Goal: Check status: Check status

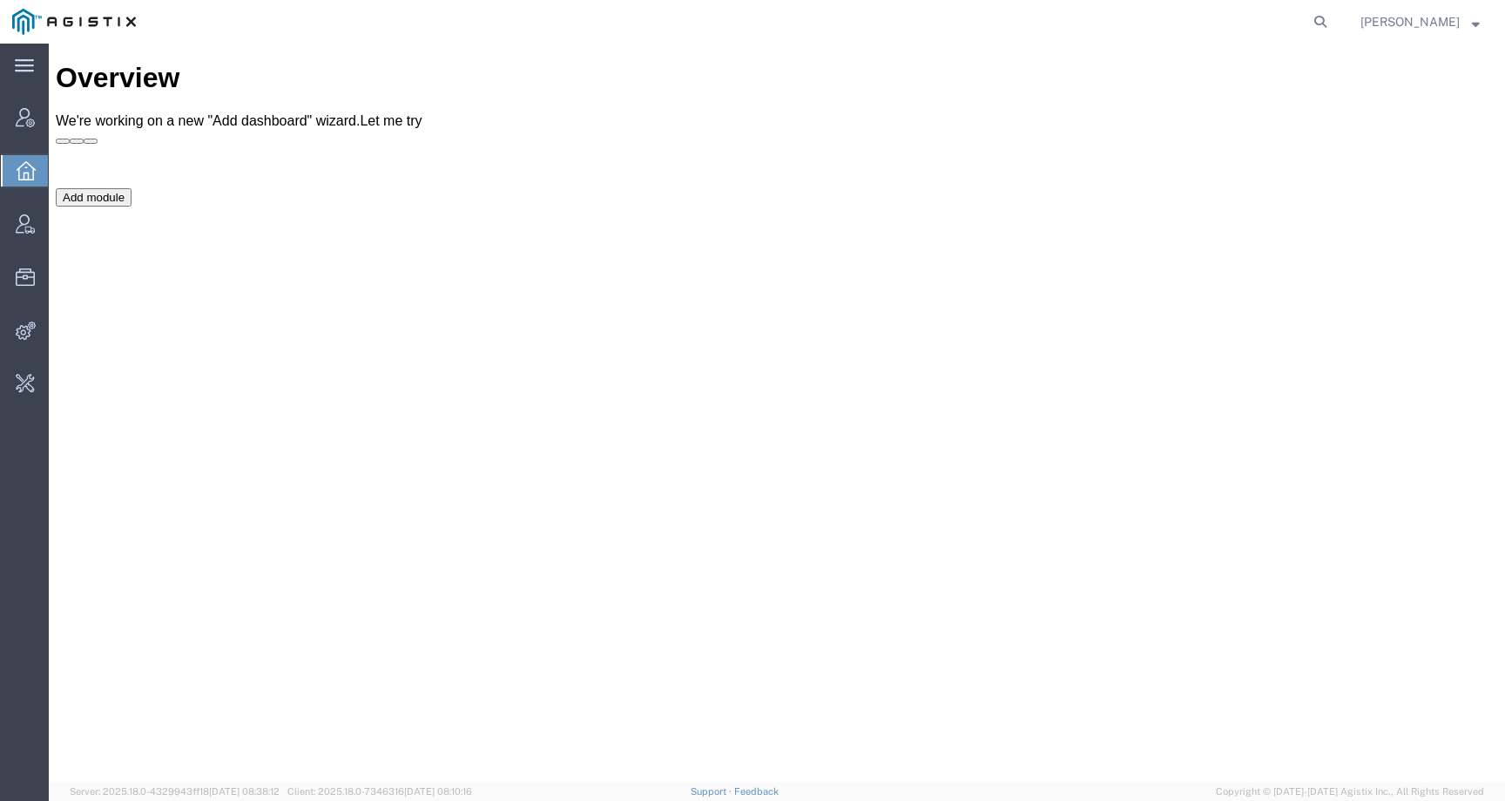
click at [1316, 23] on agx-global-search at bounding box center [1057, 22] width 558 height 44
click at [1333, 23] on icon at bounding box center [1321, 22] width 24 height 24
click at [1263, 23] on input "search" at bounding box center [1044, 22] width 530 height 42
paste input "56681513"
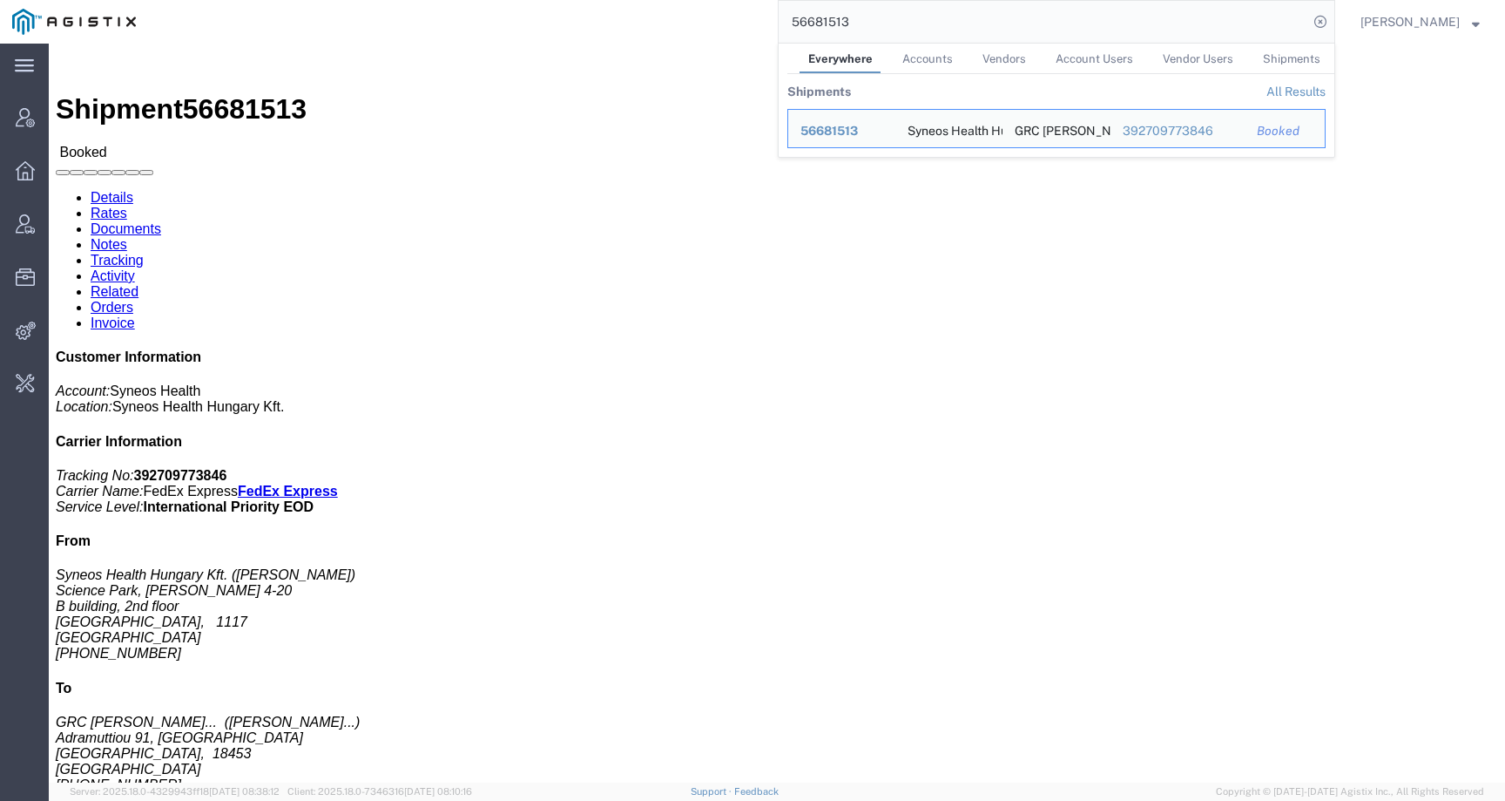
click h4 "Routing & Vehicle Information"
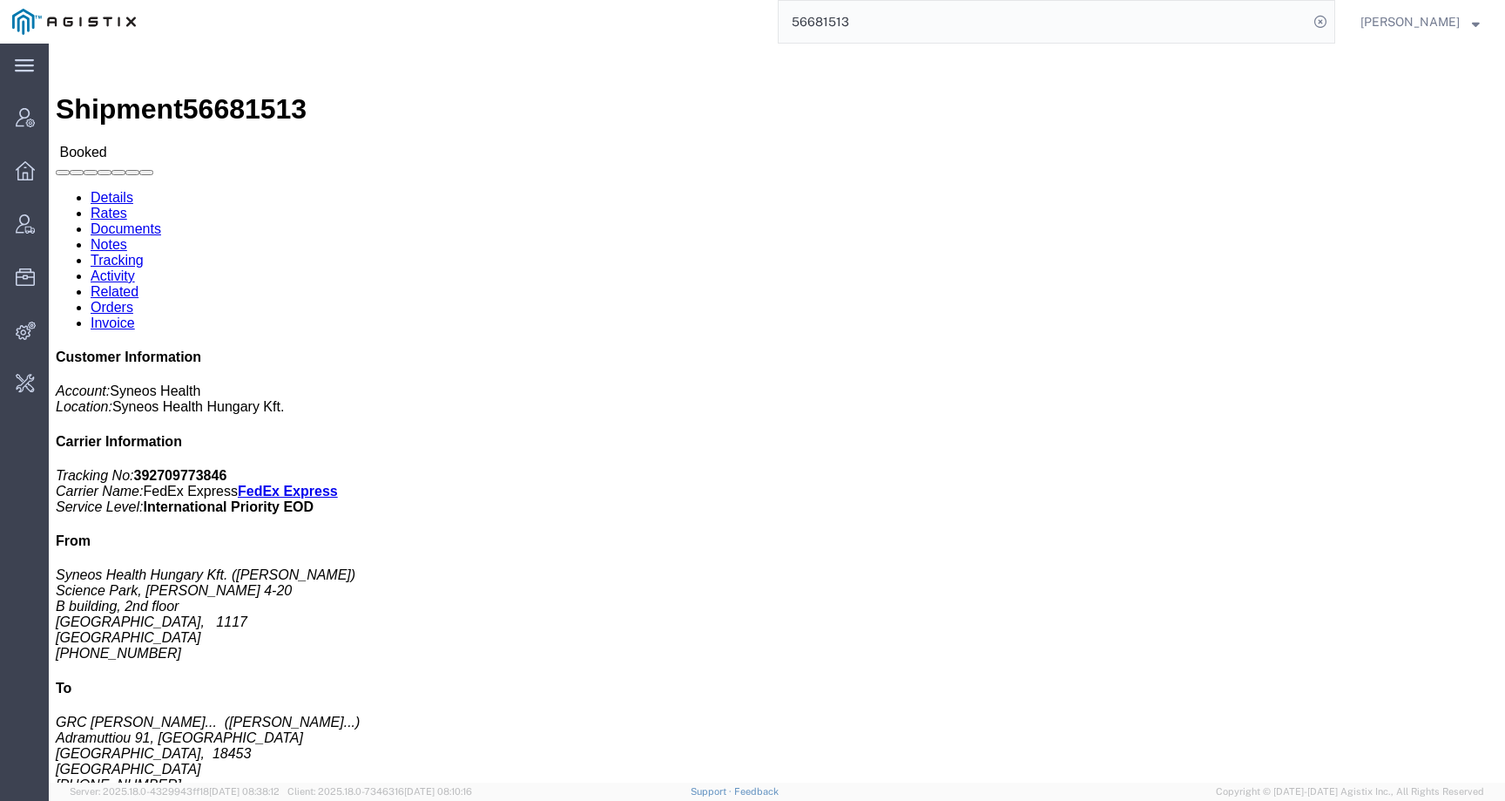
drag, startPoint x: 68, startPoint y: 252, endPoint x: 18, endPoint y: 209, distance: 65.5
click address "Syneos Health Hungary Kft. (Zsolt Varga) Science Park, Irinyi Jozsef u. 4-20 B …"
copy address "Science Park, Irinyi Jozsef u. 4-20 B building, 2nd floor Budapest, 1117 Hungary"
drag, startPoint x: 351, startPoint y: 233, endPoint x: 288, endPoint y: 210, distance: 67.8
click div "Ship To GRC Maria Polyxeni Grigoropoulou (Maria Polyxeni Grigoropoulou) Adramut…"
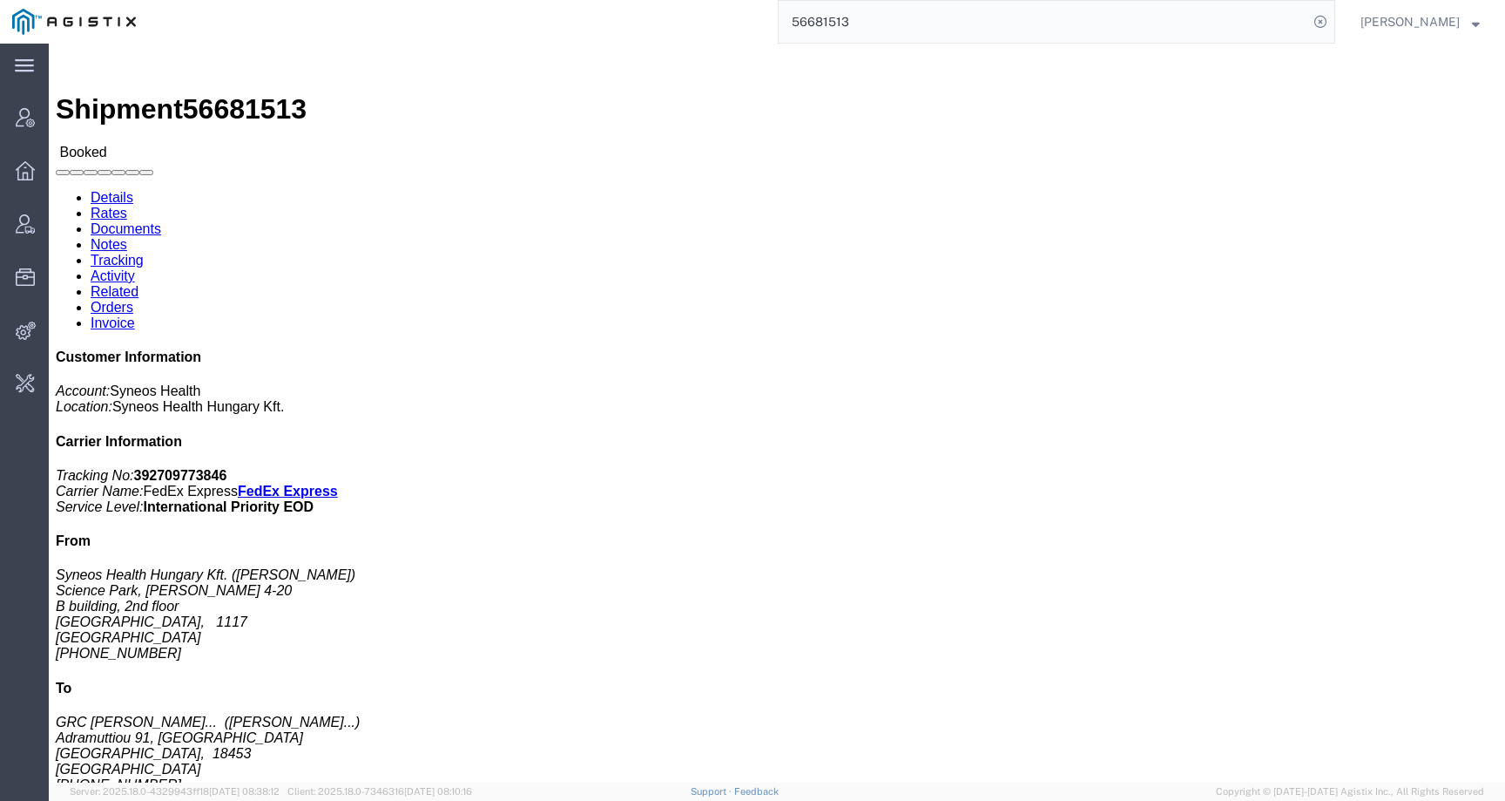
copy address "Adramuttiou 91, Nikaia Athens, 18453 Greece"
click div "Ship To GRC Maria Polyxeni Grigoropoulou (Maria Polyxeni Grigoropoulou) Adramut…"
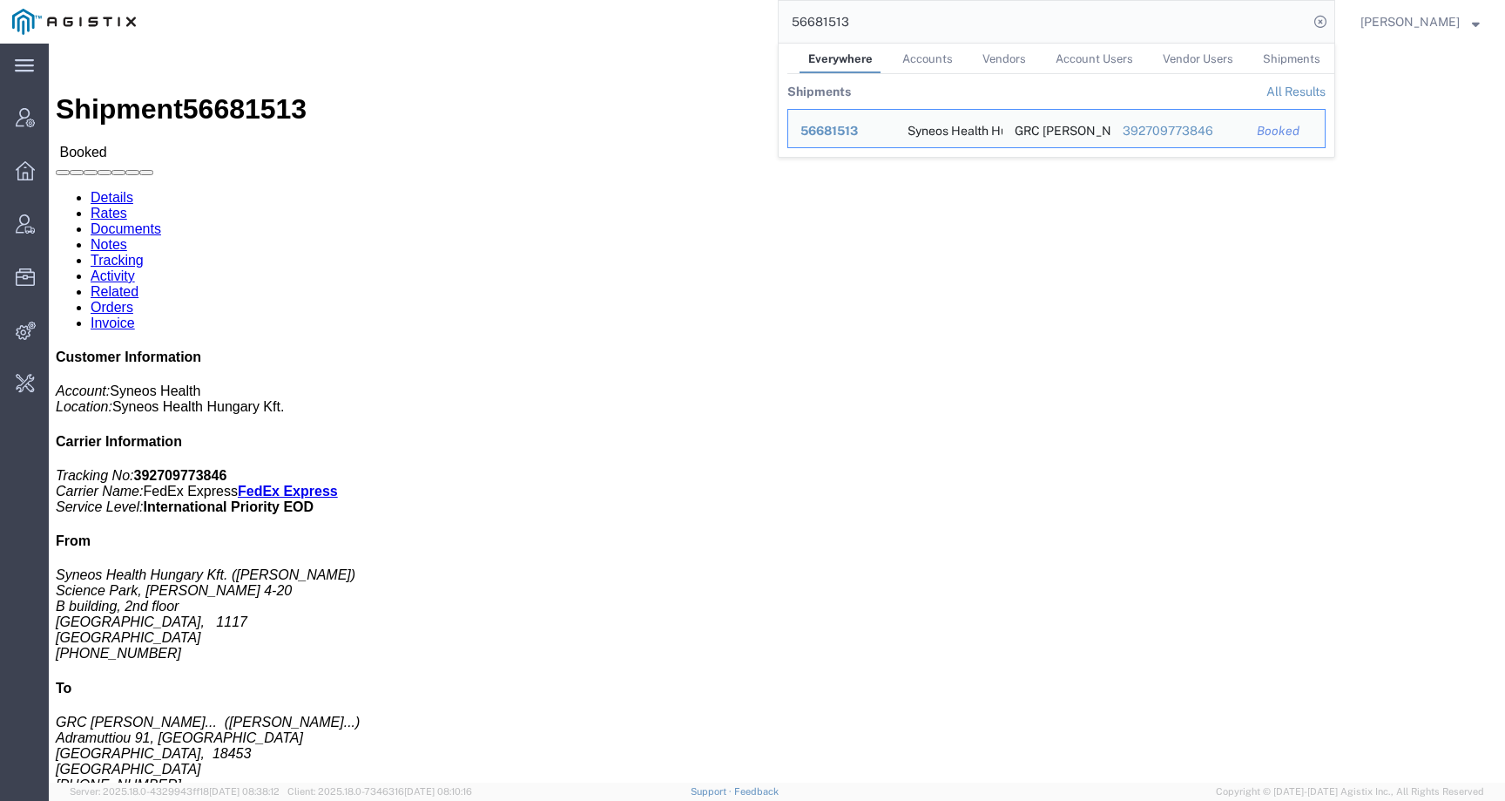
drag, startPoint x: 904, startPoint y: 24, endPoint x: 768, endPoint y: -2, distance: 138.2
click at [768, 0] on html "main_menu Created with Sketch. Collapse Menu Account Manager Overview Vendor Ma…" at bounding box center [752, 400] width 1505 height 801
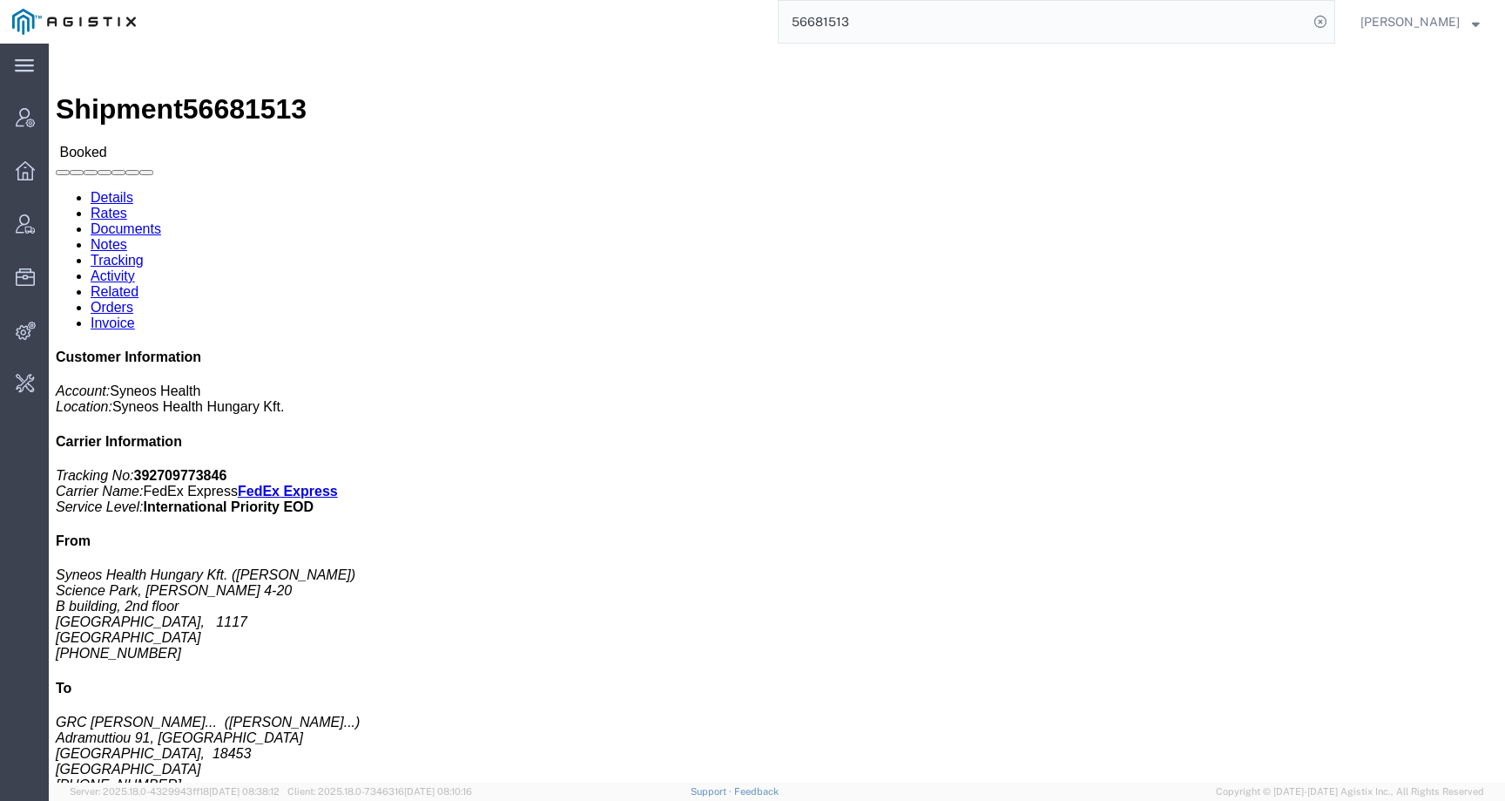
type input "s"
type input "offline@syneos"
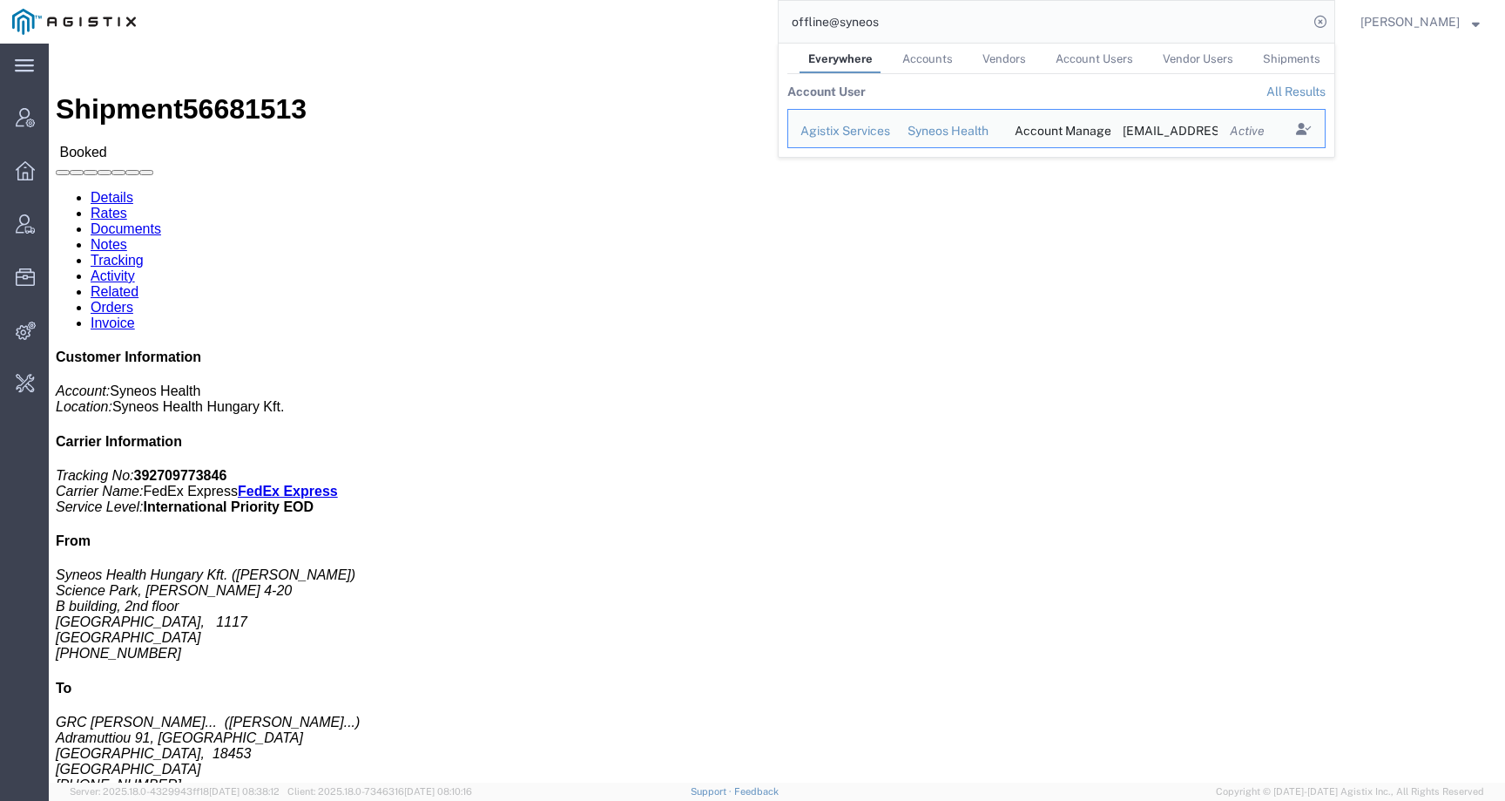
click span "56681513"
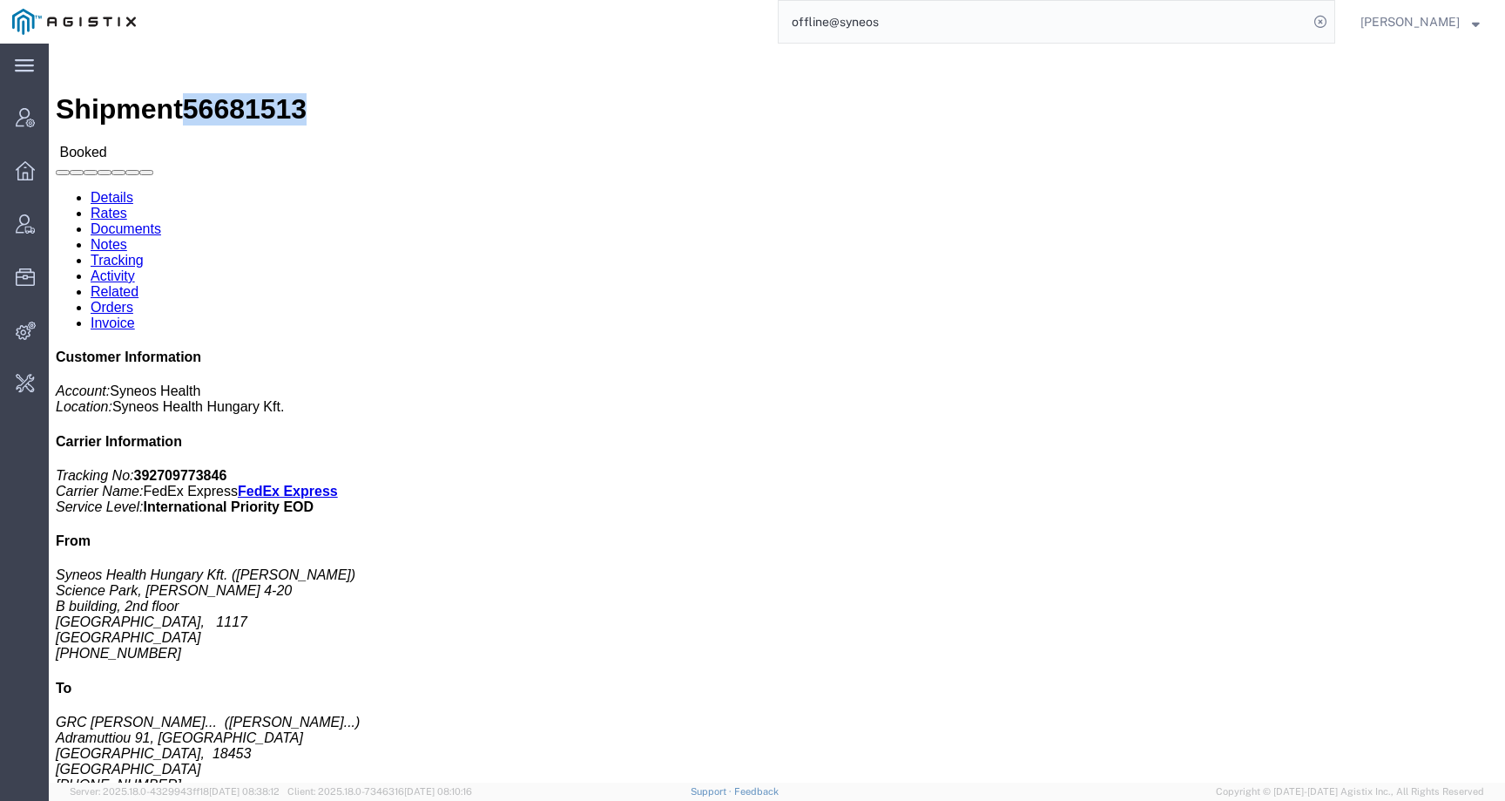
click span "56681513"
copy span "56681513"
click at [958, 23] on input "offline@syneos" at bounding box center [1044, 22] width 530 height 42
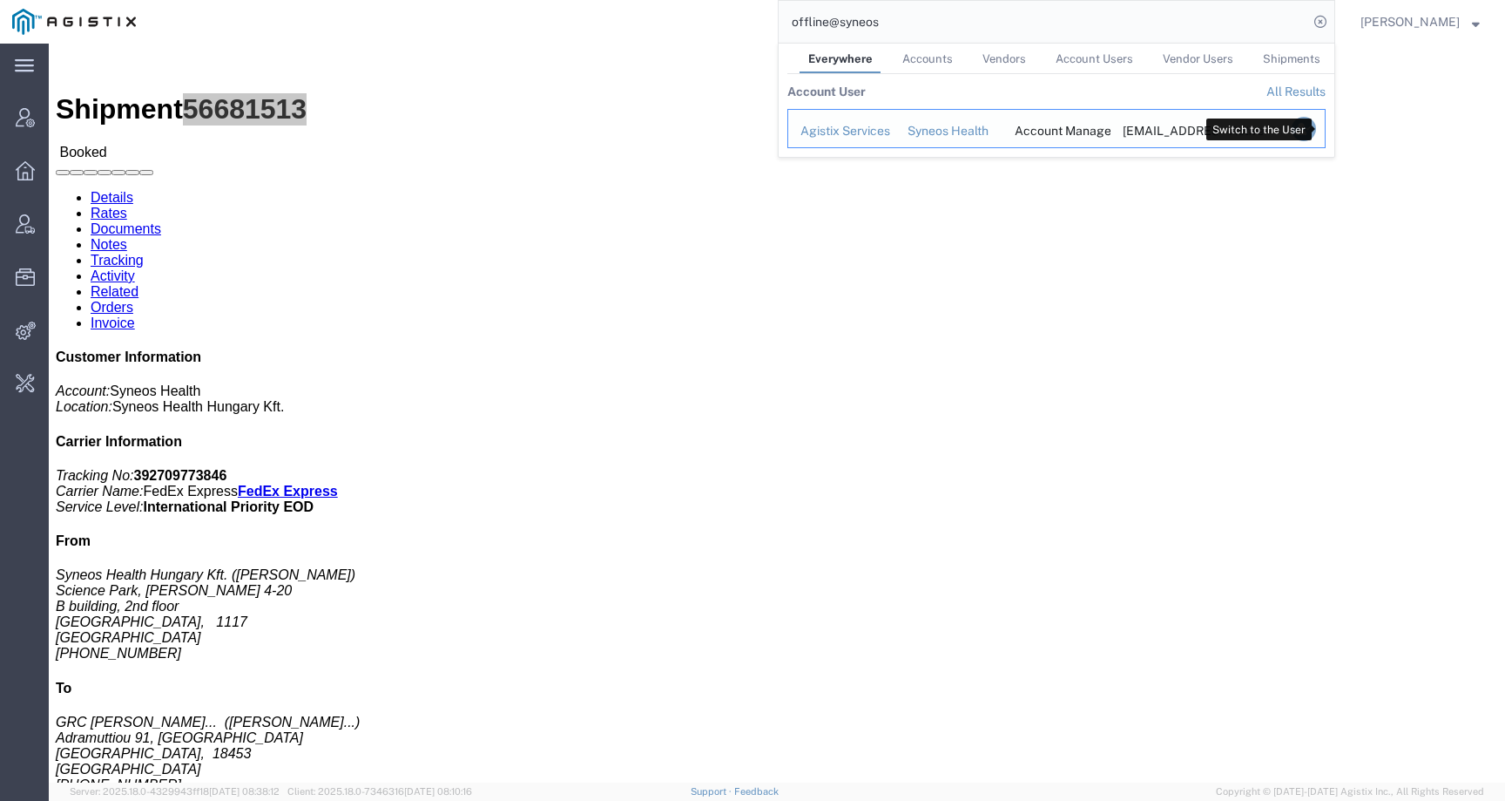
click at [1316, 133] on icon "Search Results" at bounding box center [1304, 129] width 24 height 24
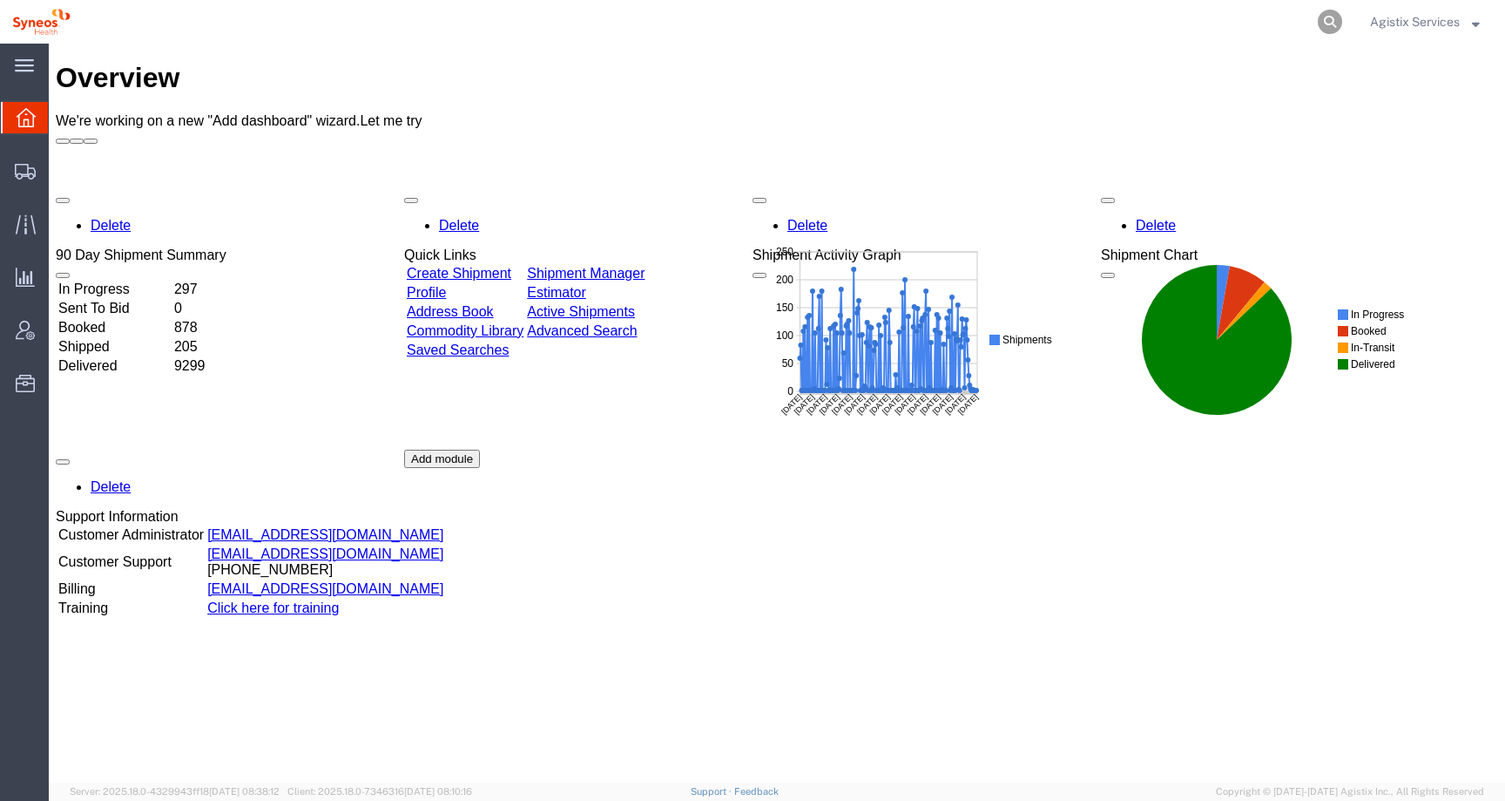
click at [1337, 21] on icon at bounding box center [1330, 22] width 24 height 24
click at [1273, 24] on input "search" at bounding box center [1053, 22] width 530 height 42
paste input "56681513"
type input "56681513"
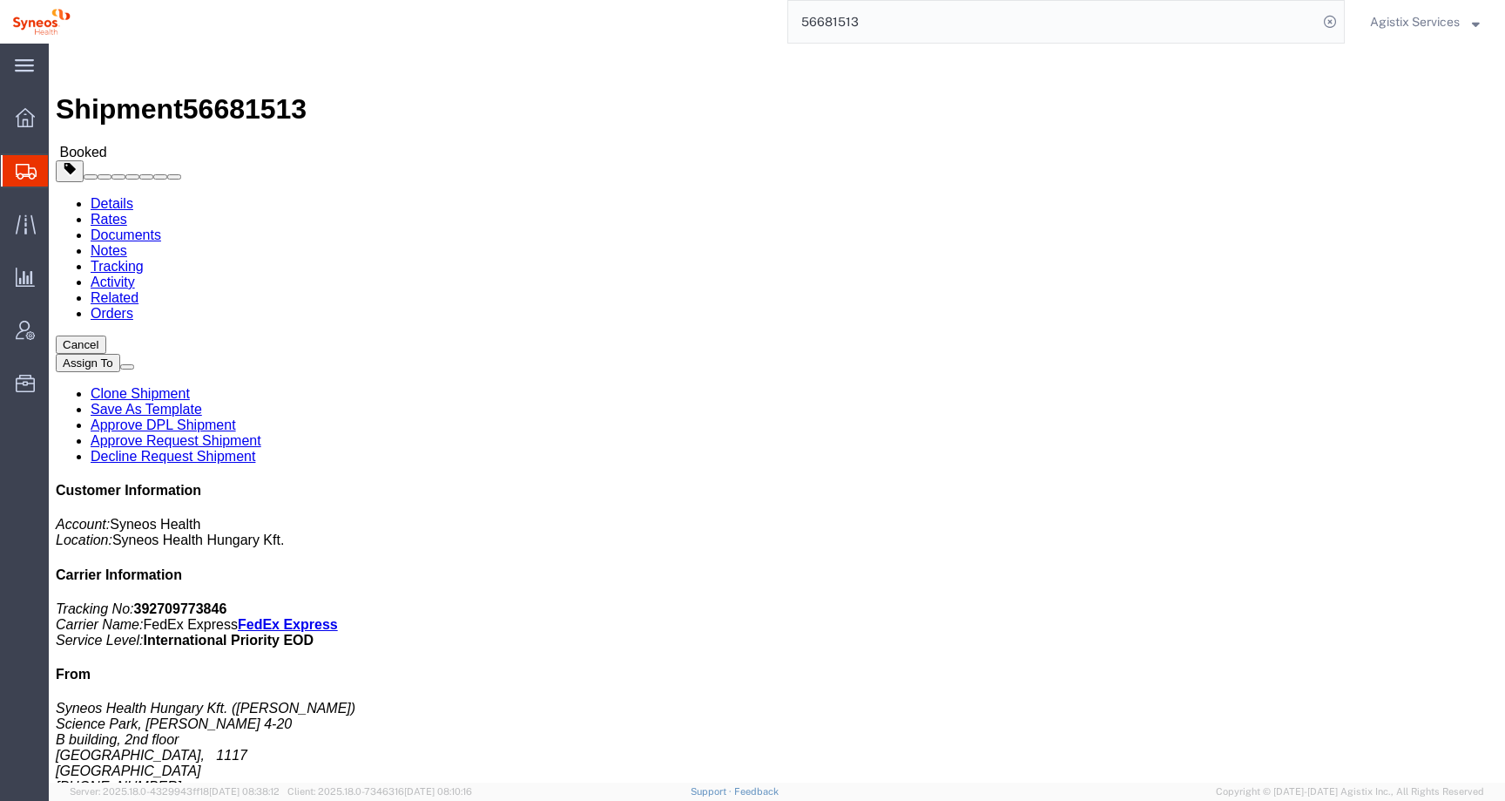
click link "Activity"
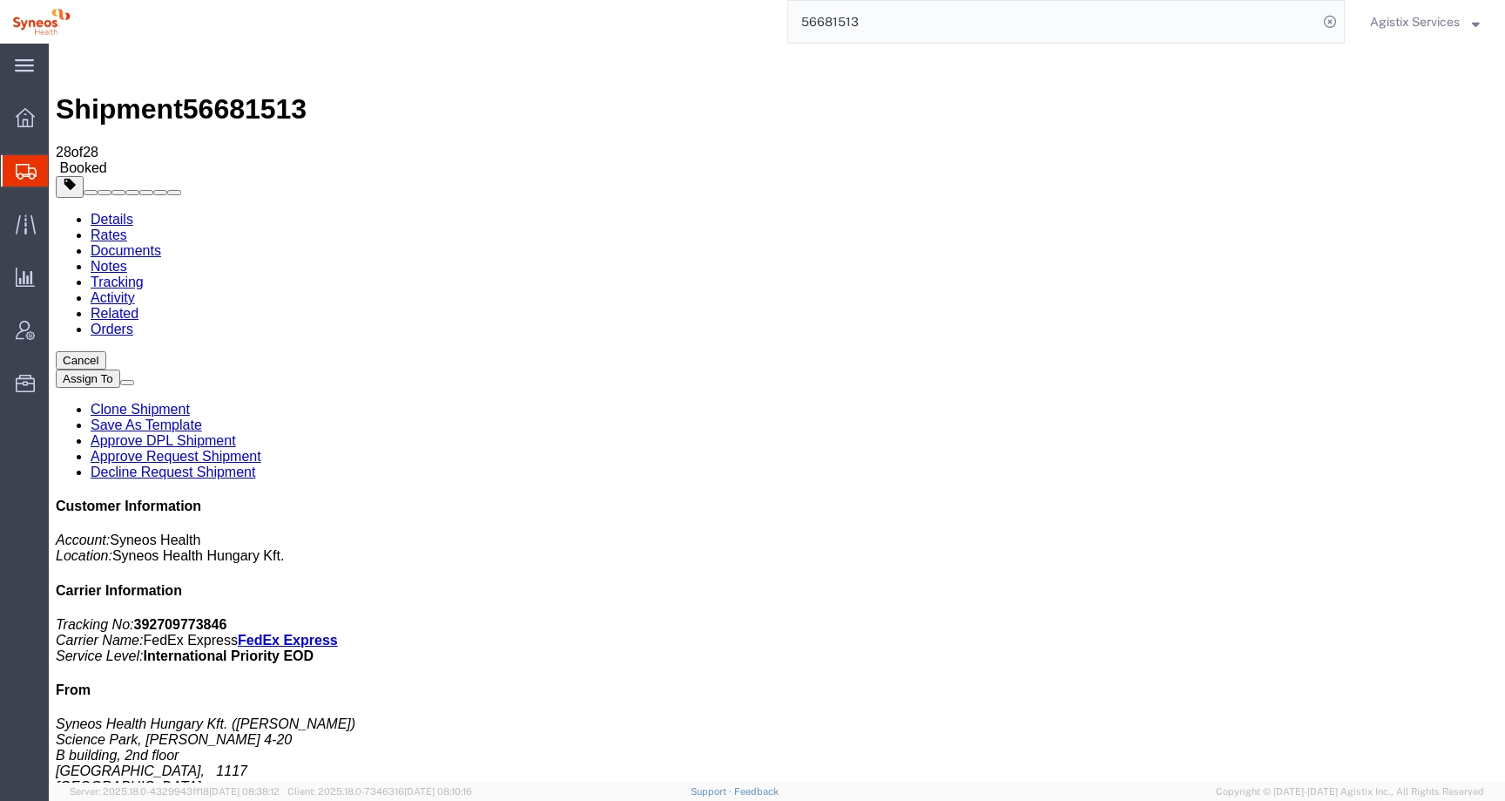
scroll to position [725, 0]
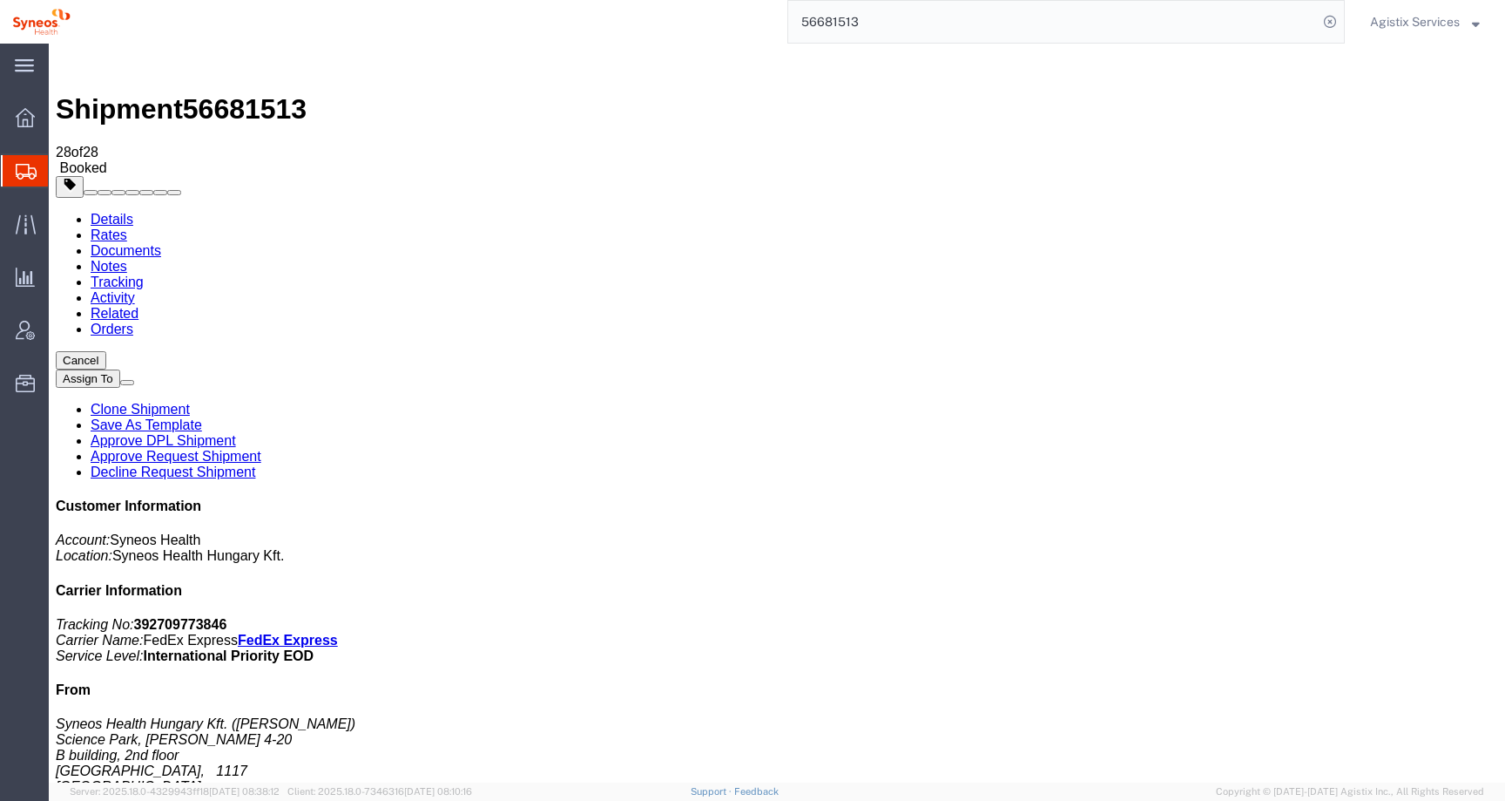
click link "Activity"
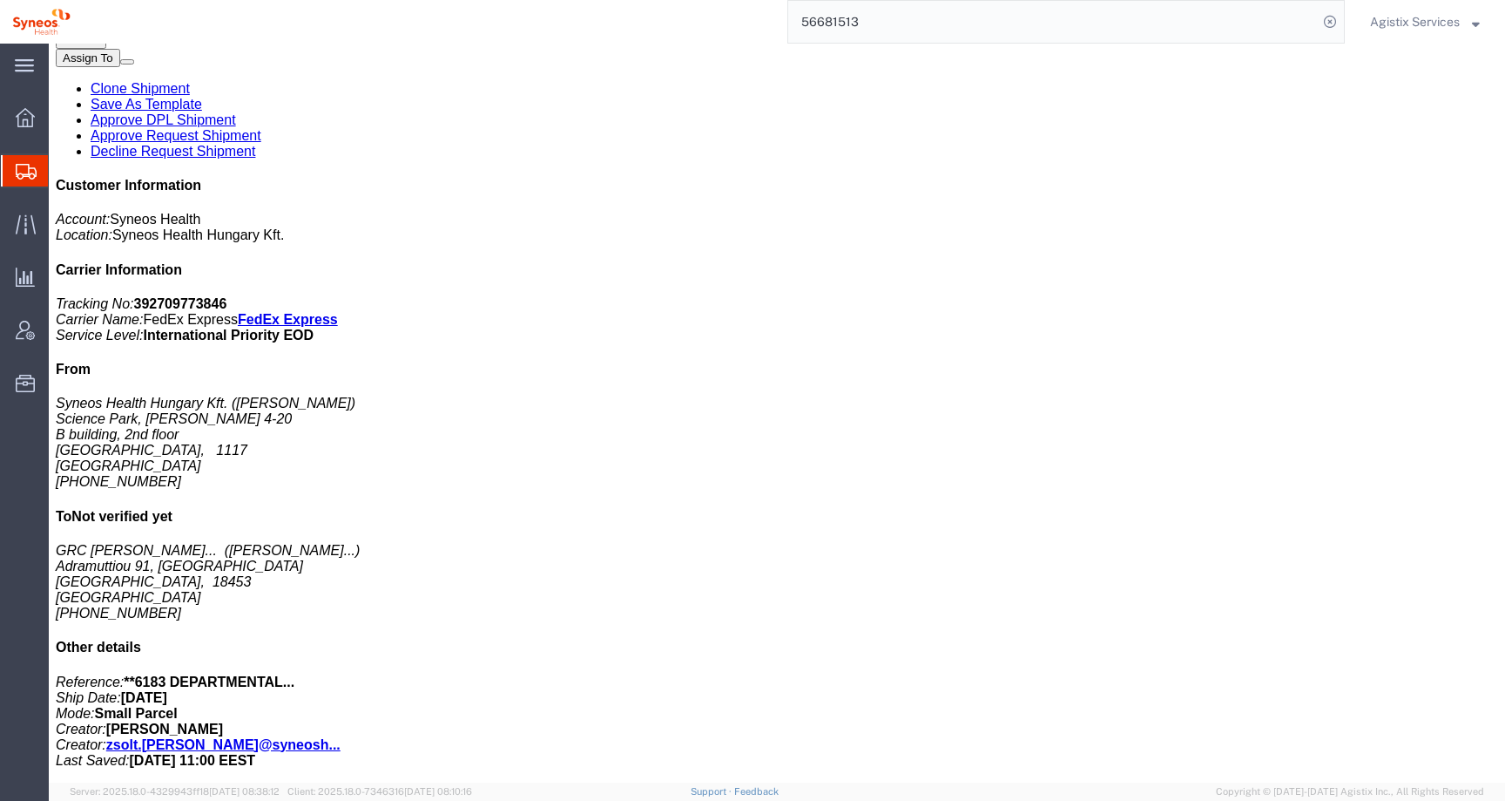
scroll to position [162, 0]
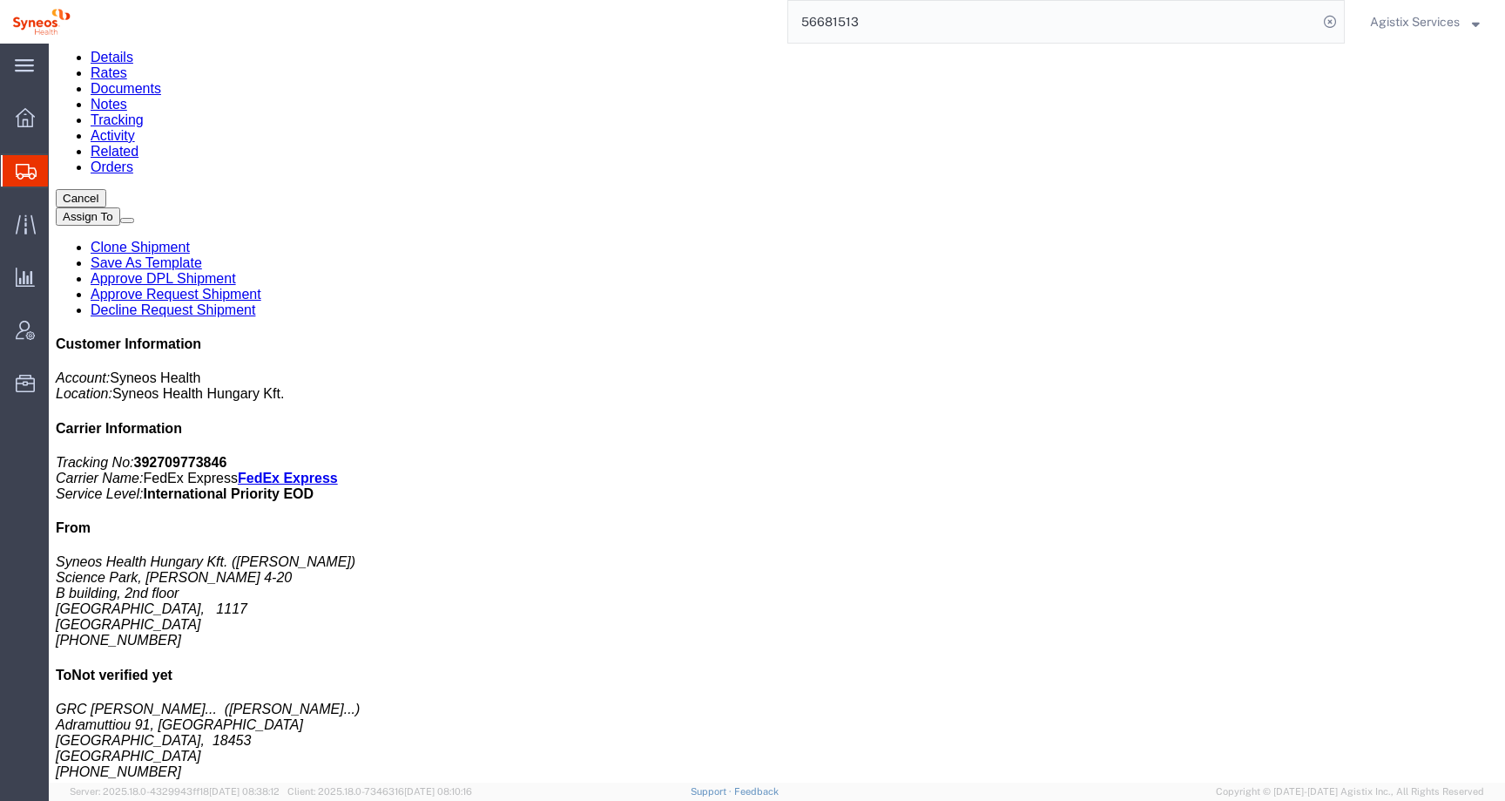
click at [107, 64] on link "Details" at bounding box center [112, 57] width 43 height 15
click link "Activity"
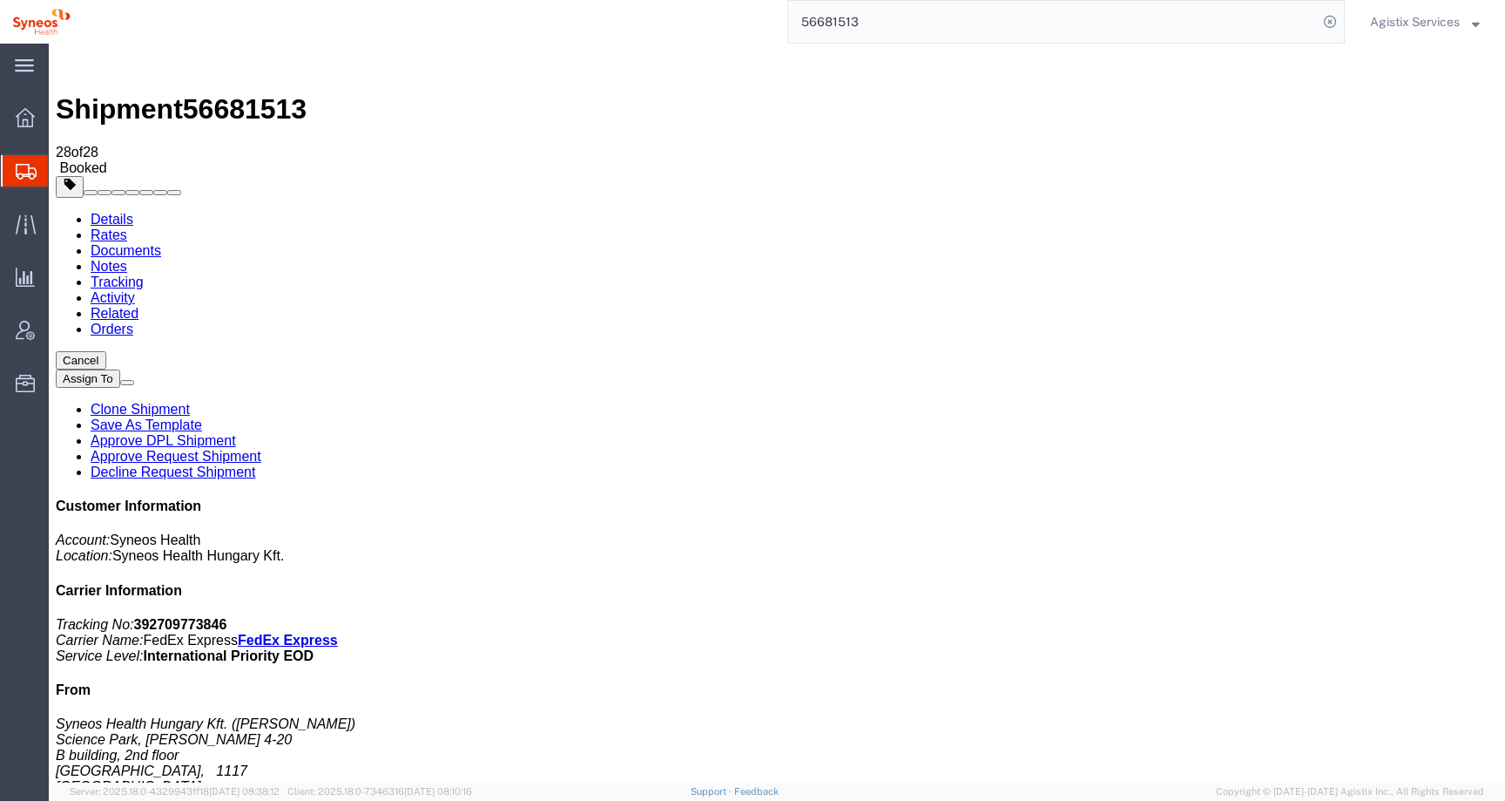
click at [144, 274] on link "Tracking" at bounding box center [117, 281] width 53 height 15
click at [1417, 12] on span "Agistix Services" at bounding box center [1415, 21] width 90 height 19
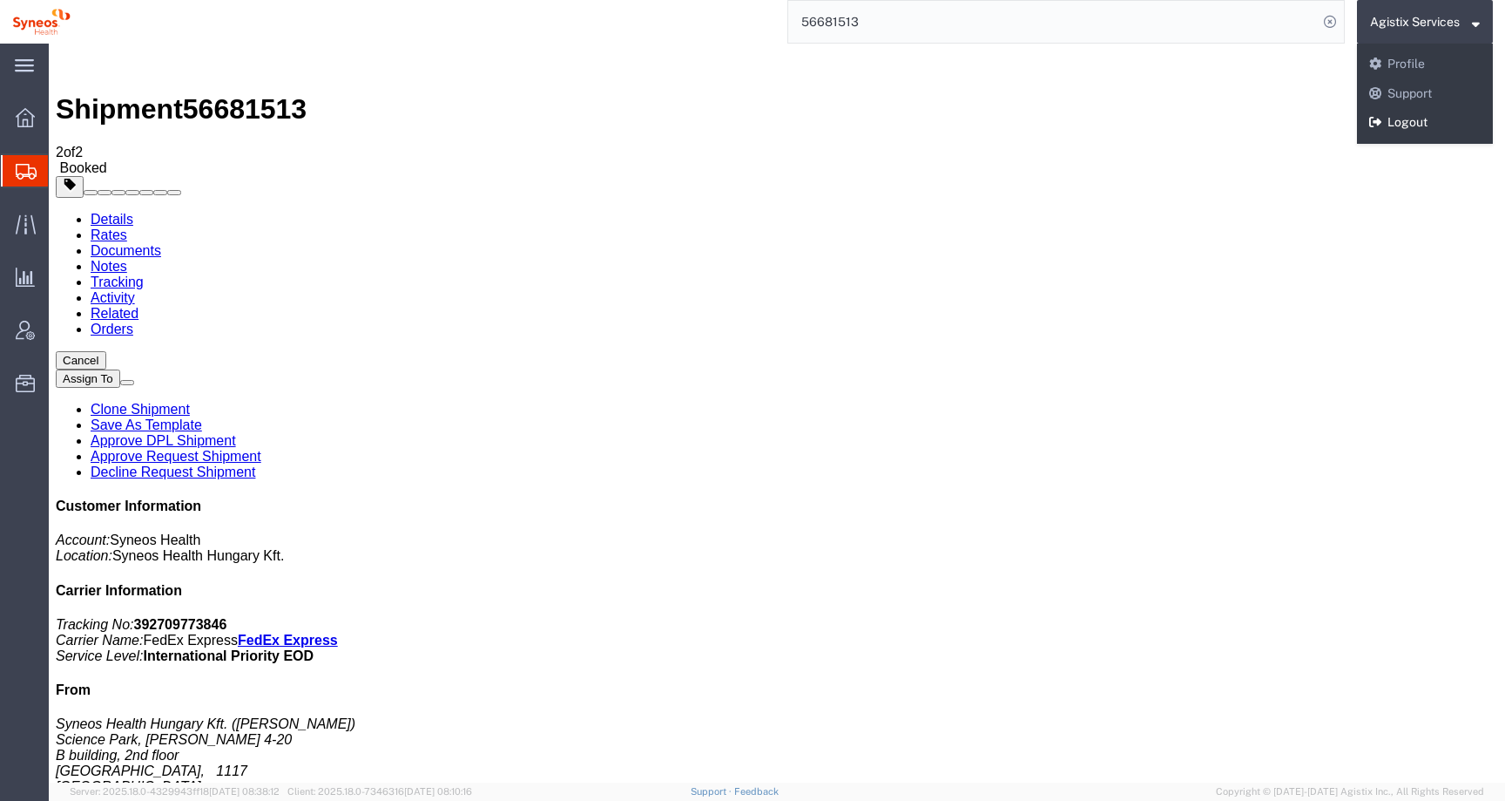
click at [1384, 127] on link "Logout" at bounding box center [1425, 123] width 136 height 30
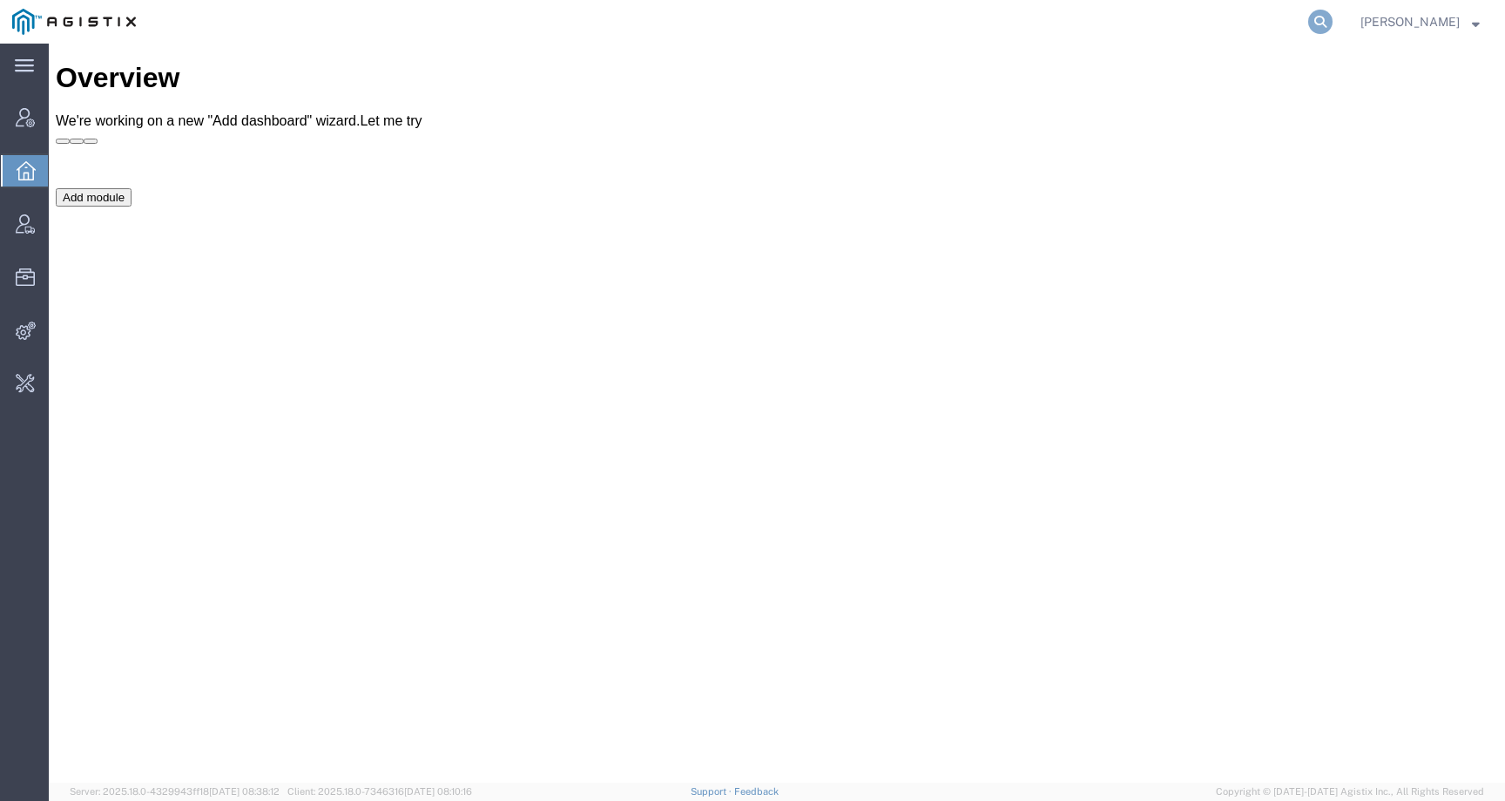
click at [1333, 25] on icon at bounding box center [1321, 22] width 24 height 24
click at [1241, 25] on input "search" at bounding box center [1044, 22] width 530 height 42
paste input "56681513"
type input "56681513"
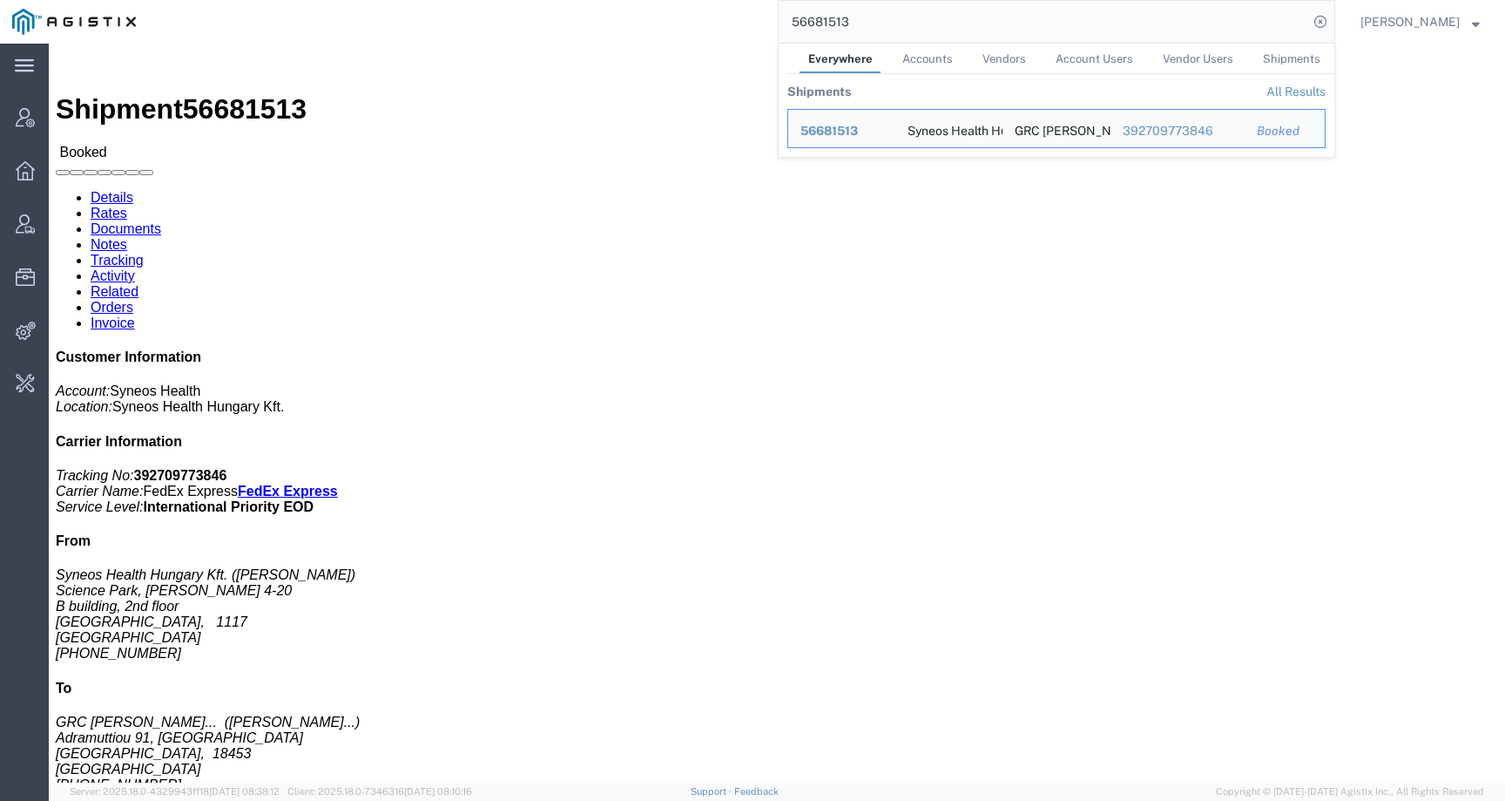
click div "Leg 1 - Small Parcel"
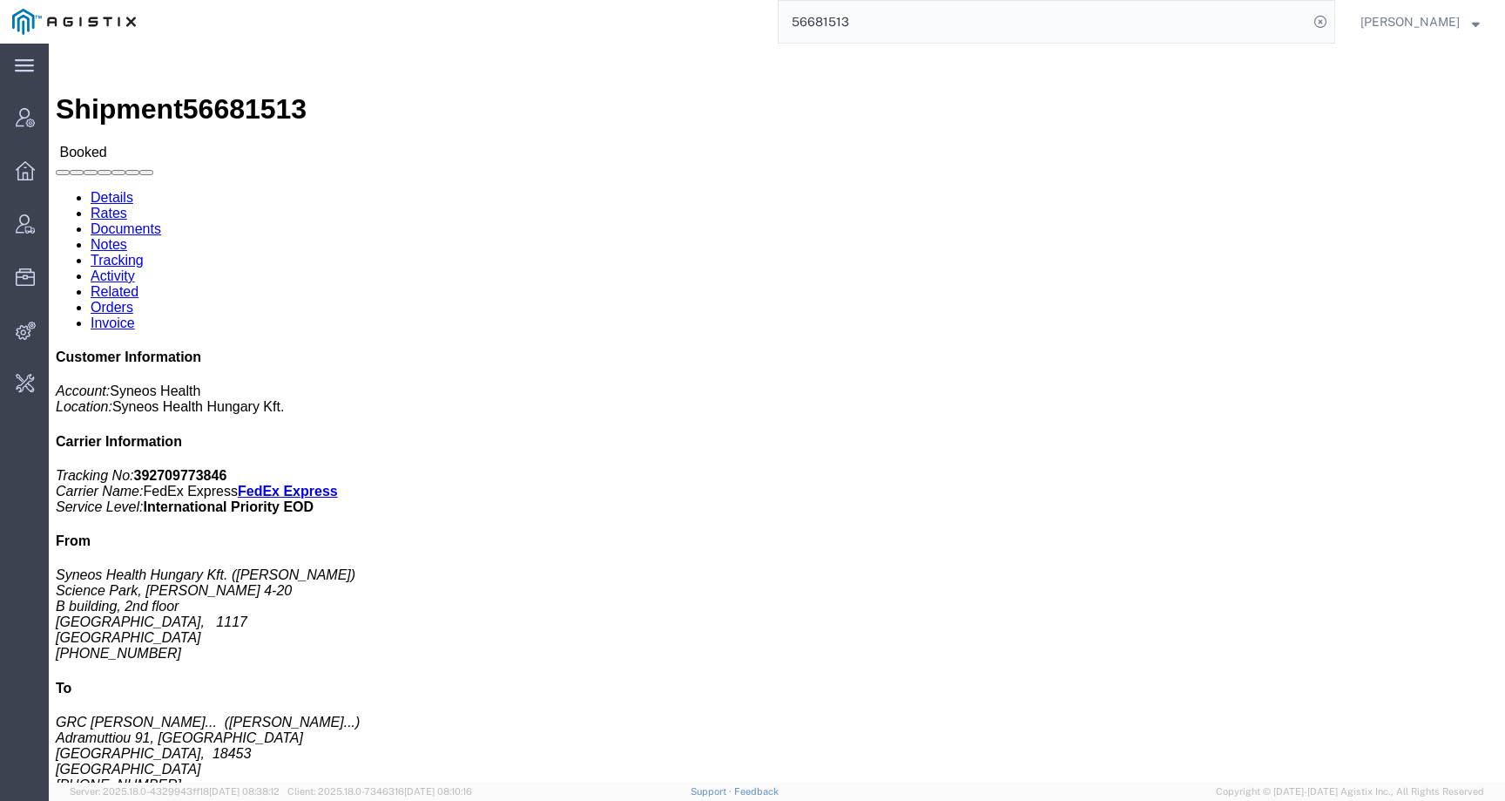
click link "Activity"
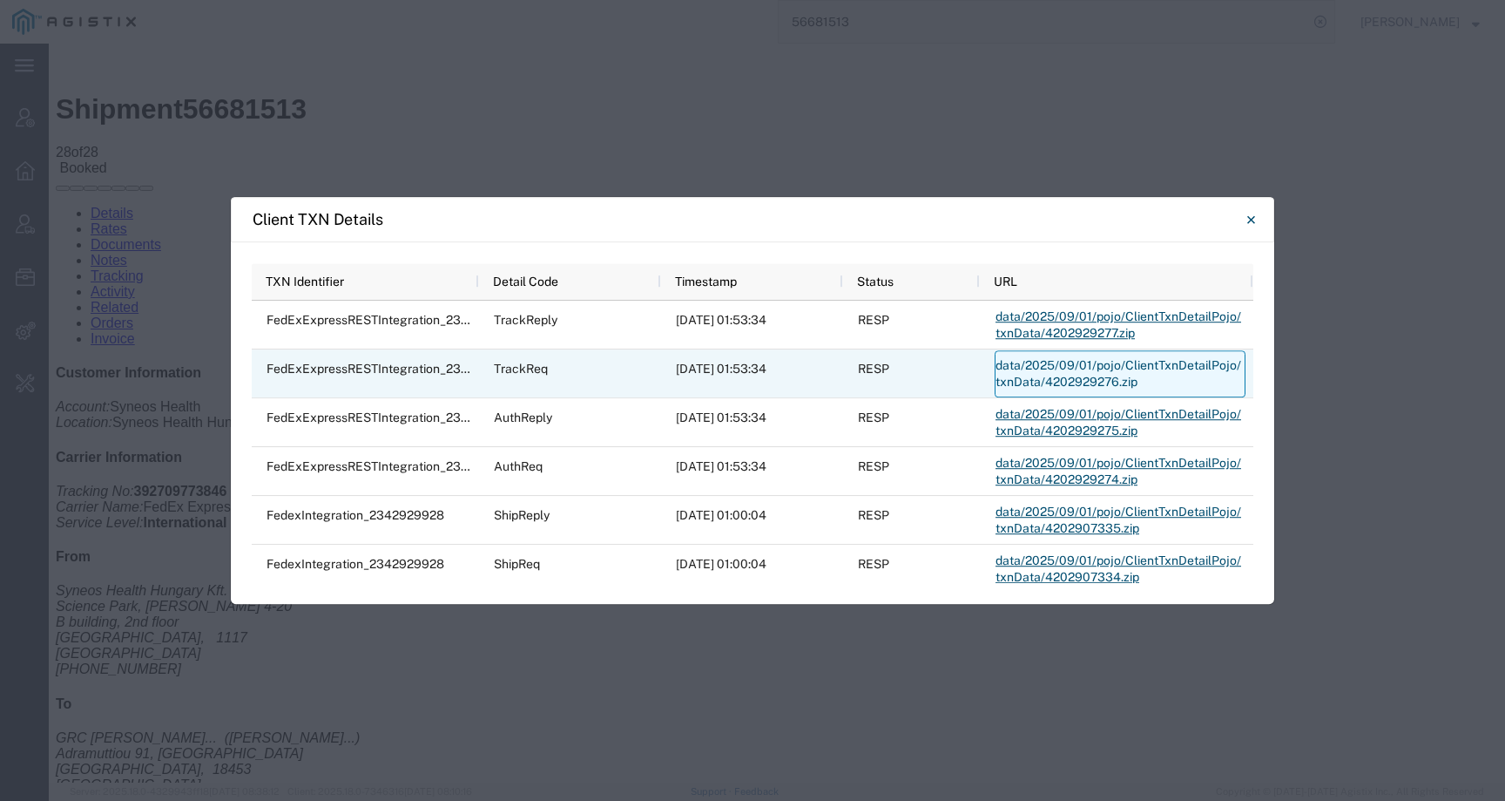
click at [1043, 369] on link "data/2025/09/01/pojo/ClientTxnDetailPojo/txnData/4202929276.zip" at bounding box center [1120, 373] width 251 height 47
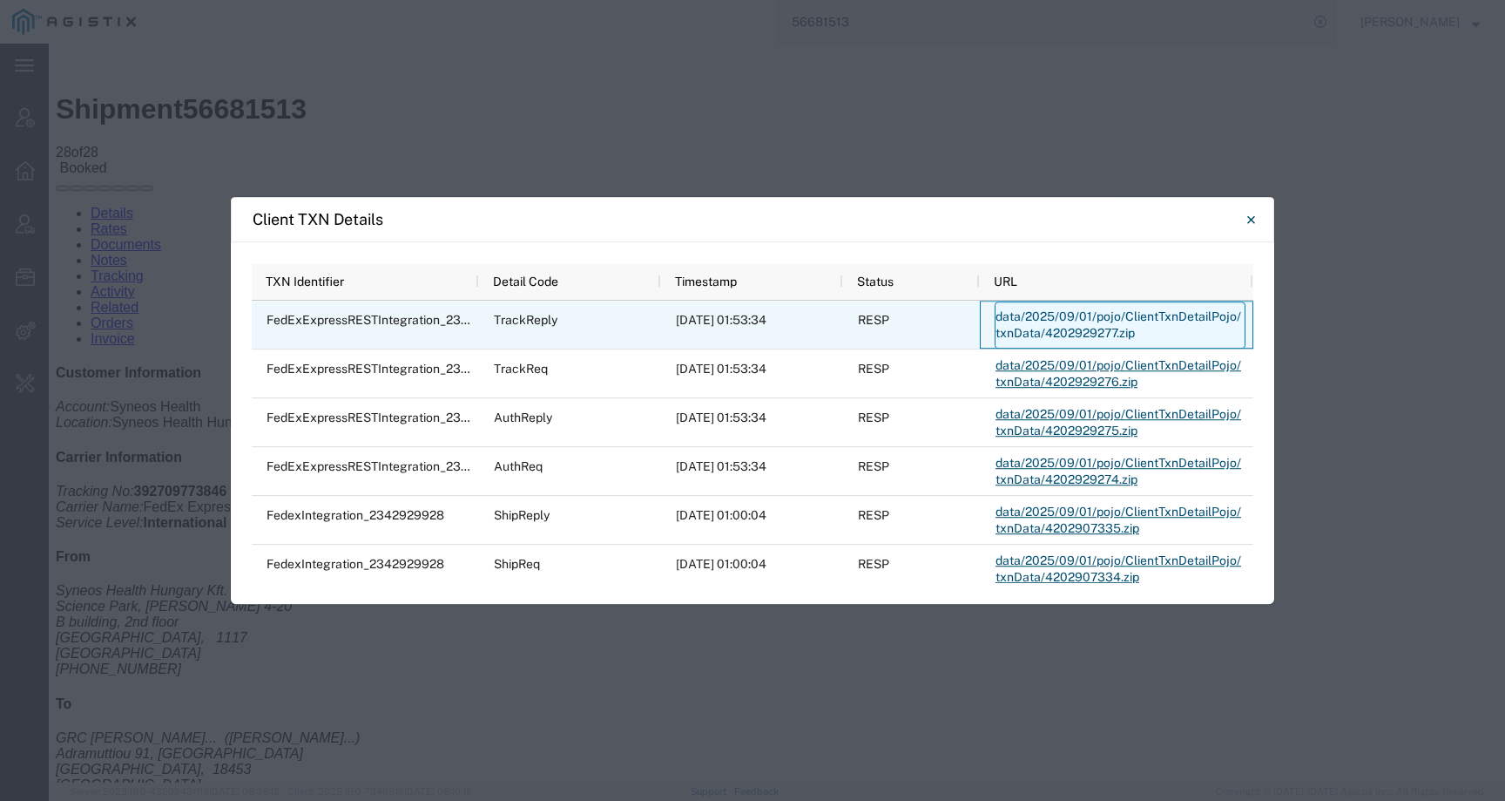
click at [1068, 339] on link "data/2025/09/01/pojo/ClientTxnDetailPojo/txnData/4202929277.zip" at bounding box center [1120, 324] width 251 height 47
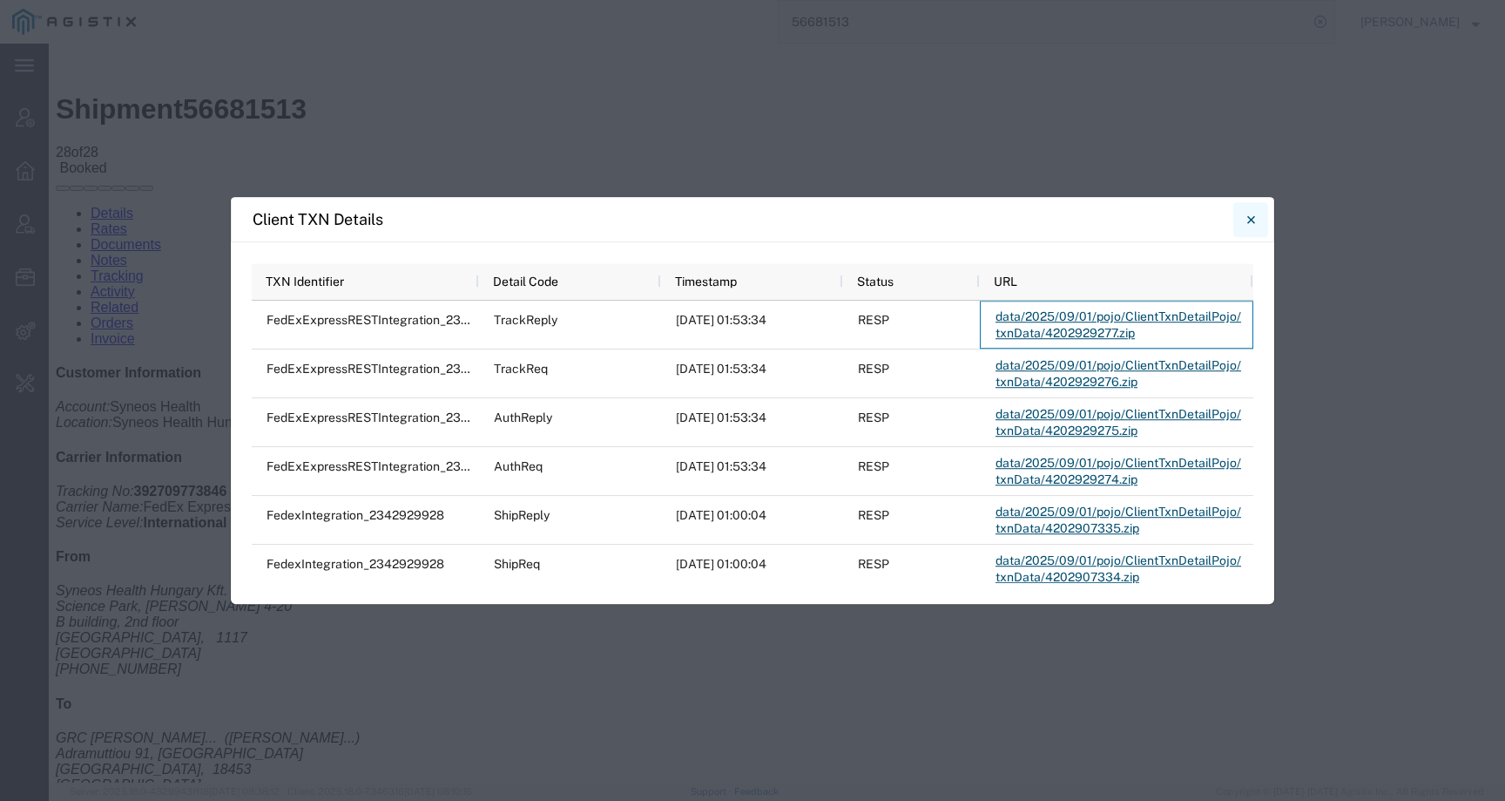
click at [1251, 221] on icon "Close" at bounding box center [1252, 219] width 8 height 21
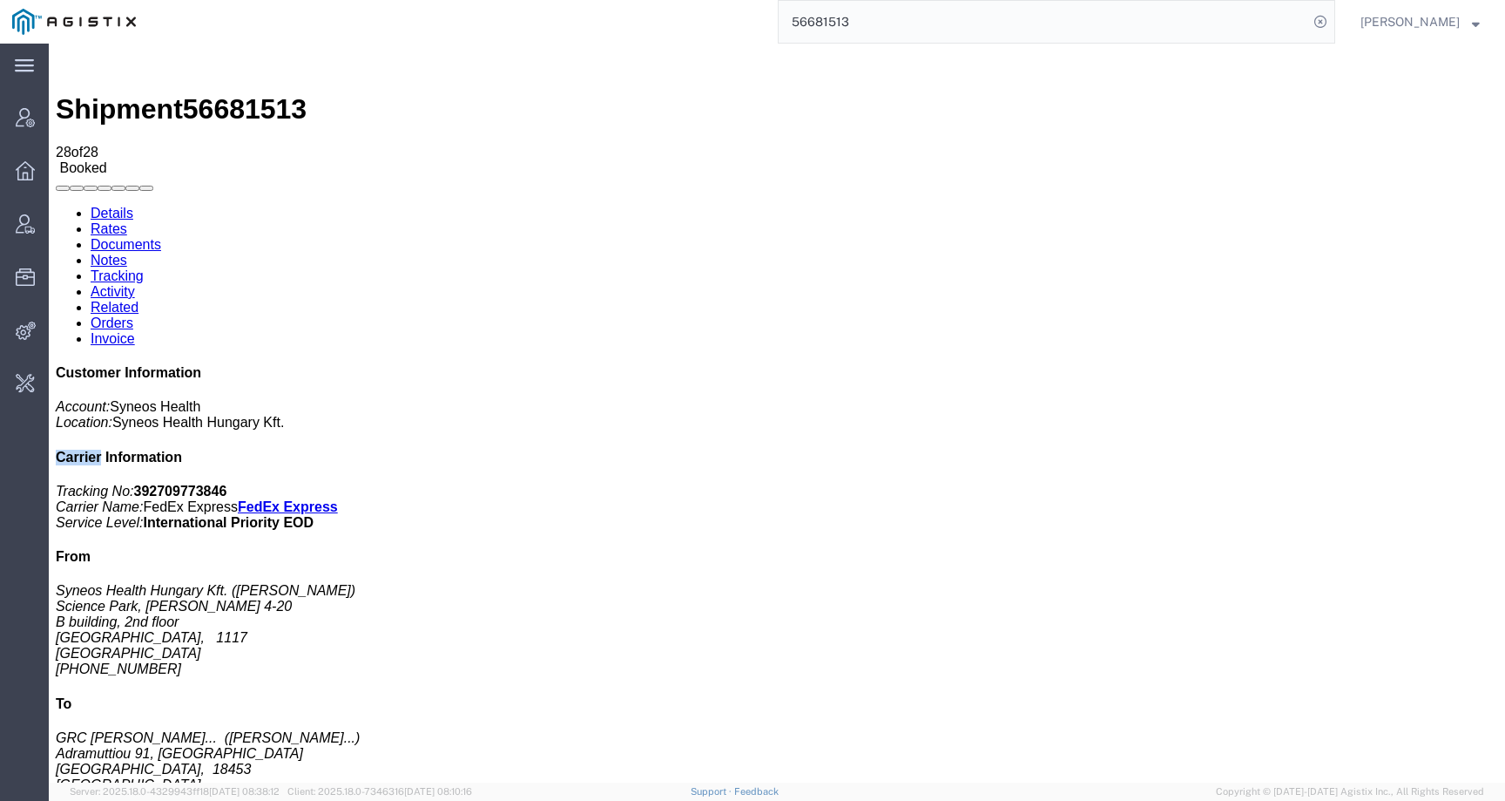
click at [1251, 365] on div "Customer Information Account: Syneos Health Location: Syneos Health Hungary Kft…" at bounding box center [777, 660] width 1443 height 590
click at [103, 206] on link "Details" at bounding box center [112, 213] width 43 height 15
click link "Tracking"
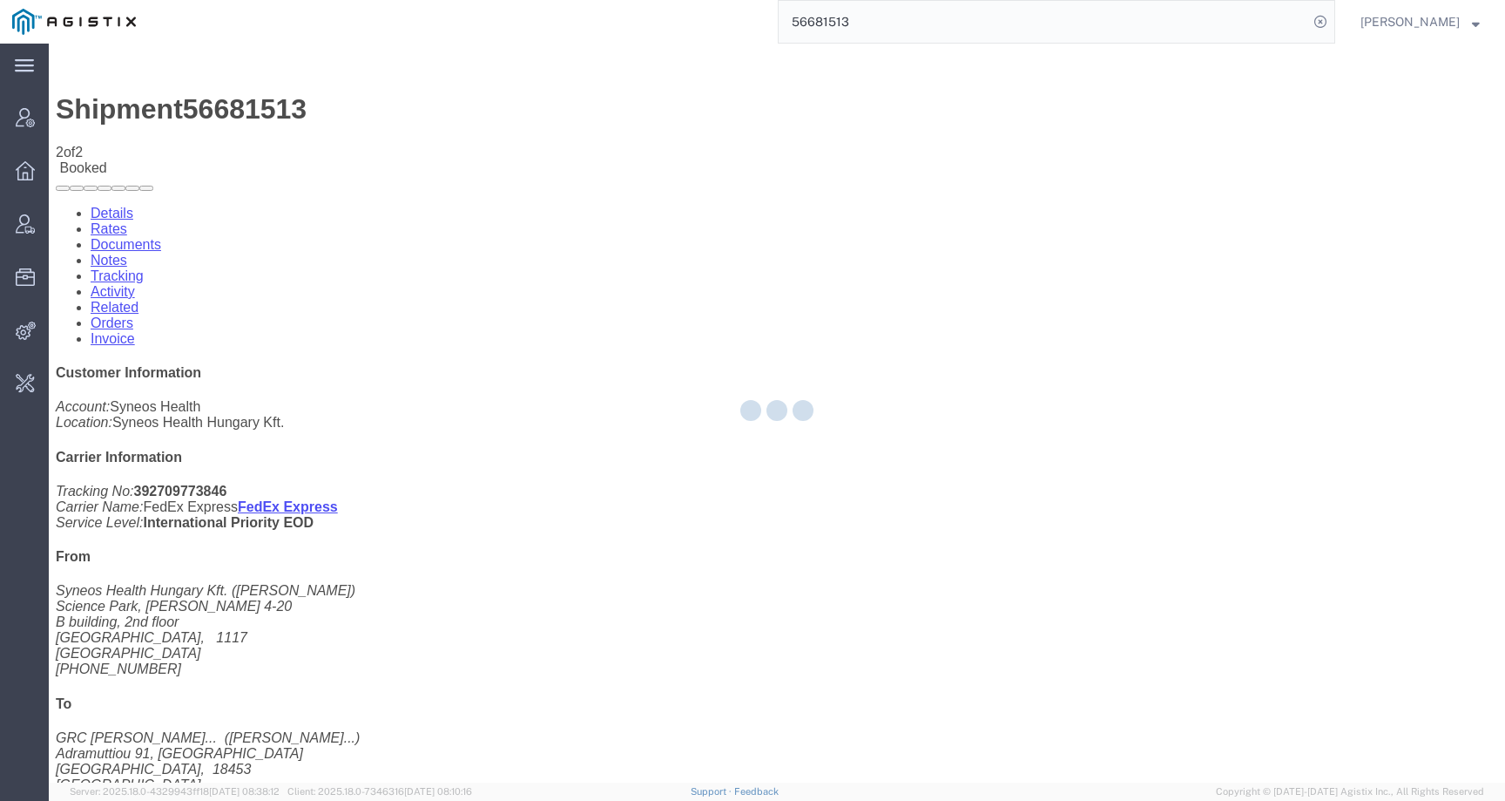
click at [135, 284] on link "Activity" at bounding box center [113, 291] width 44 height 15
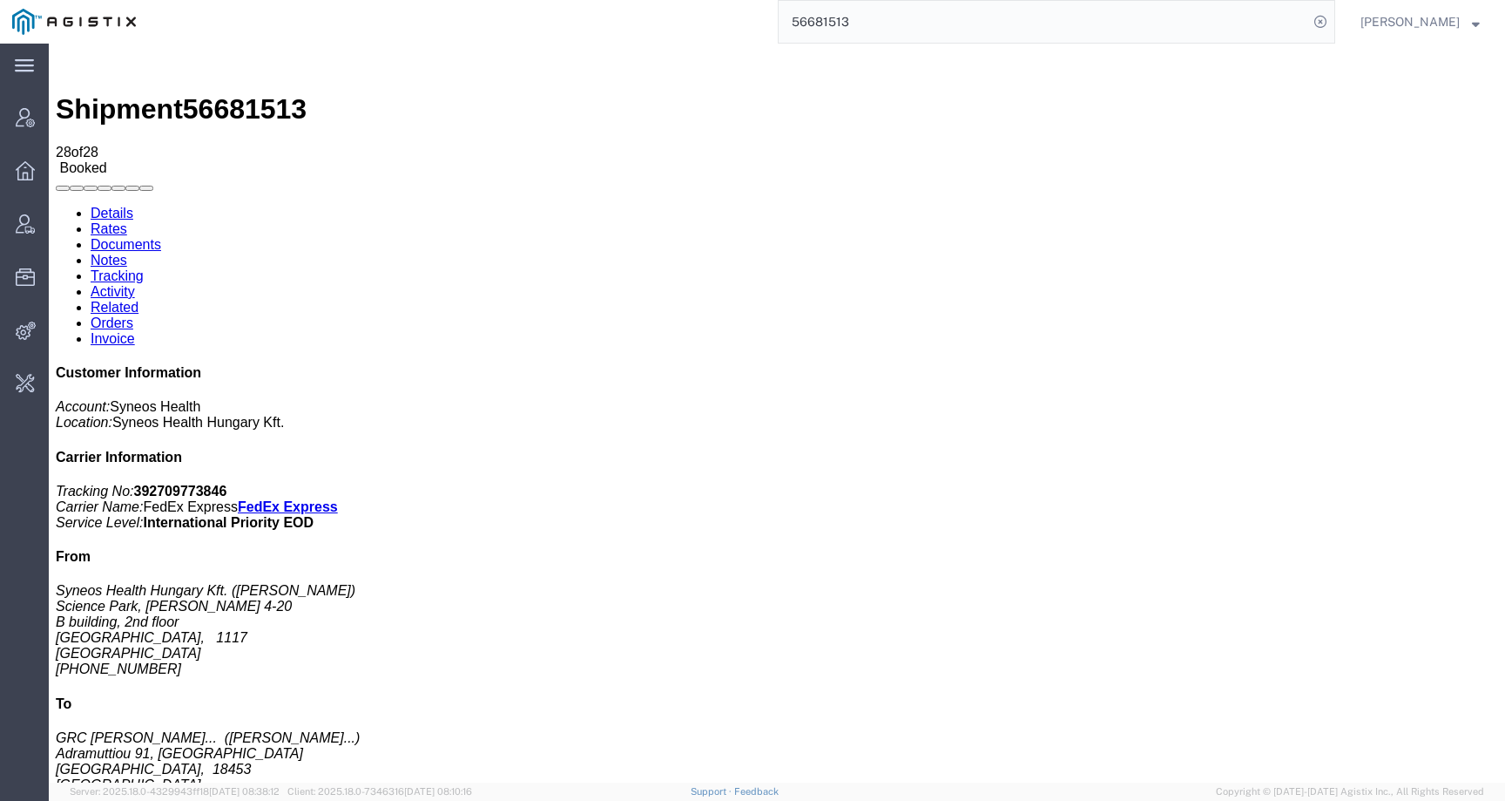
scroll to position [725, 0]
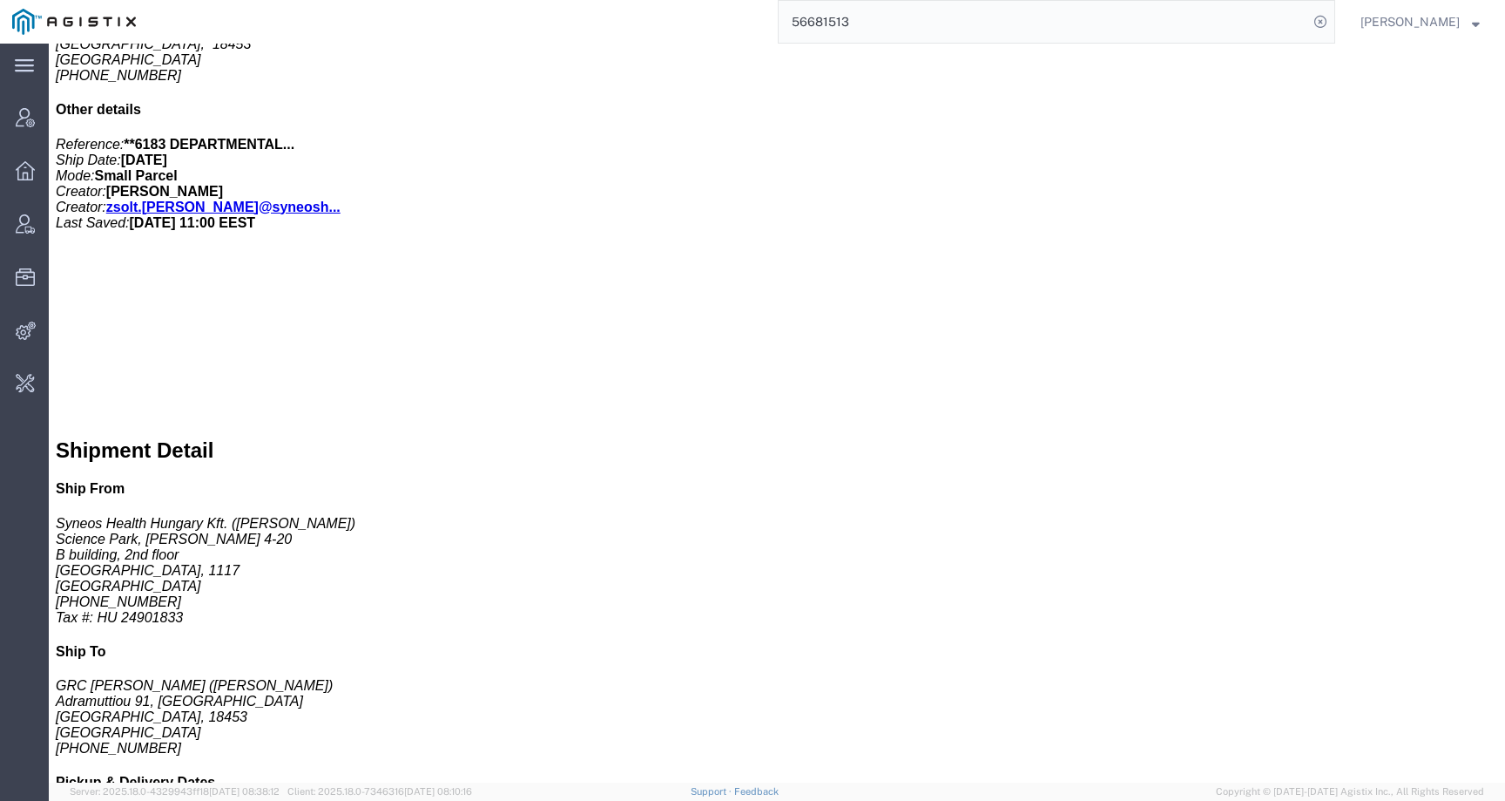
scroll to position [426, 0]
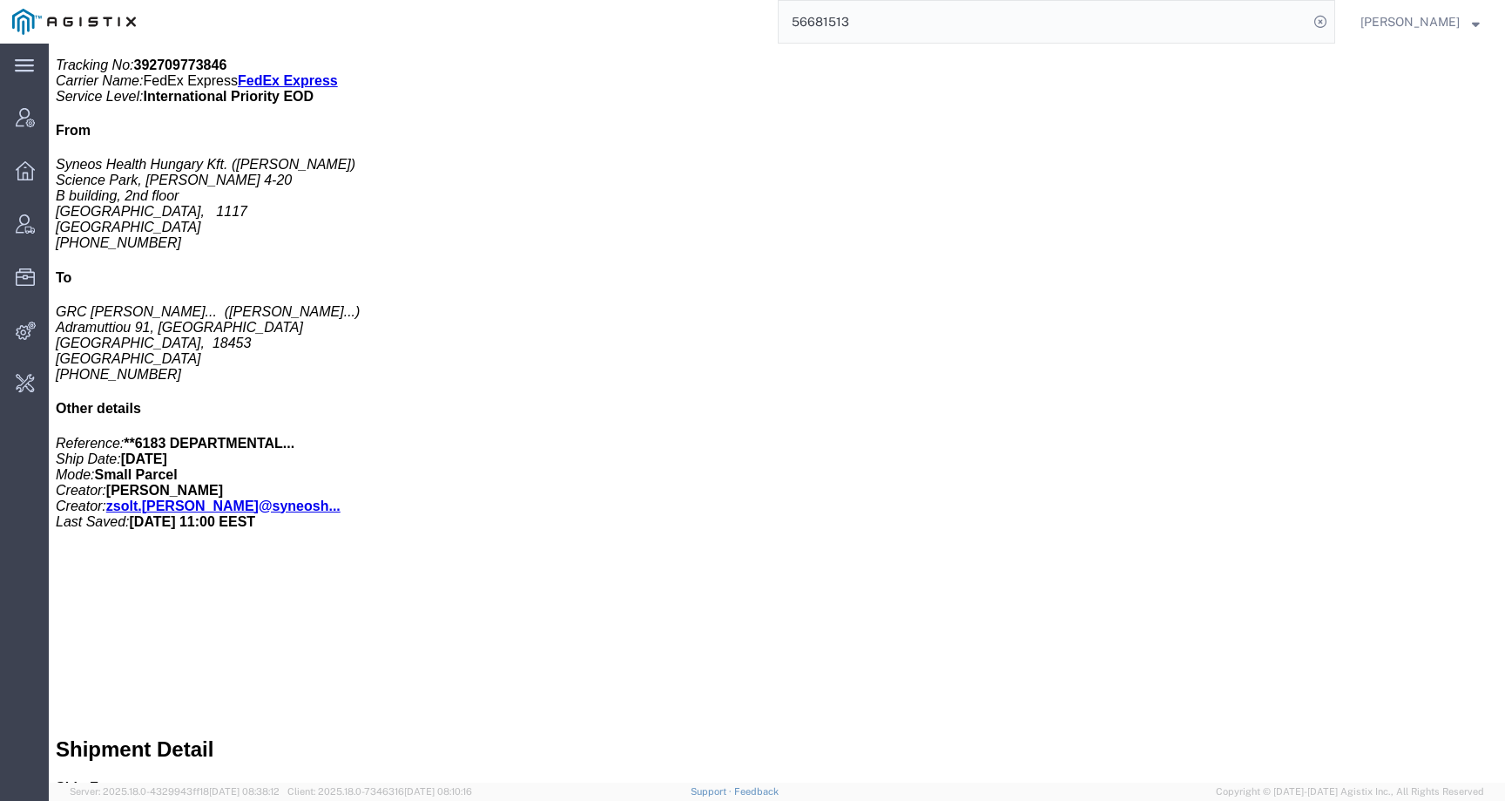
click b "392709773846"
copy b "392709773846"
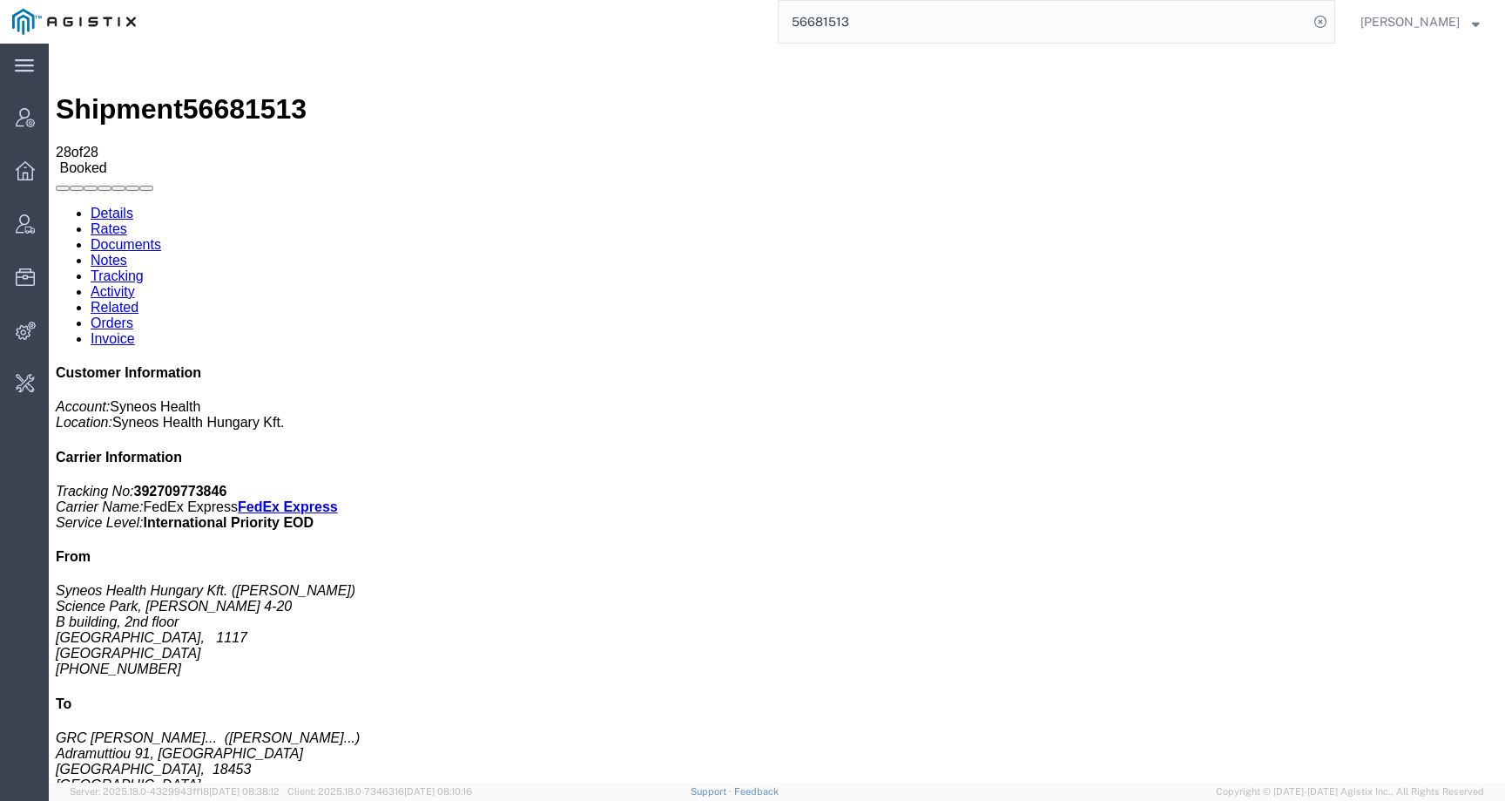
click span "56681513"
copy span "56681513"
click link "Activity"
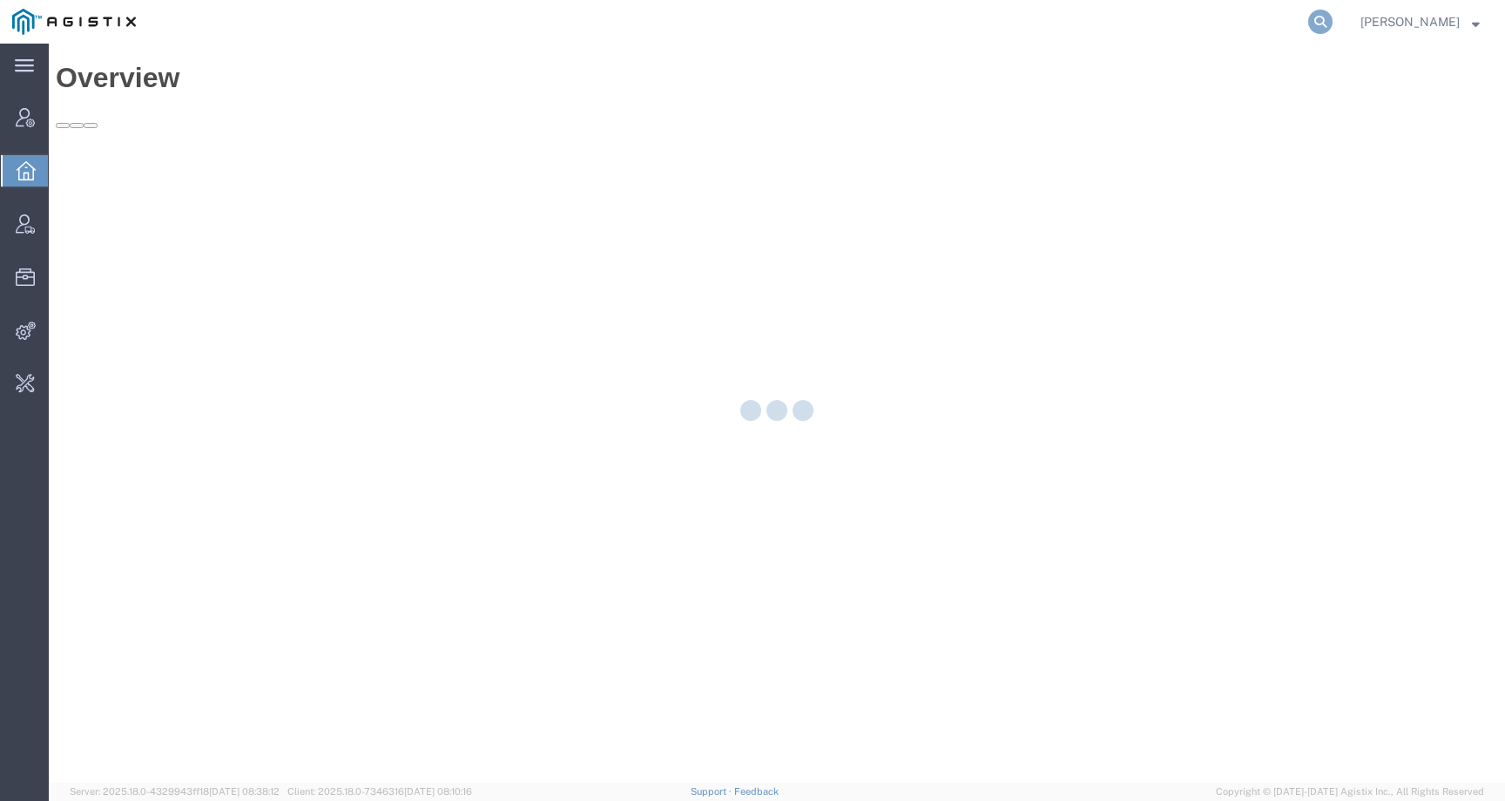
click at [1333, 22] on icon at bounding box center [1321, 22] width 24 height 24
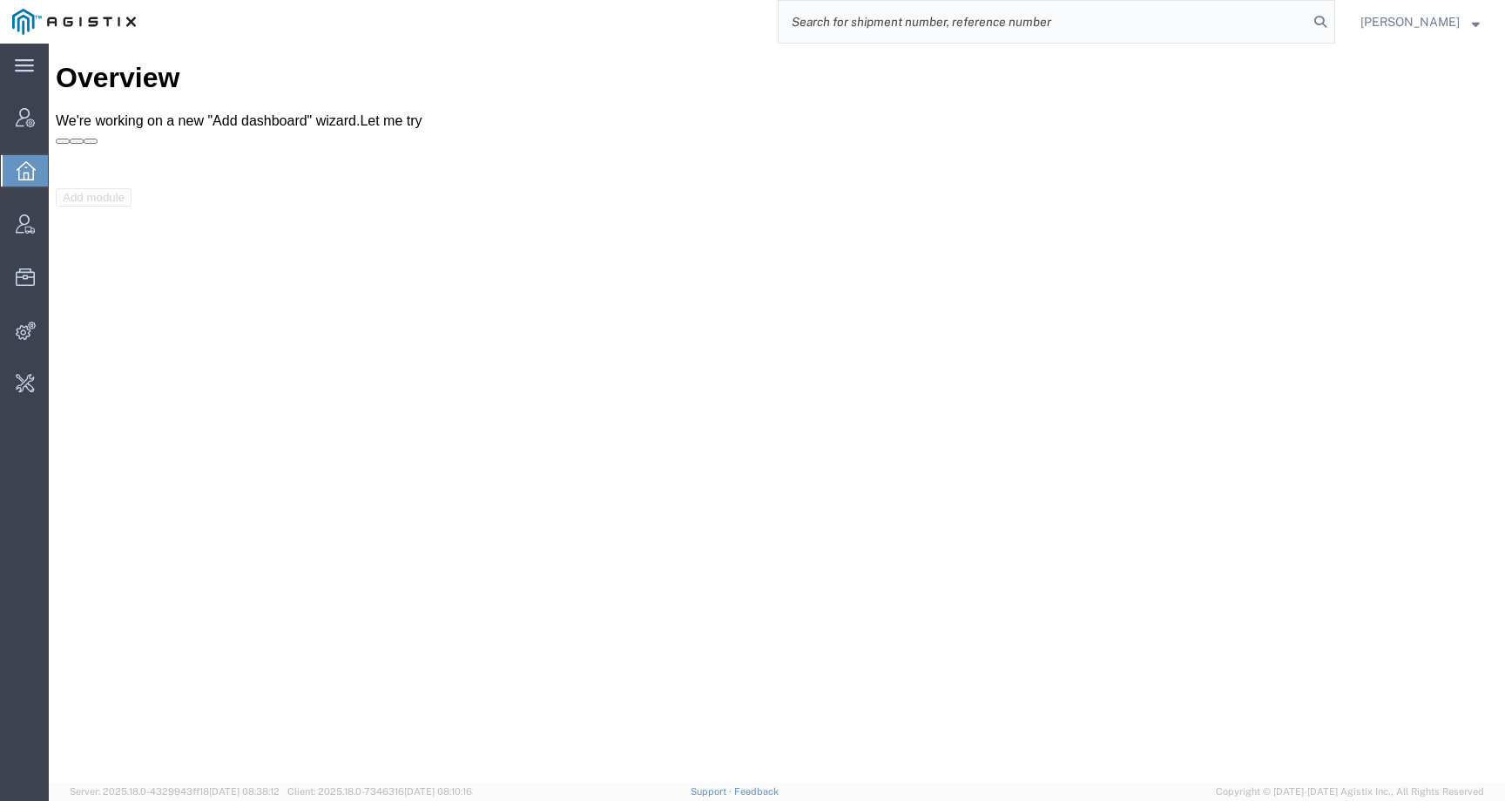
click at [1285, 24] on input "search" at bounding box center [1044, 22] width 530 height 42
paste input "56665784"
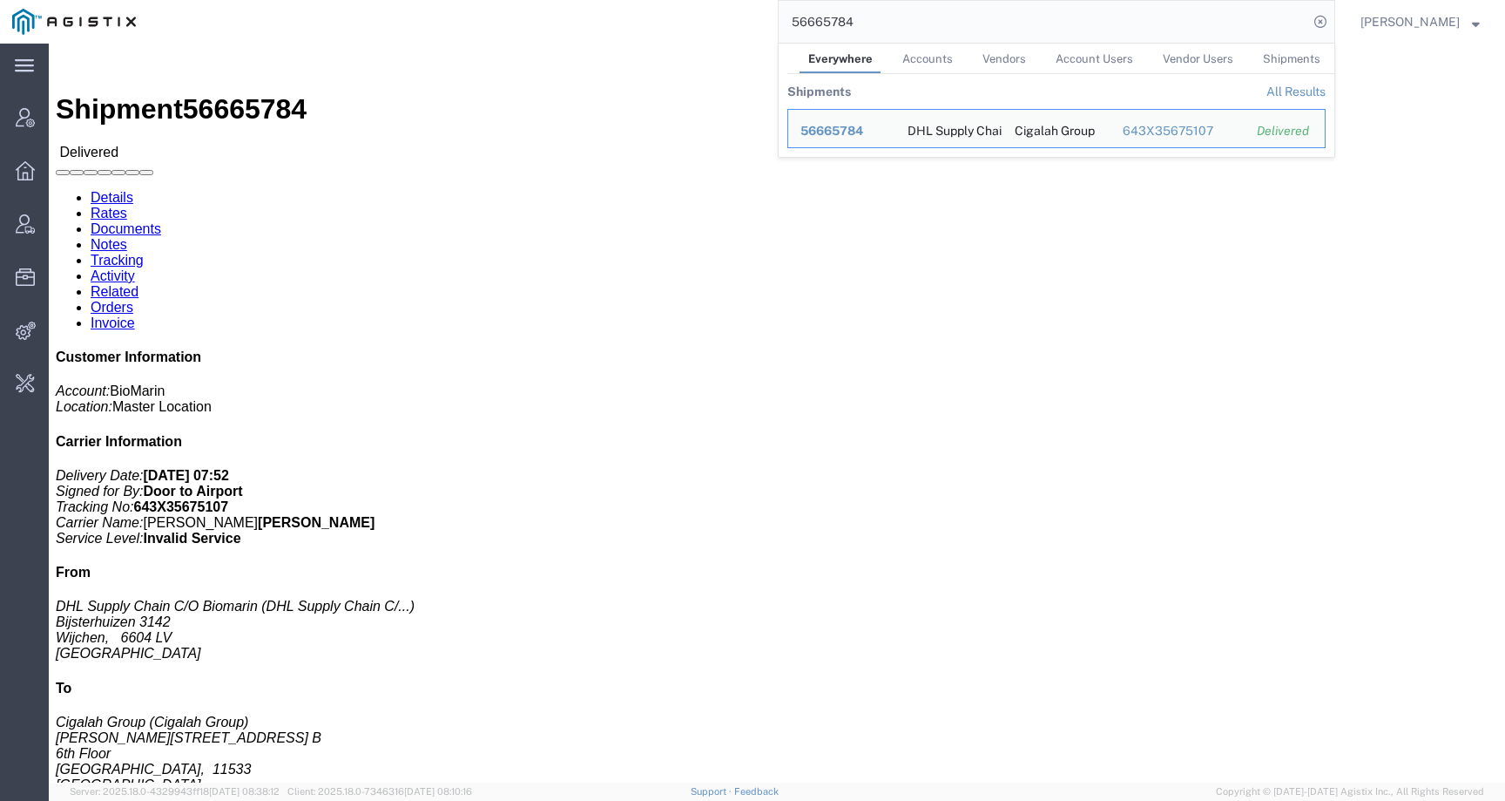
click h4 "Routing & Vehicle Information"
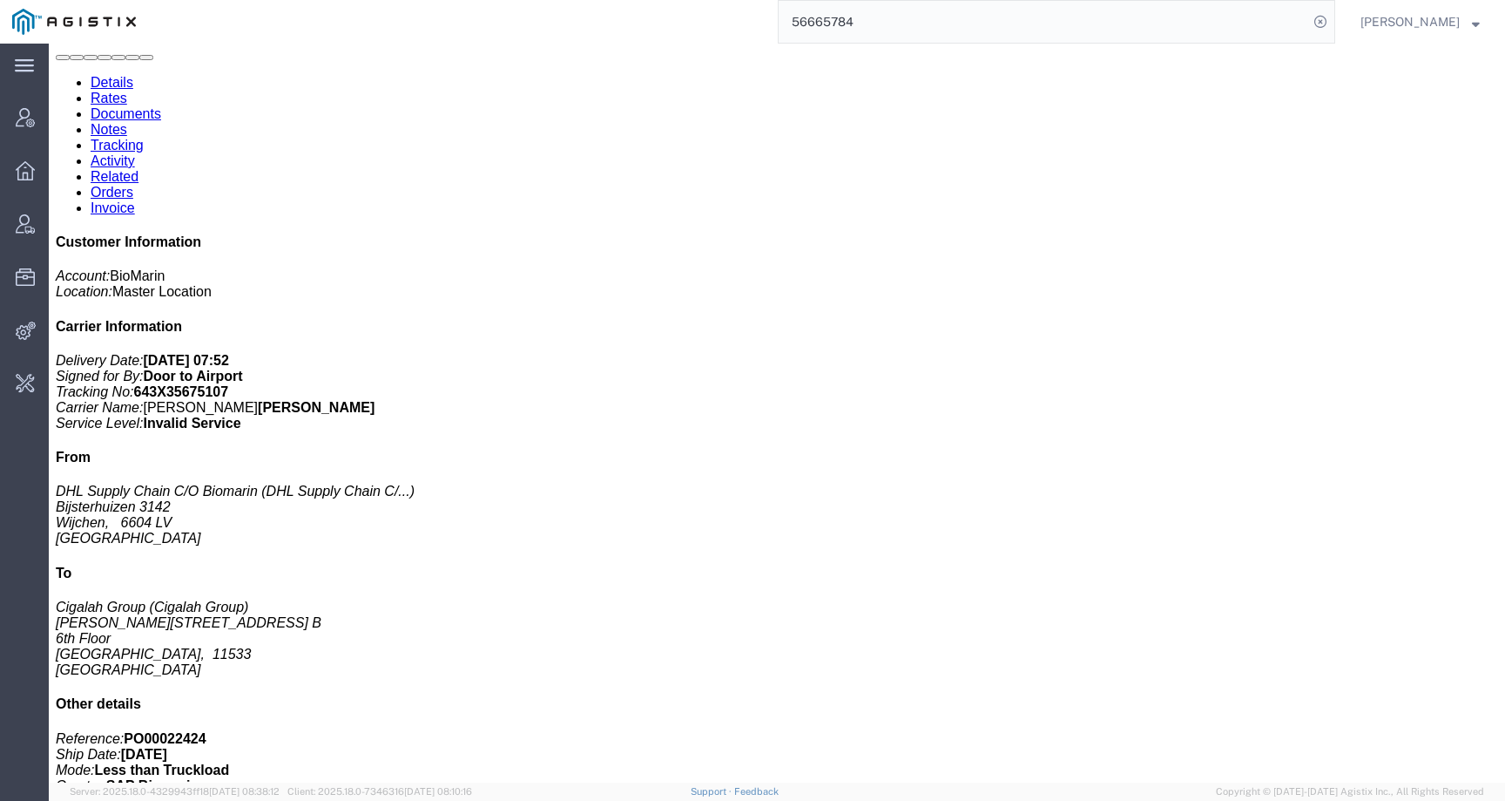
scroll to position [105, 0]
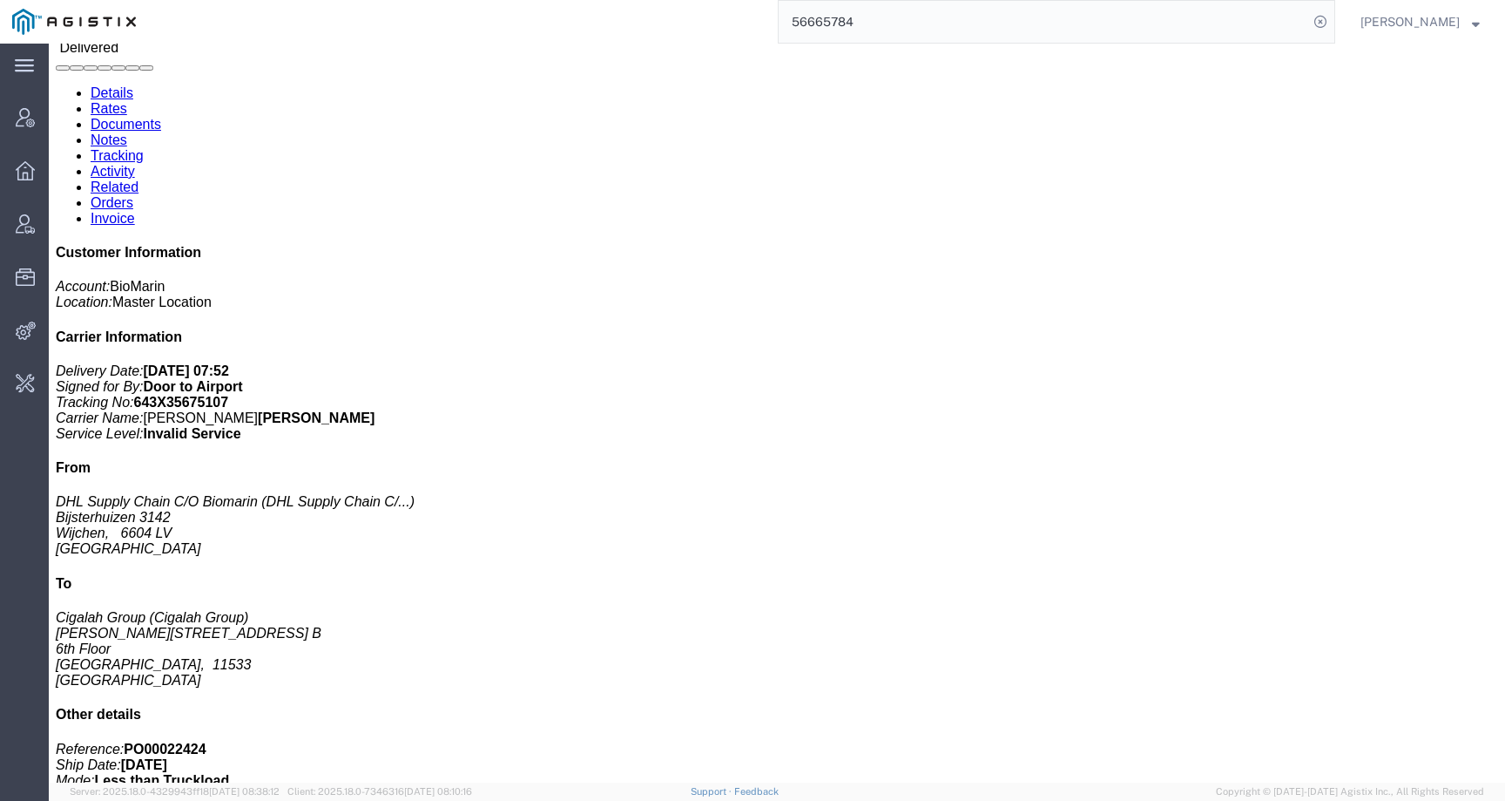
click h3 "VOX 10X 0.40MG/VL 10X 0.5ML/DWS IE ES PT"
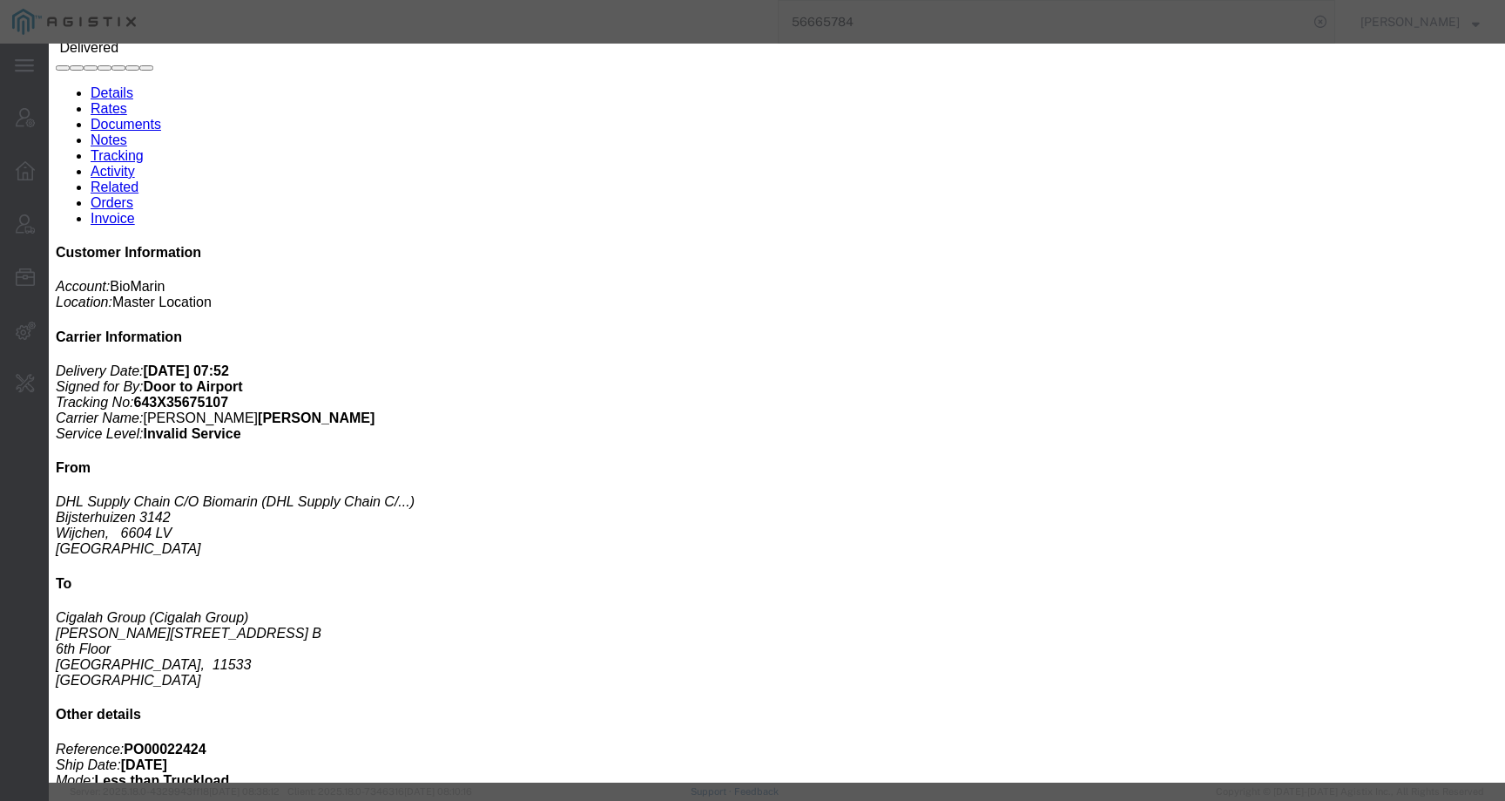
click div
click icon "button"
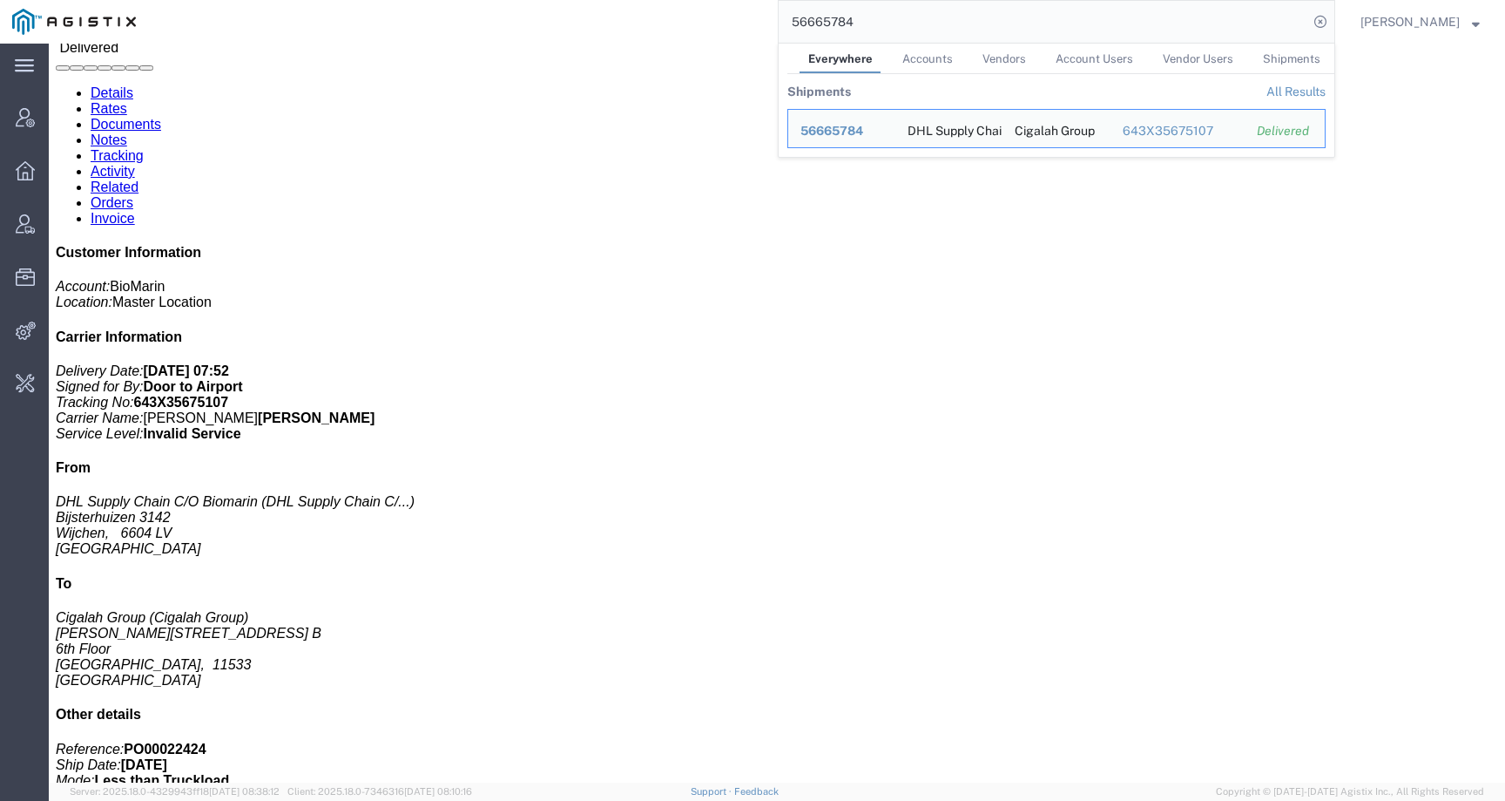
drag, startPoint x: 925, startPoint y: 28, endPoint x: 693, endPoint y: 24, distance: 232.7
click at [693, 24] on div "56665784 Everywhere Accounts Vendors Account Users Vendor Users Shipments Shipm…" at bounding box center [741, 22] width 1187 height 44
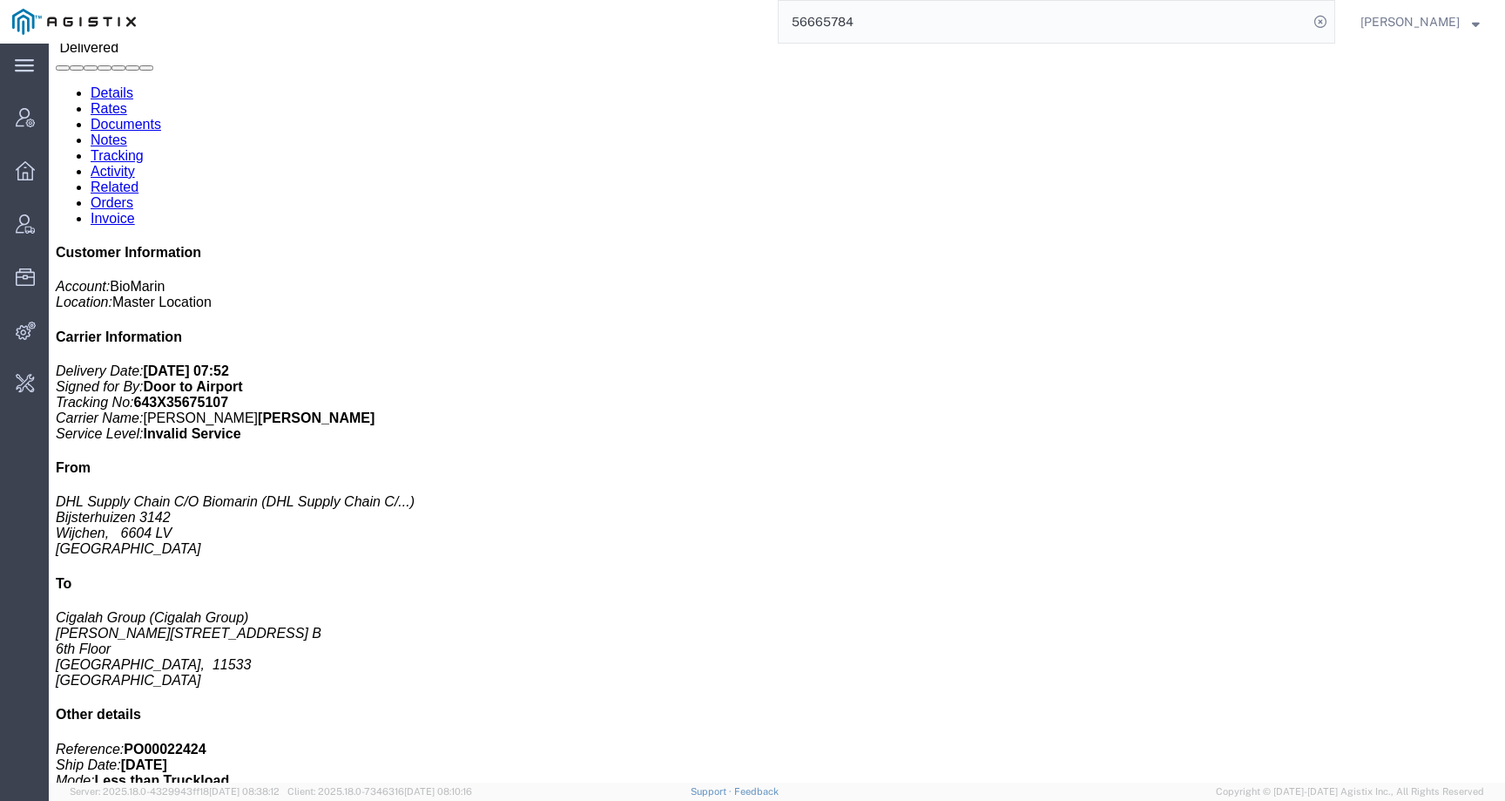
paste input "1"
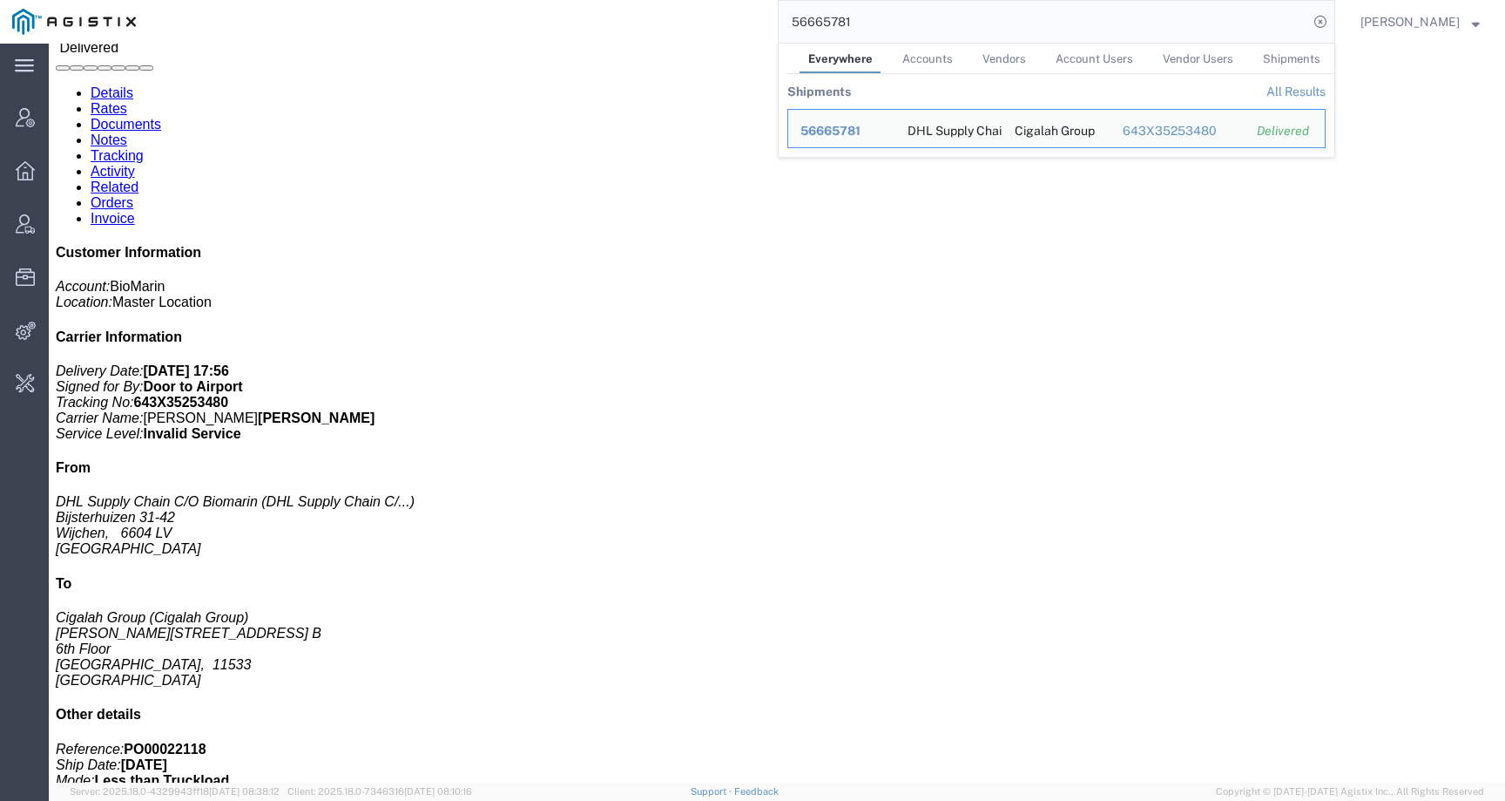
click h3 "VOX 10X 0.56MG/VL 10X 0.7ML/DWS IE ES PT"
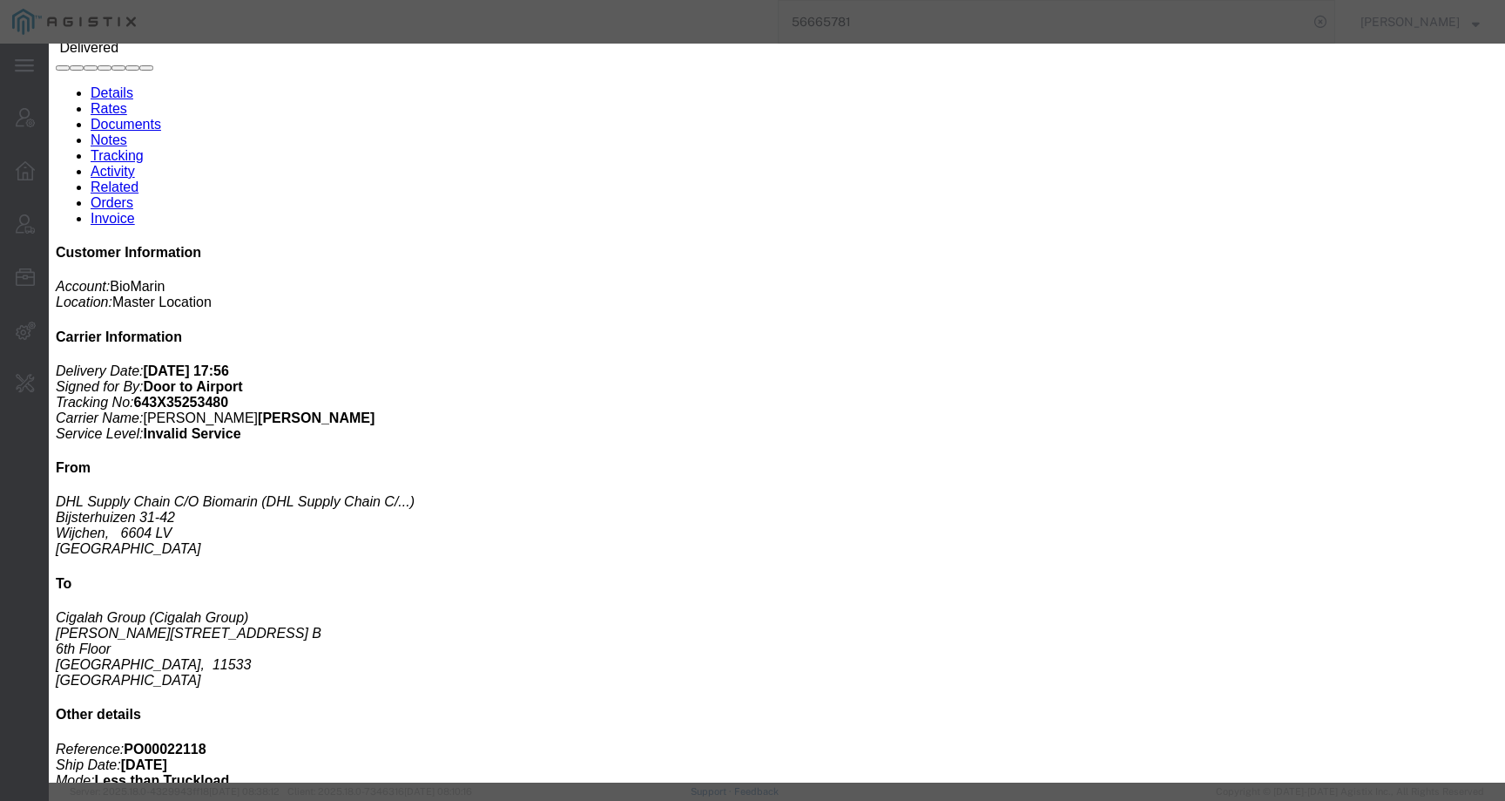
click icon "button"
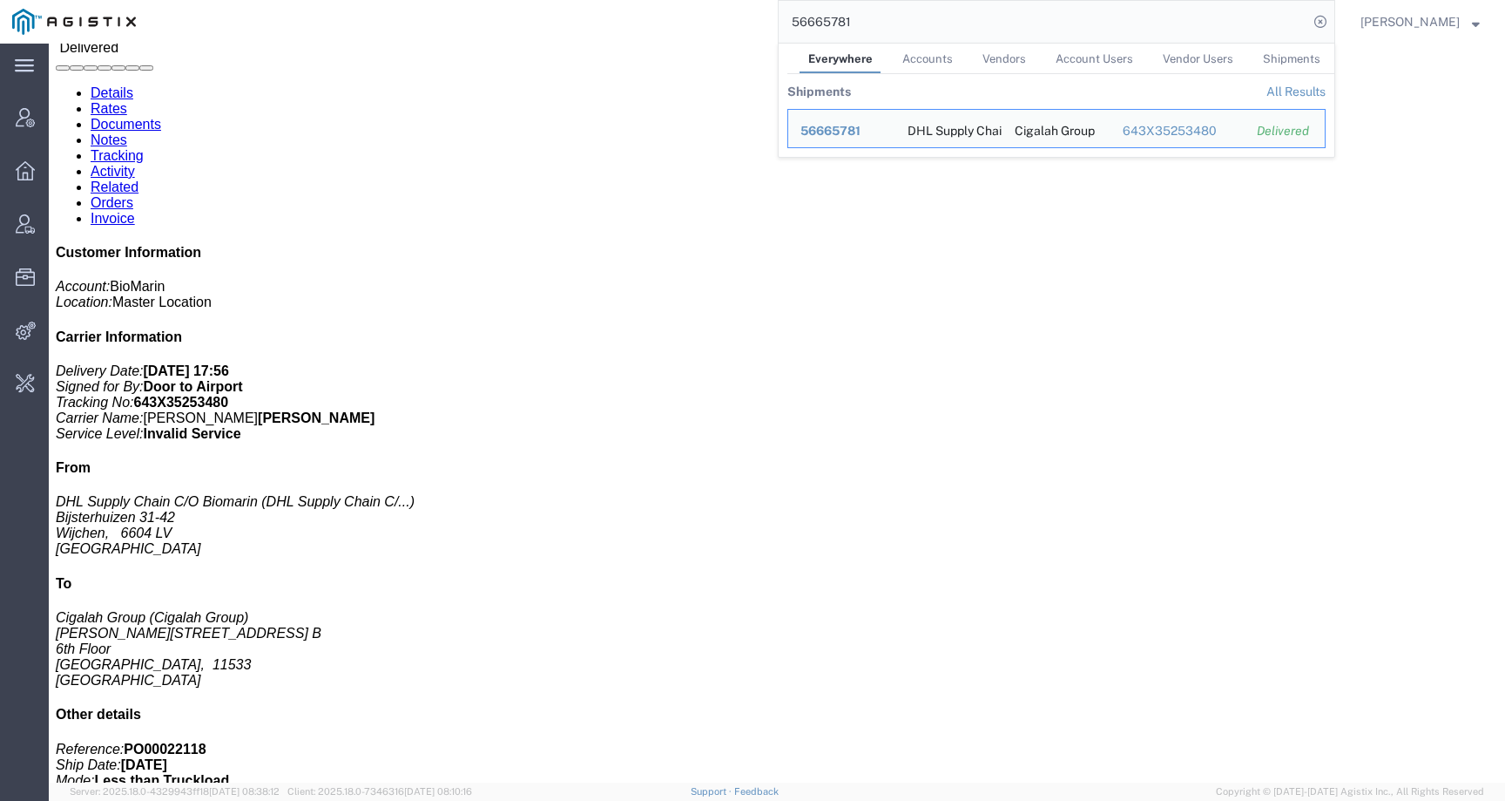
drag, startPoint x: 928, startPoint y: 27, endPoint x: 644, endPoint y: 19, distance: 284.1
click at [644, 21] on div "56665781 Everywhere Accounts Vendors Account Users Vendor Users Shipments Shipm…" at bounding box center [741, 22] width 1187 height 44
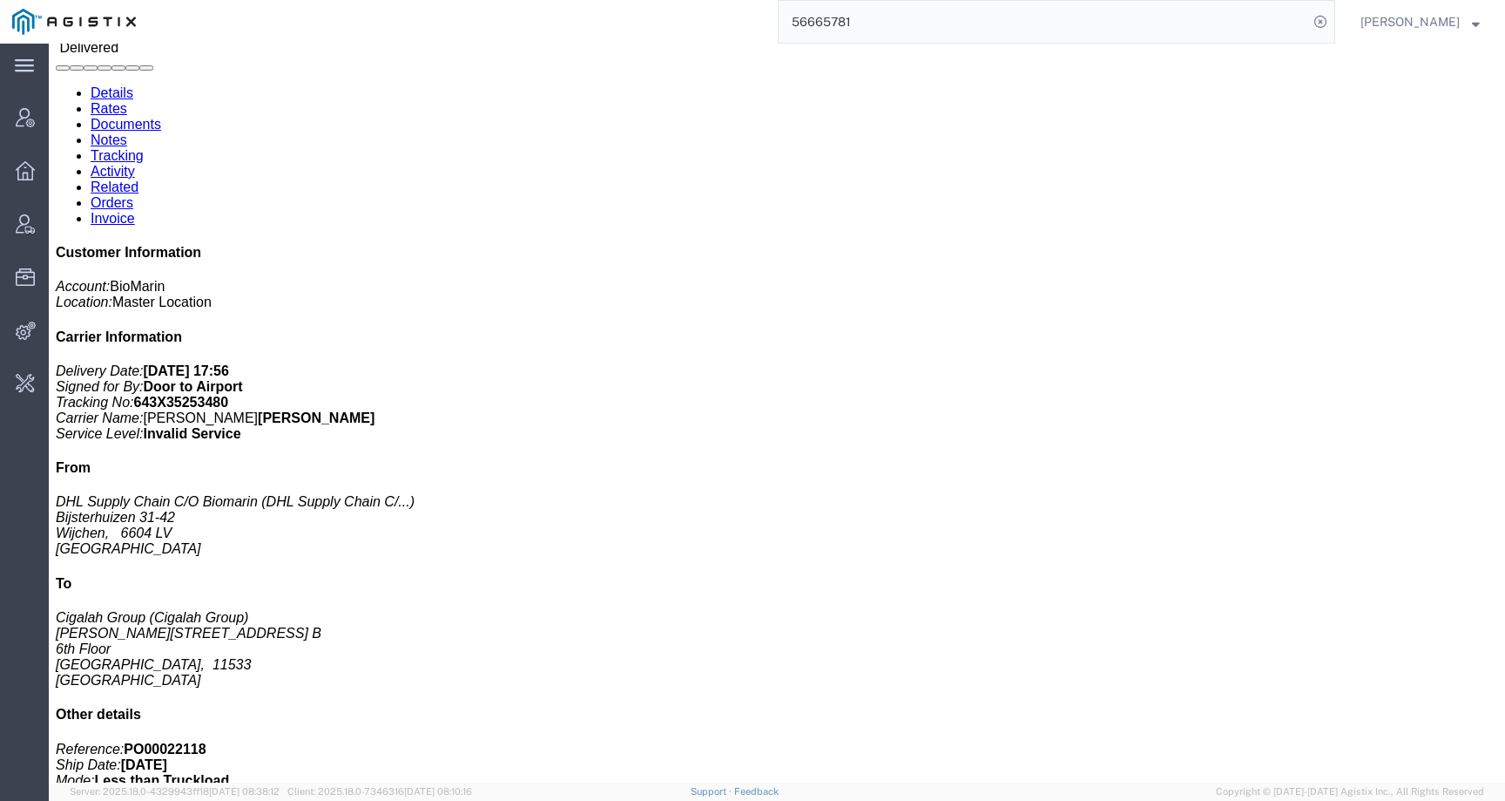
paste input "8"
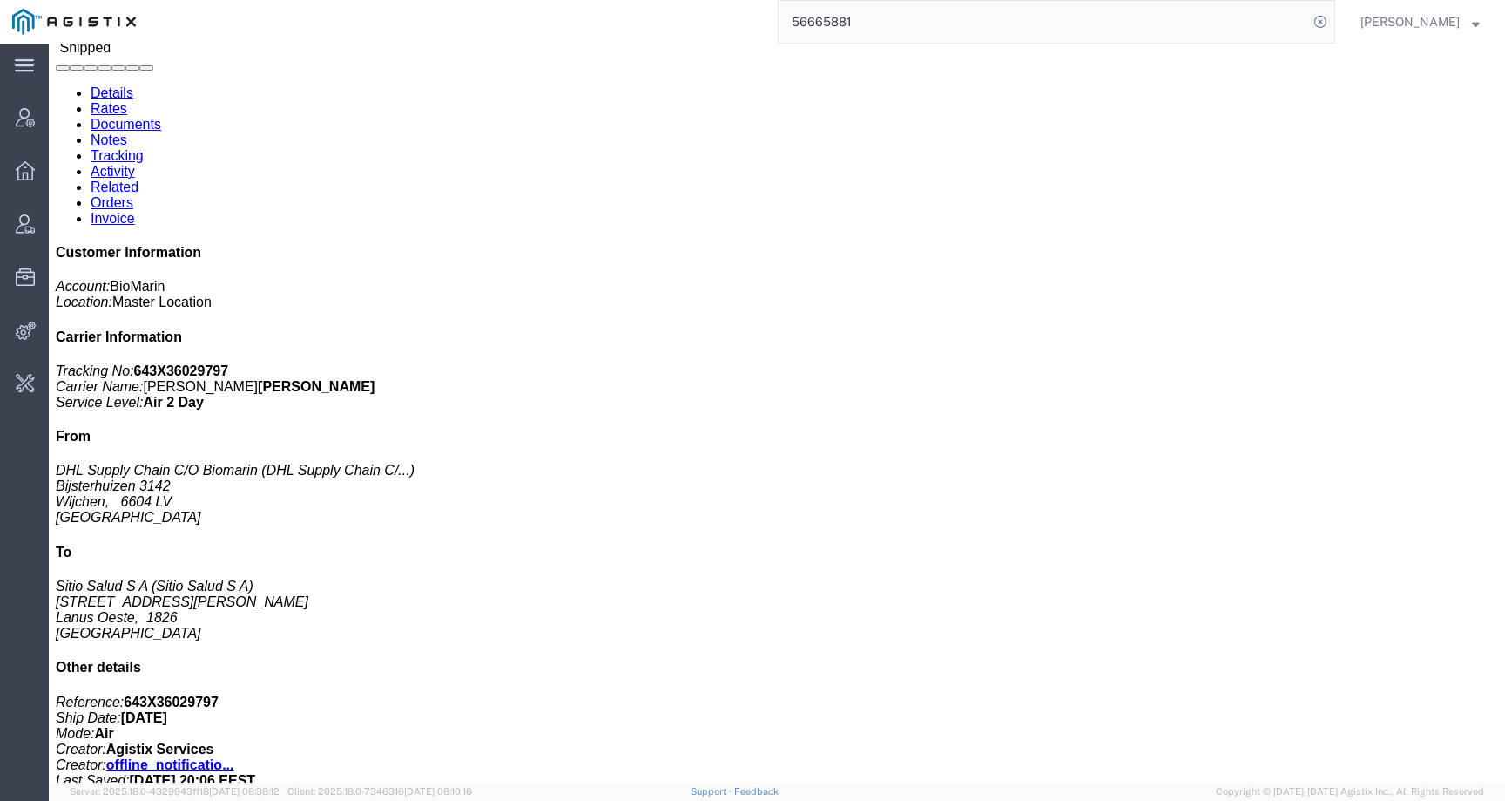
click h3 "VOX 10 X 1.2MG/VL 10X 0.6ML /DWS DE Medicaments, consisting, mixed"
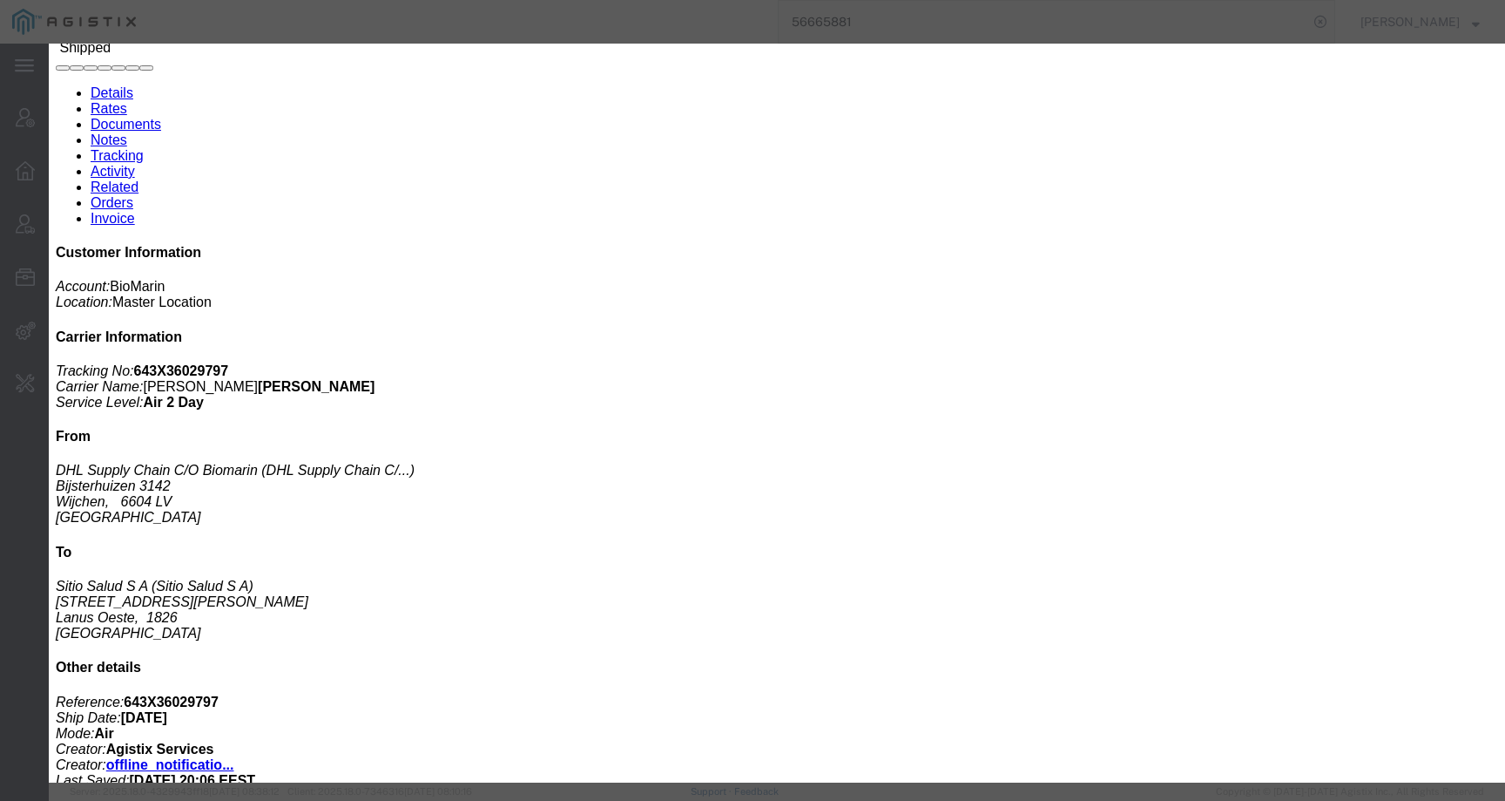
click div
click icon "button"
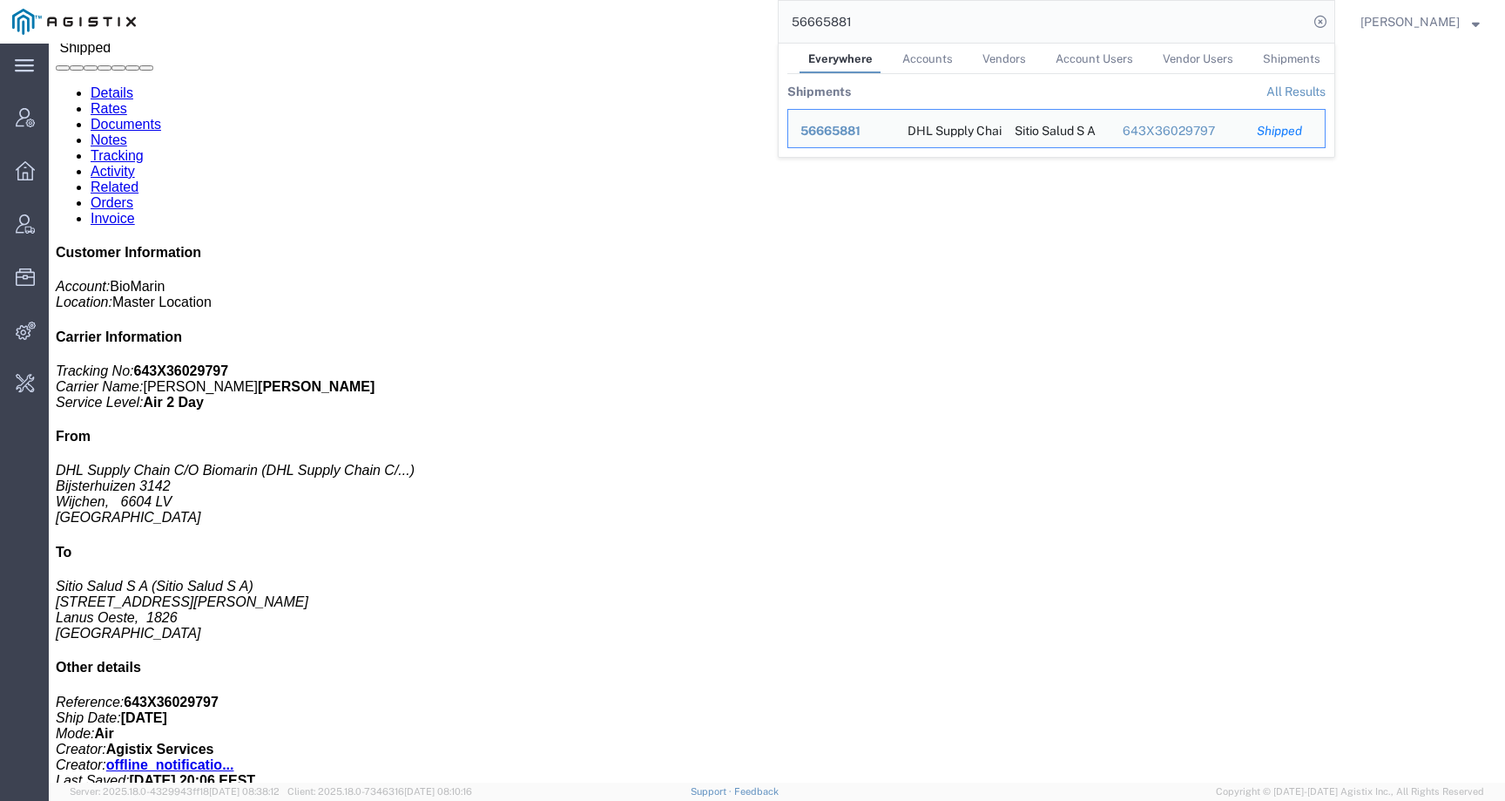
drag, startPoint x: 902, startPoint y: 24, endPoint x: 664, endPoint y: 4, distance: 238.7
click at [664, 4] on div "56665881 Everywhere Accounts Vendors Account Users Vendor Users Shipments Shipm…" at bounding box center [741, 22] width 1187 height 44
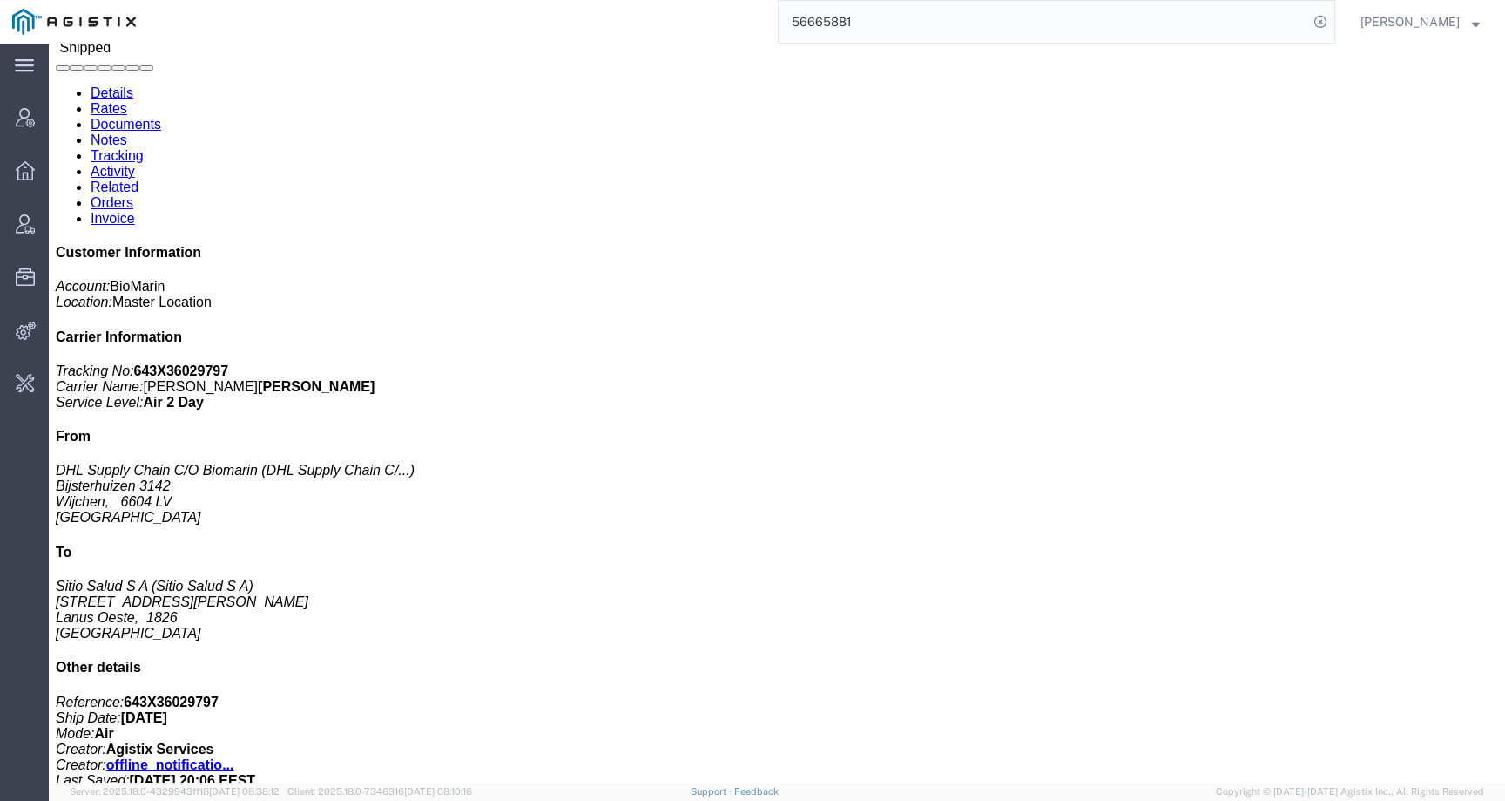
paste input "81404"
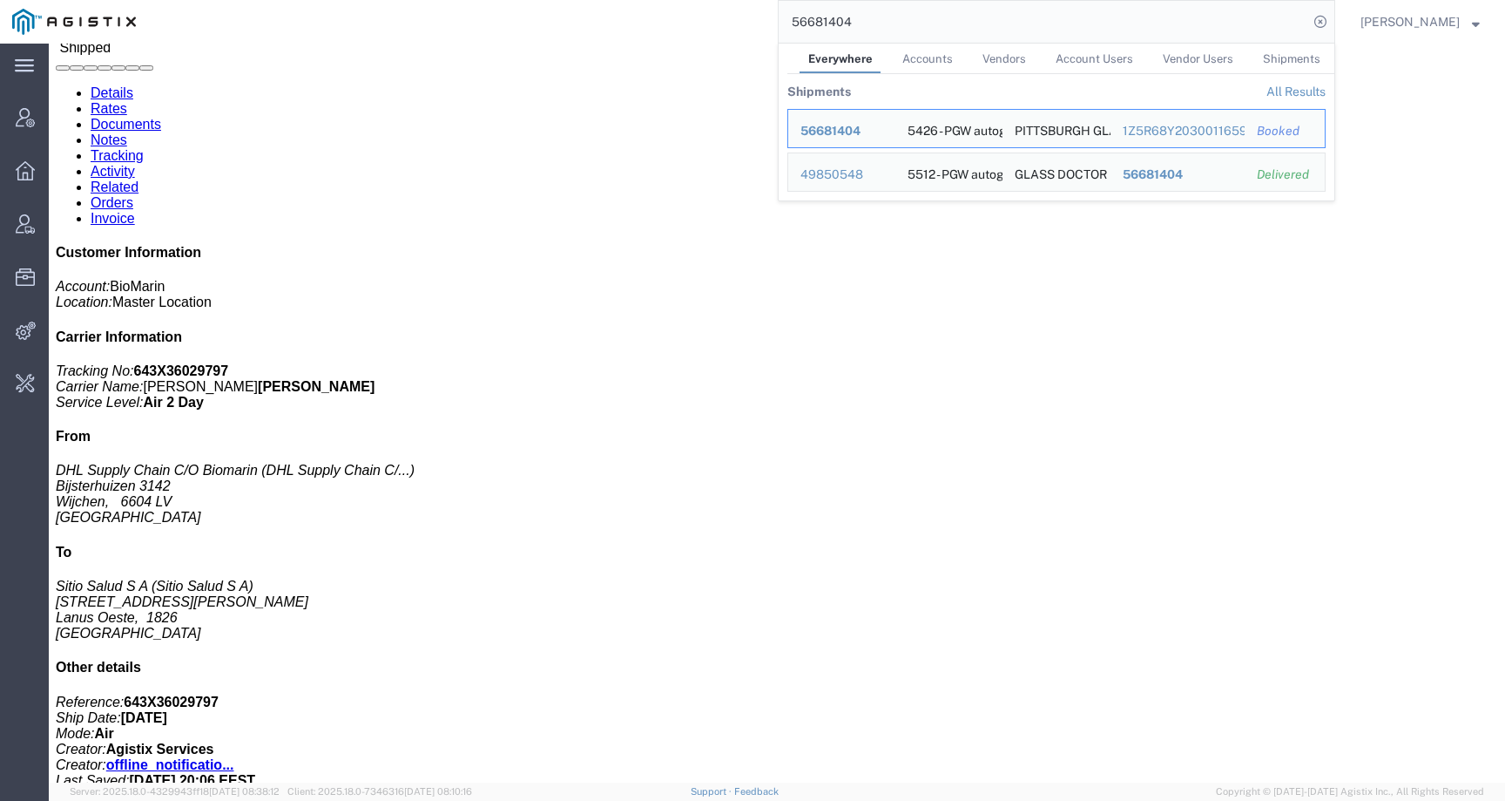
click div "Ship From DHL Supply Chain C/O Biomarin (DHL Supply Chain C/O Biomarin) Bijster…"
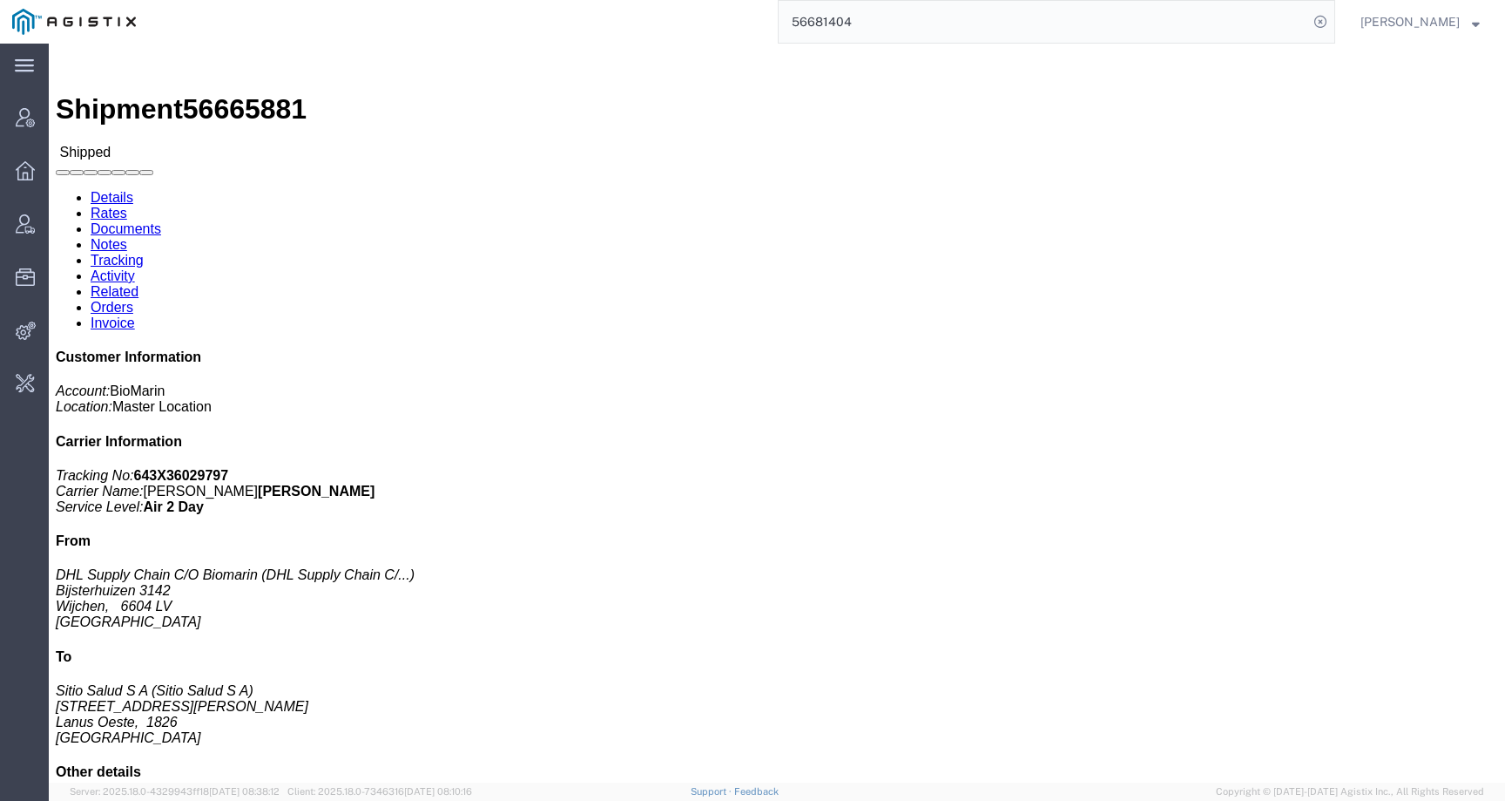
click link "Activity"
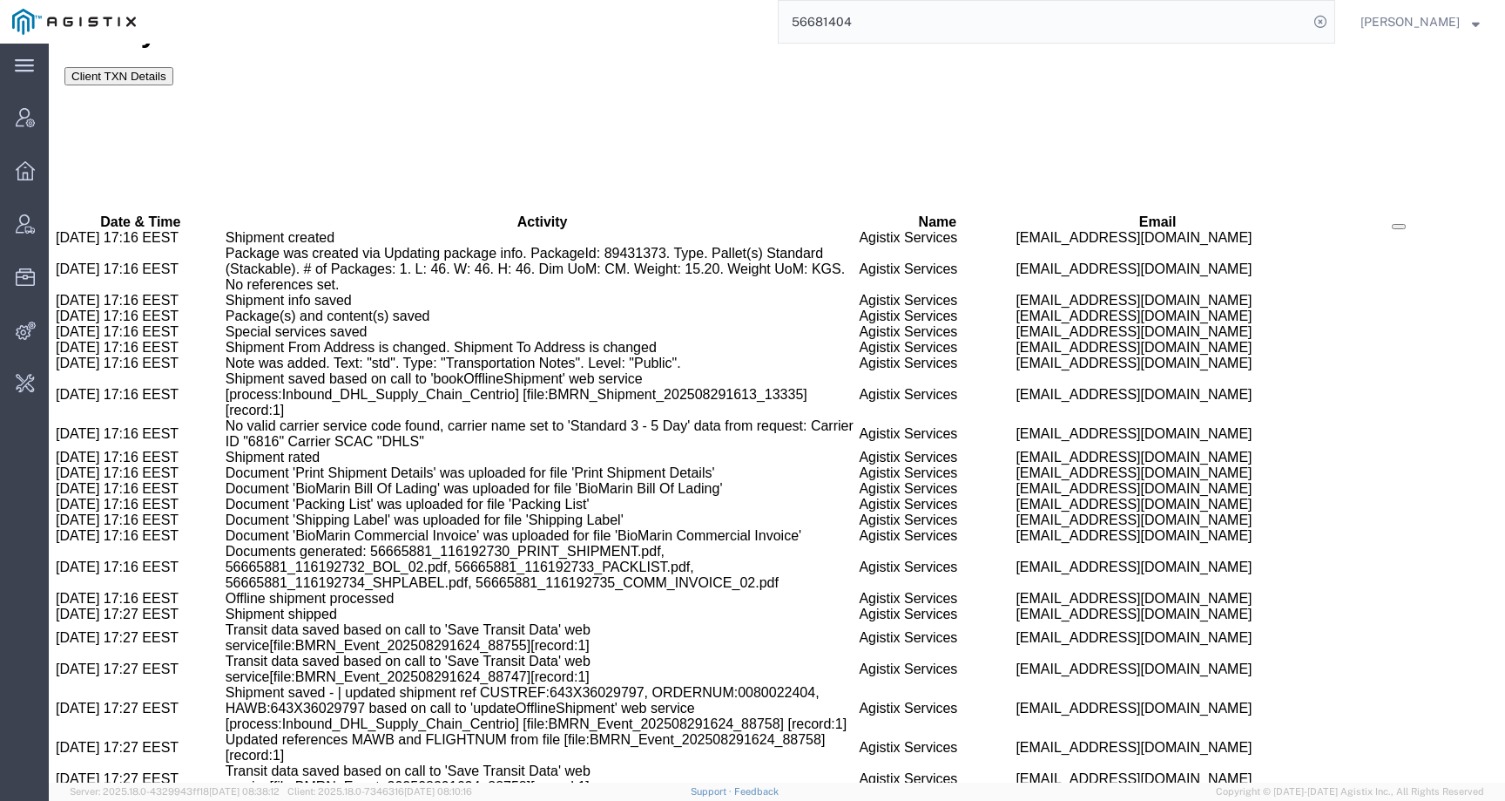
scroll to position [945, 0]
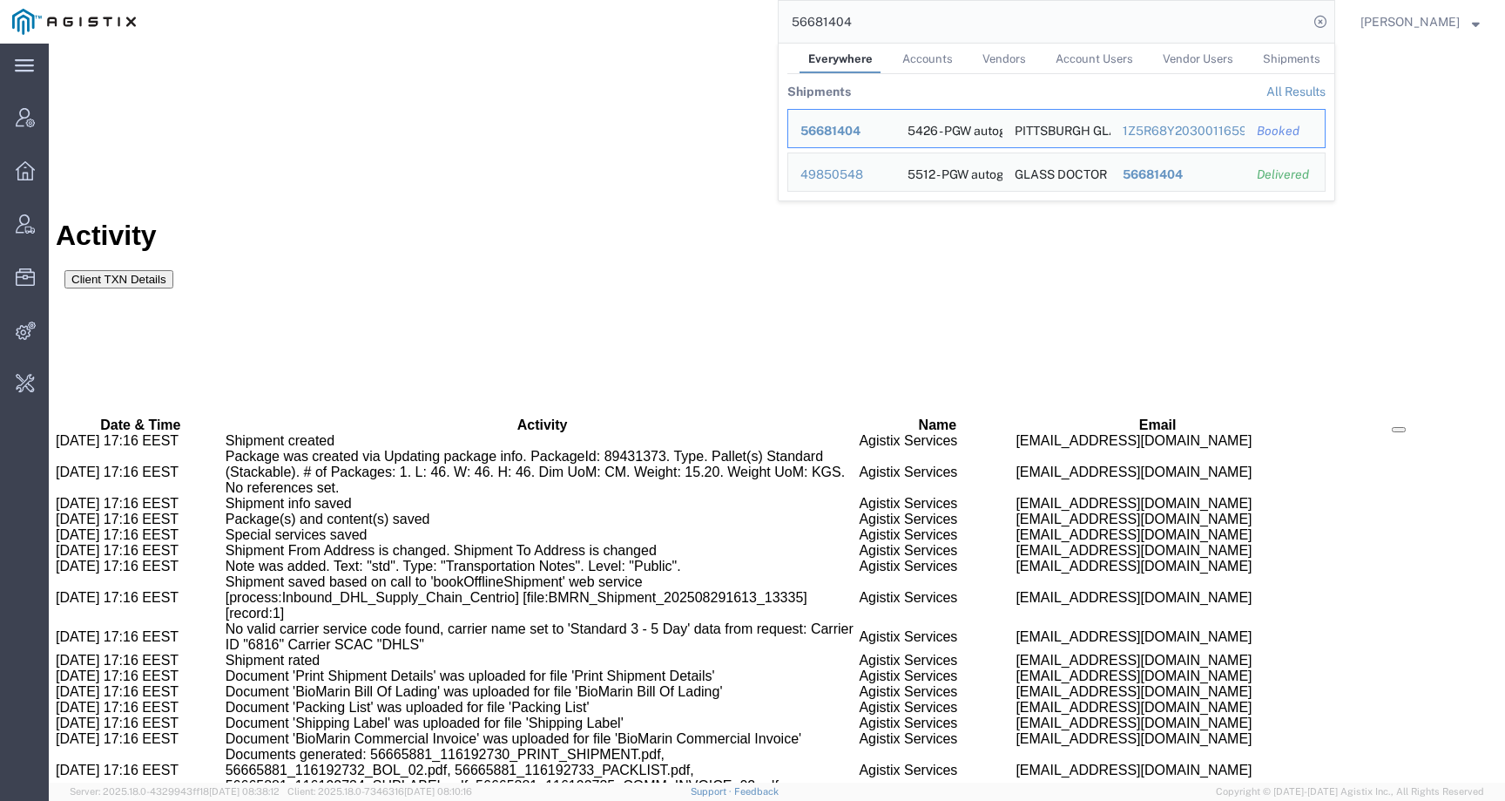
drag, startPoint x: 889, startPoint y: 17, endPoint x: 643, endPoint y: 17, distance: 245.7
click at [643, 17] on div "56681404 Everywhere Accounts Vendors Account Users Vendor Users Shipments Shipm…" at bounding box center [741, 22] width 1187 height 44
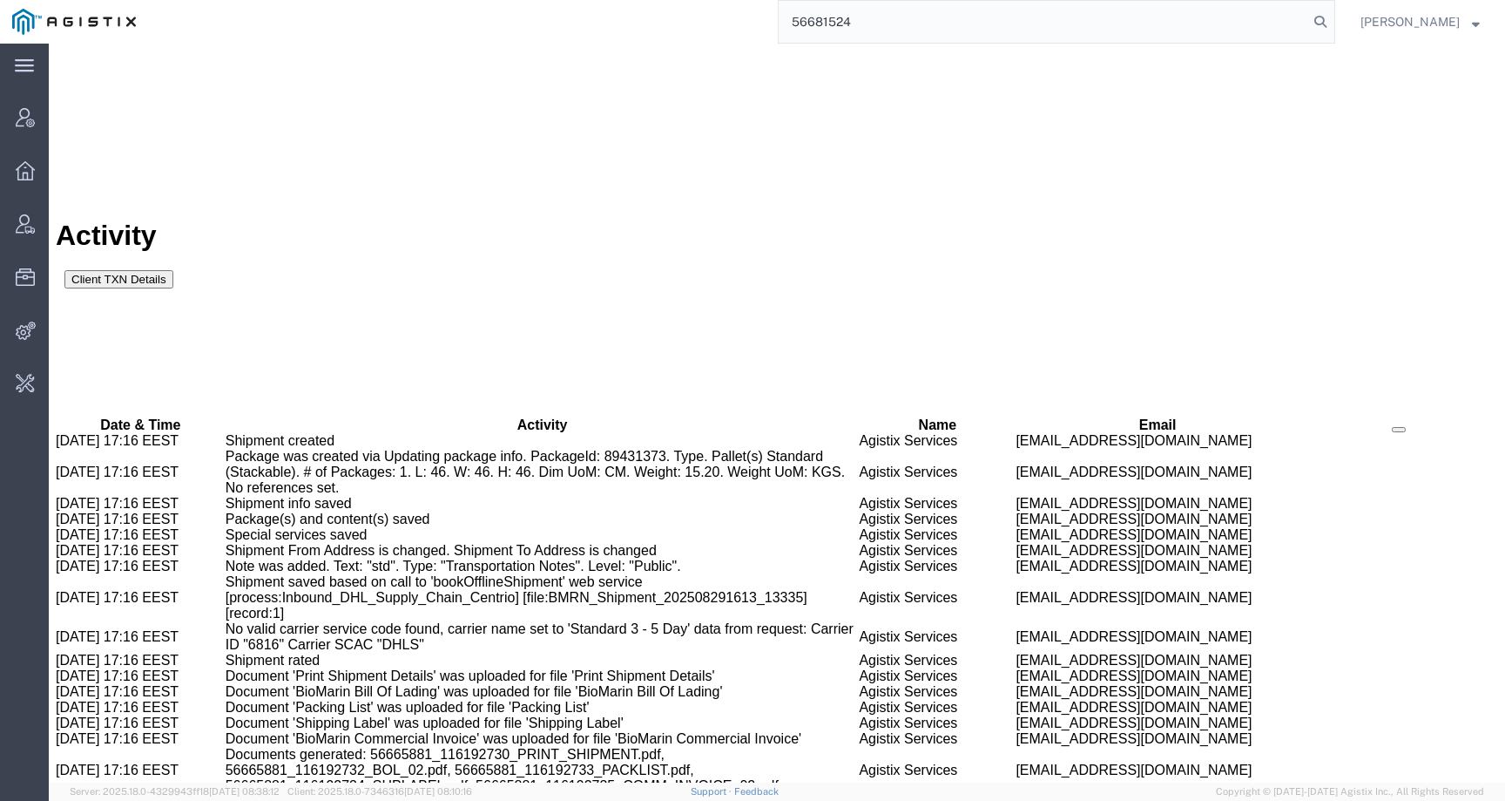
type input "56681524"
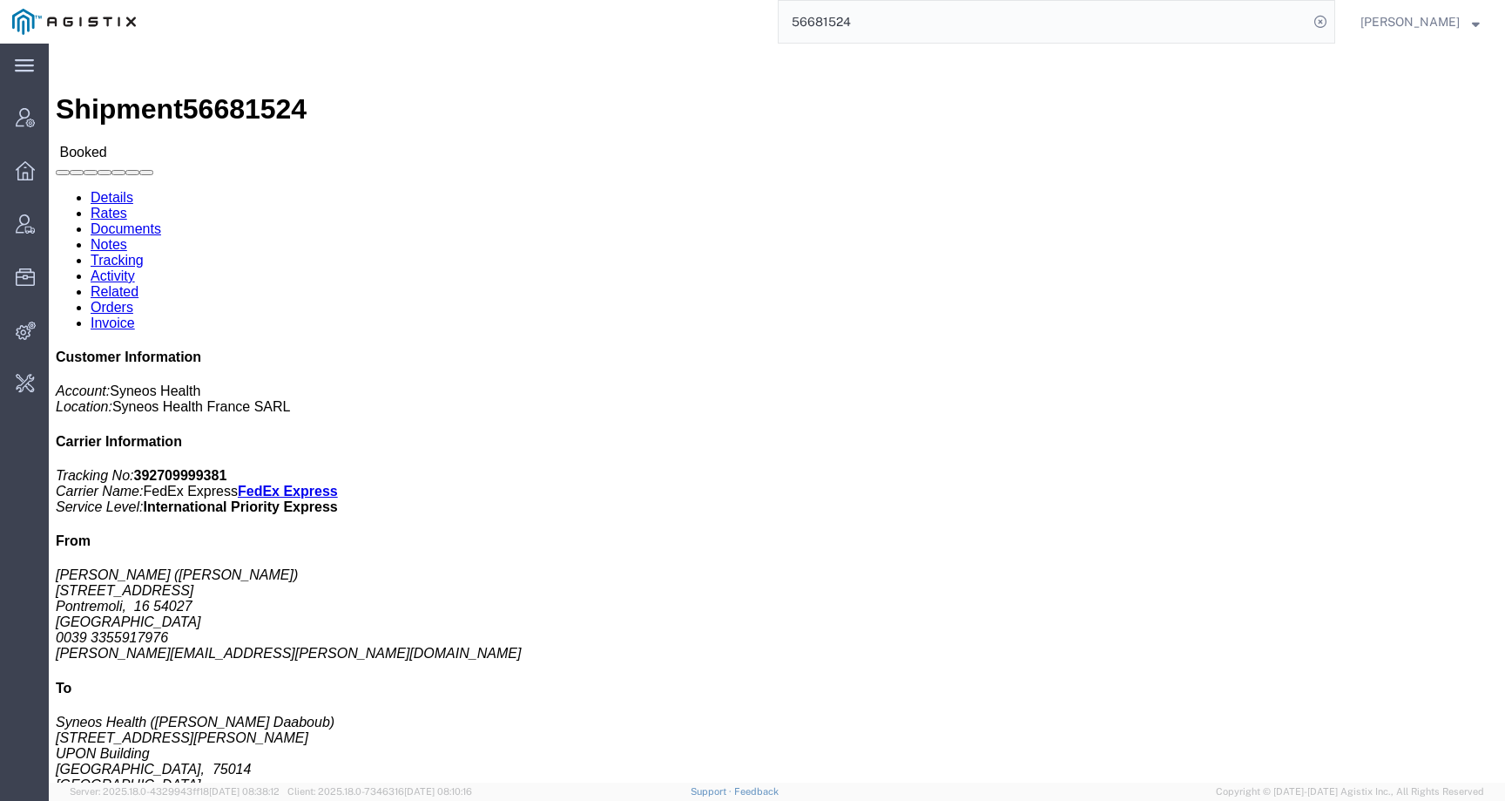
click link "Activity"
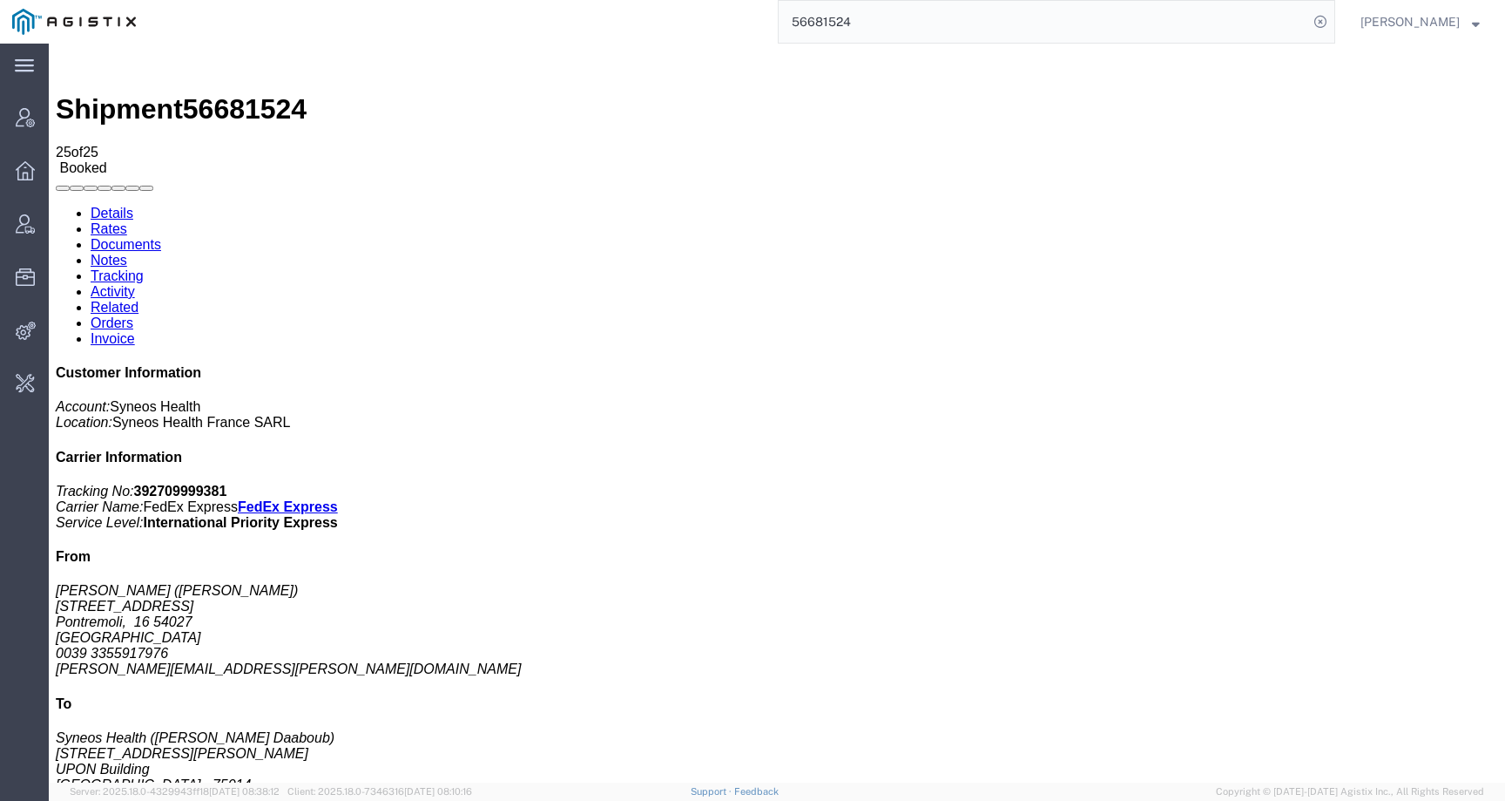
click at [125, 206] on link "Details" at bounding box center [112, 213] width 43 height 15
click link "Activity"
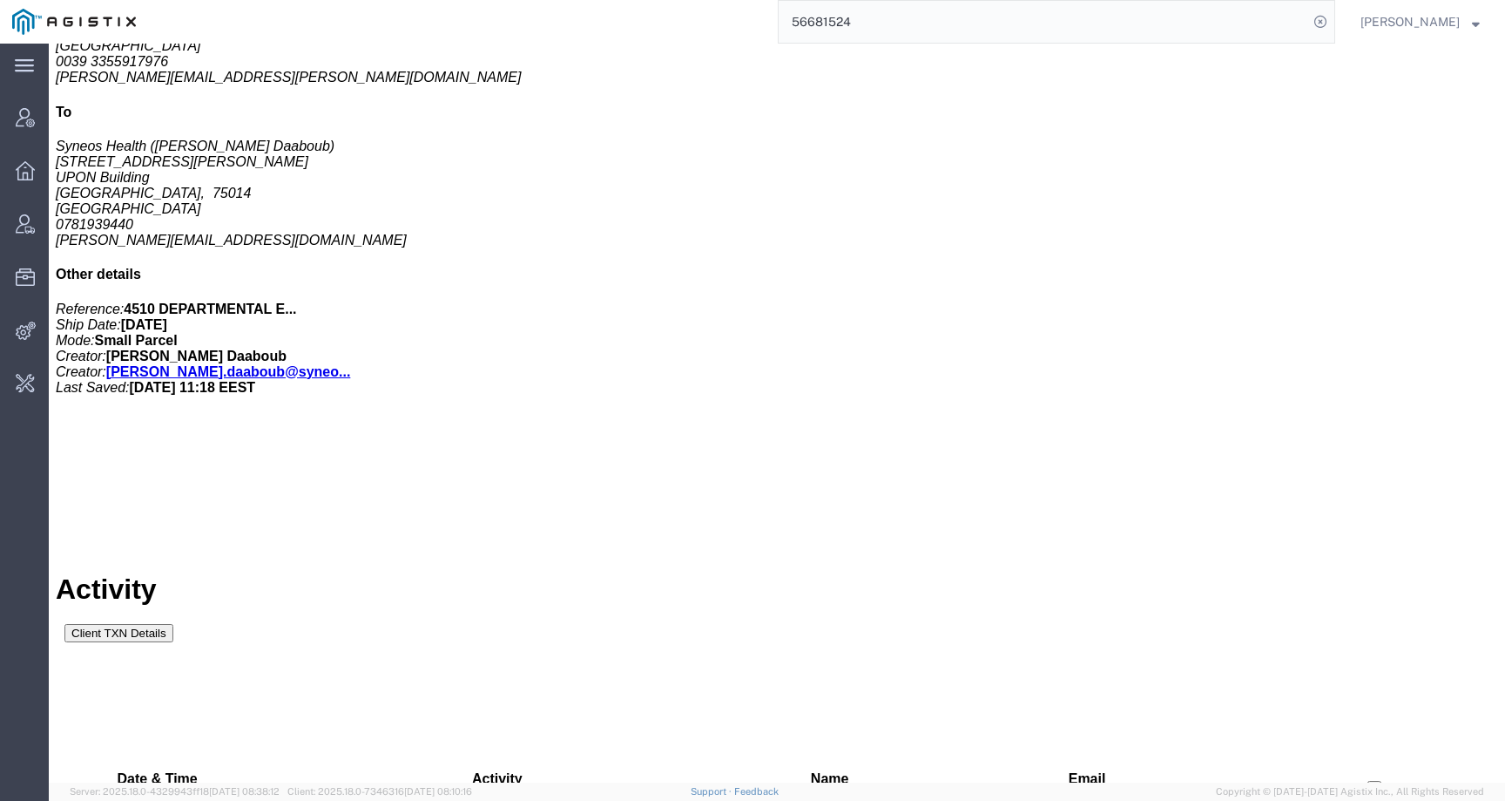
scroll to position [696, 0]
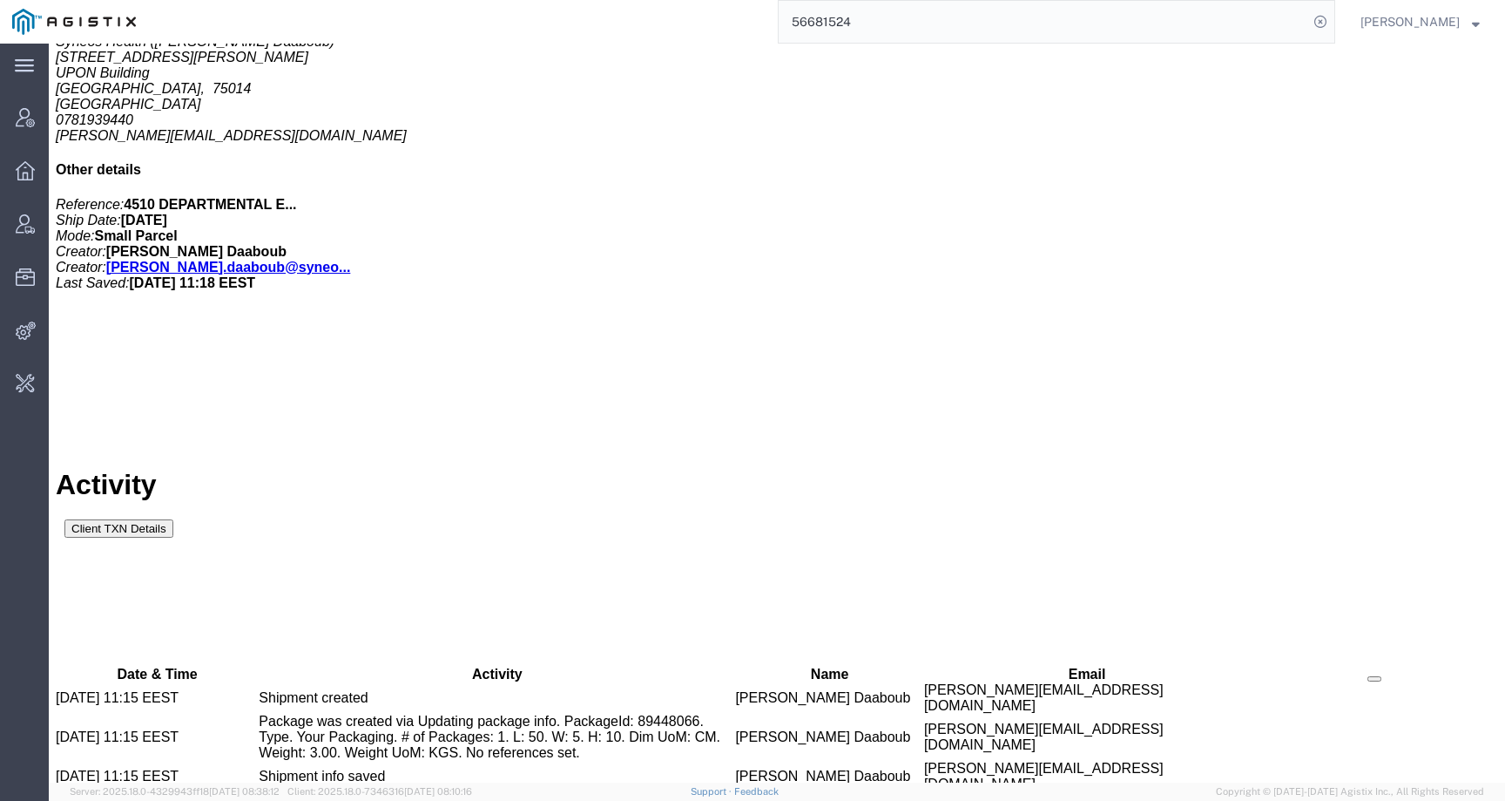
drag, startPoint x: 657, startPoint y: 700, endPoint x: 909, endPoint y: 700, distance: 251.8
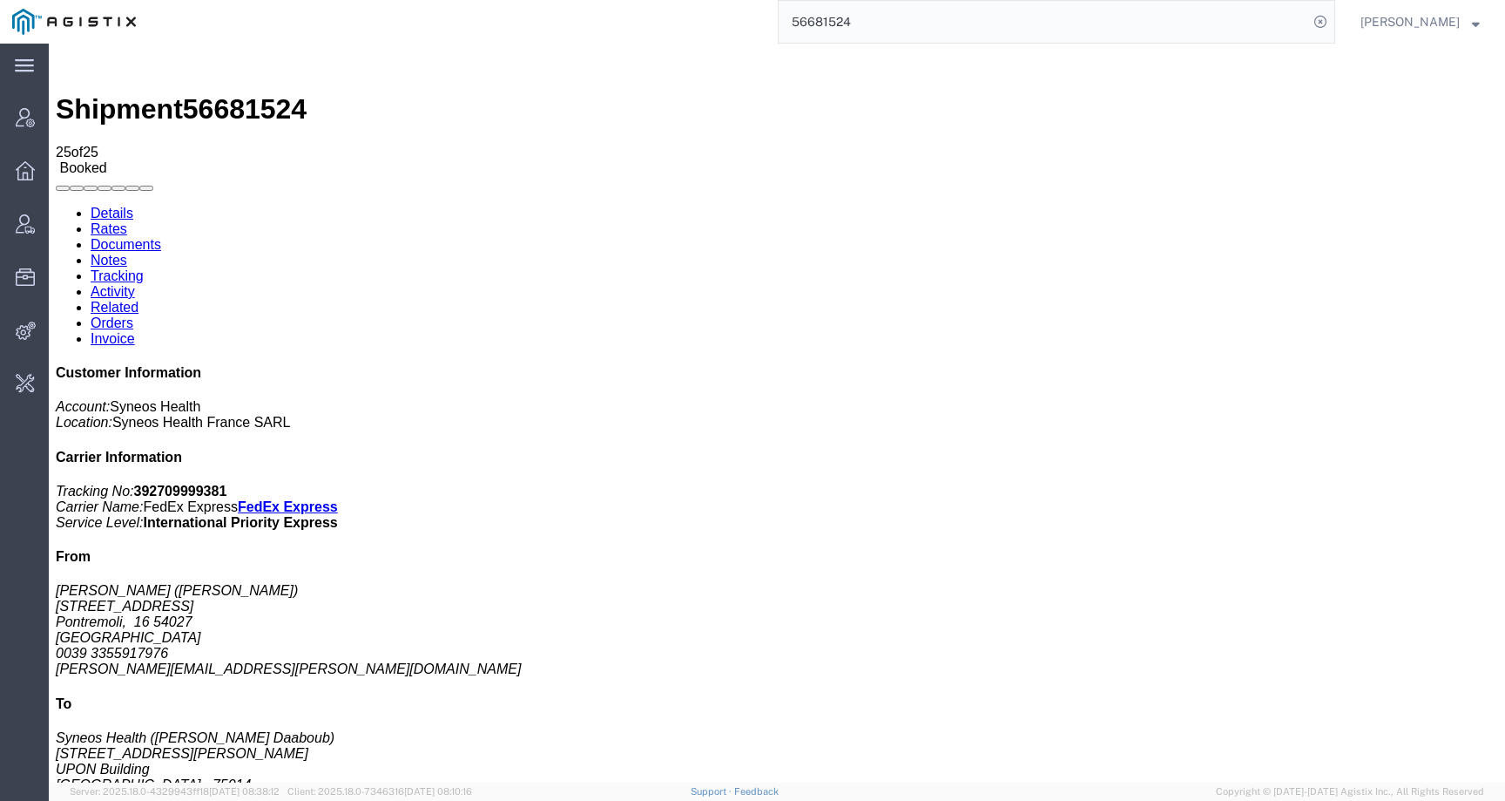
click at [279, 93] on span "56681524" at bounding box center [245, 108] width 124 height 31
copy span "56681524"
click at [855, 24] on input "56681524" at bounding box center [1044, 22] width 530 height 42
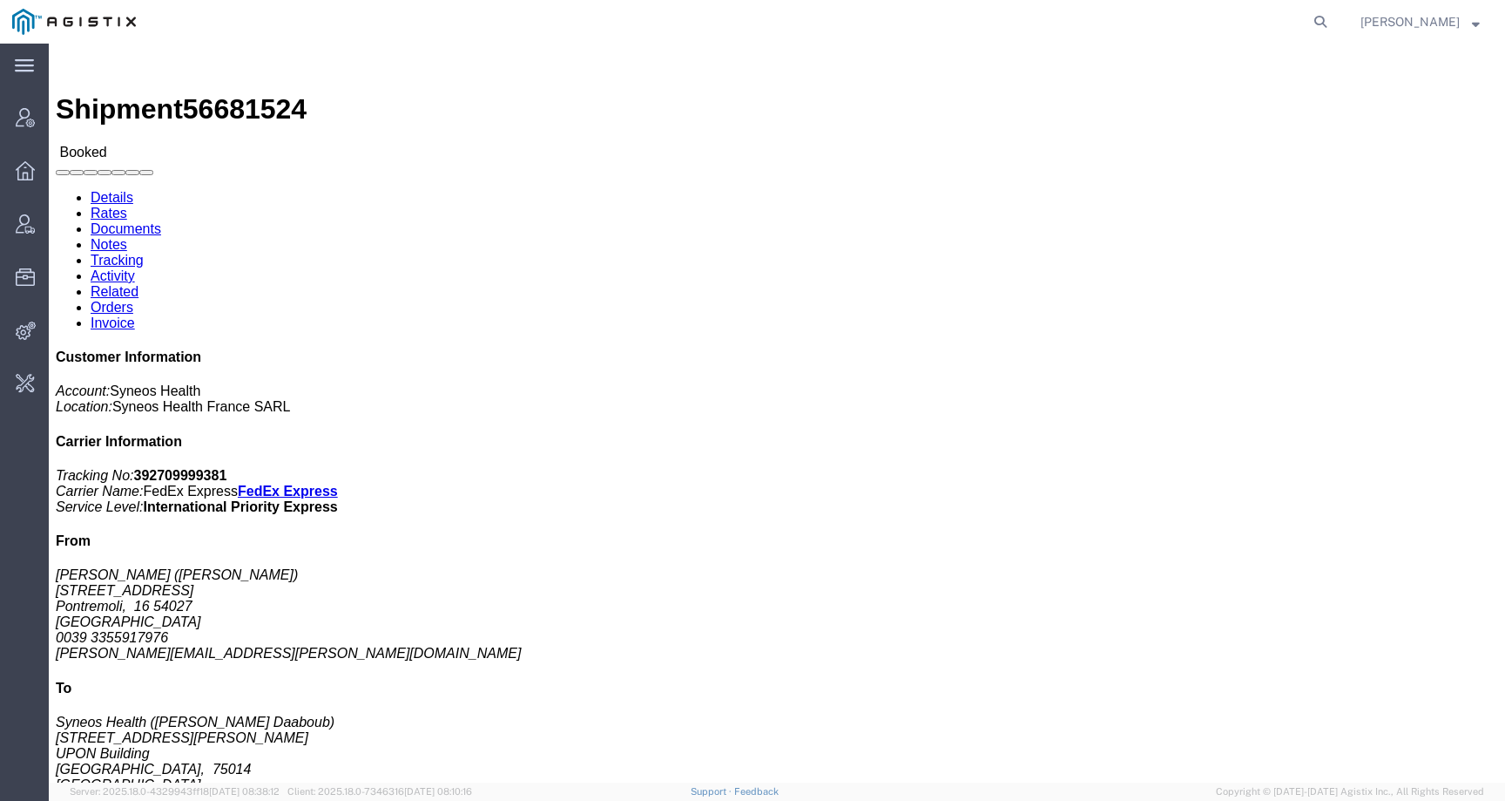
click link "Activity"
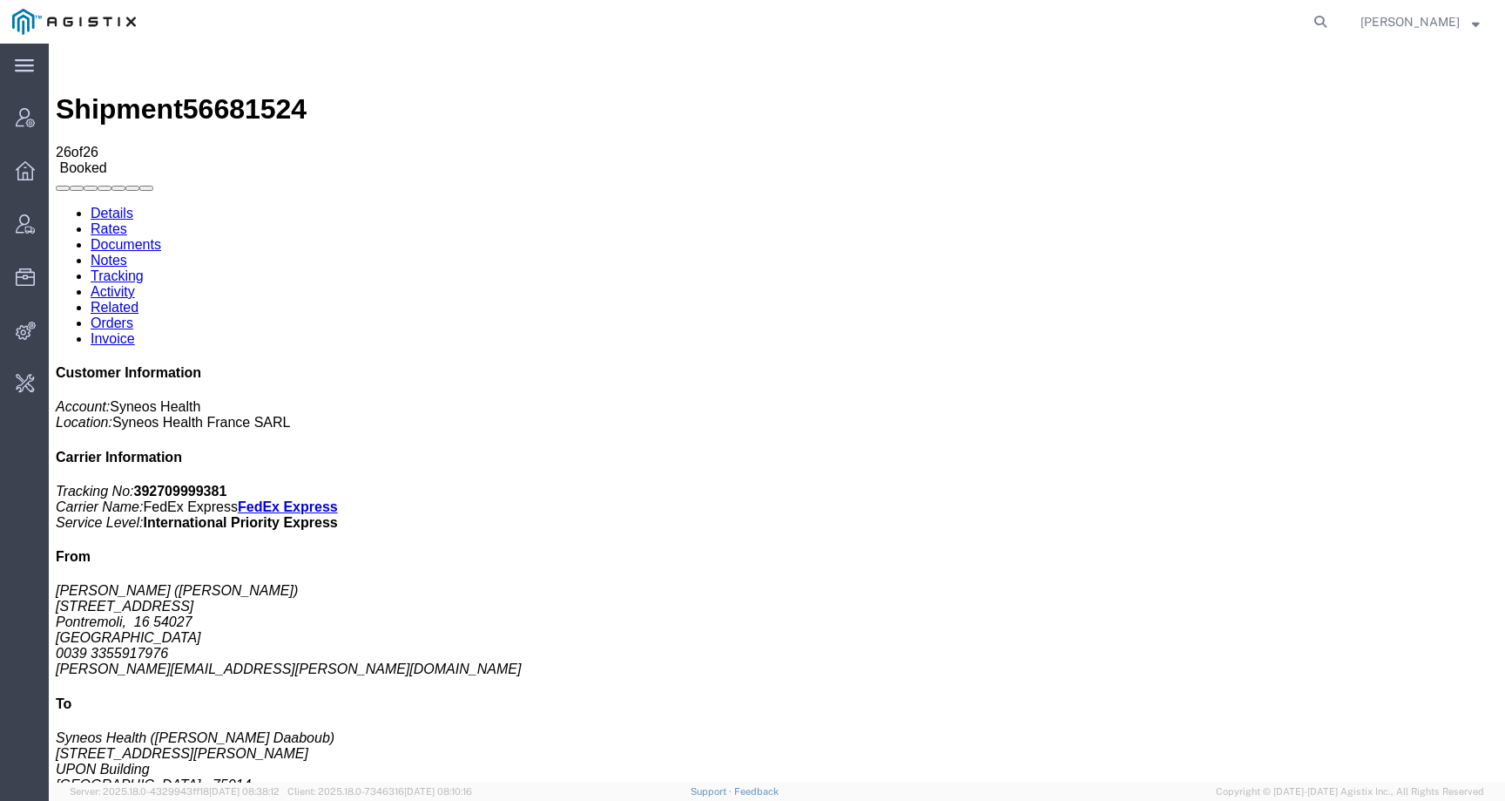
scroll to position [775, 0]
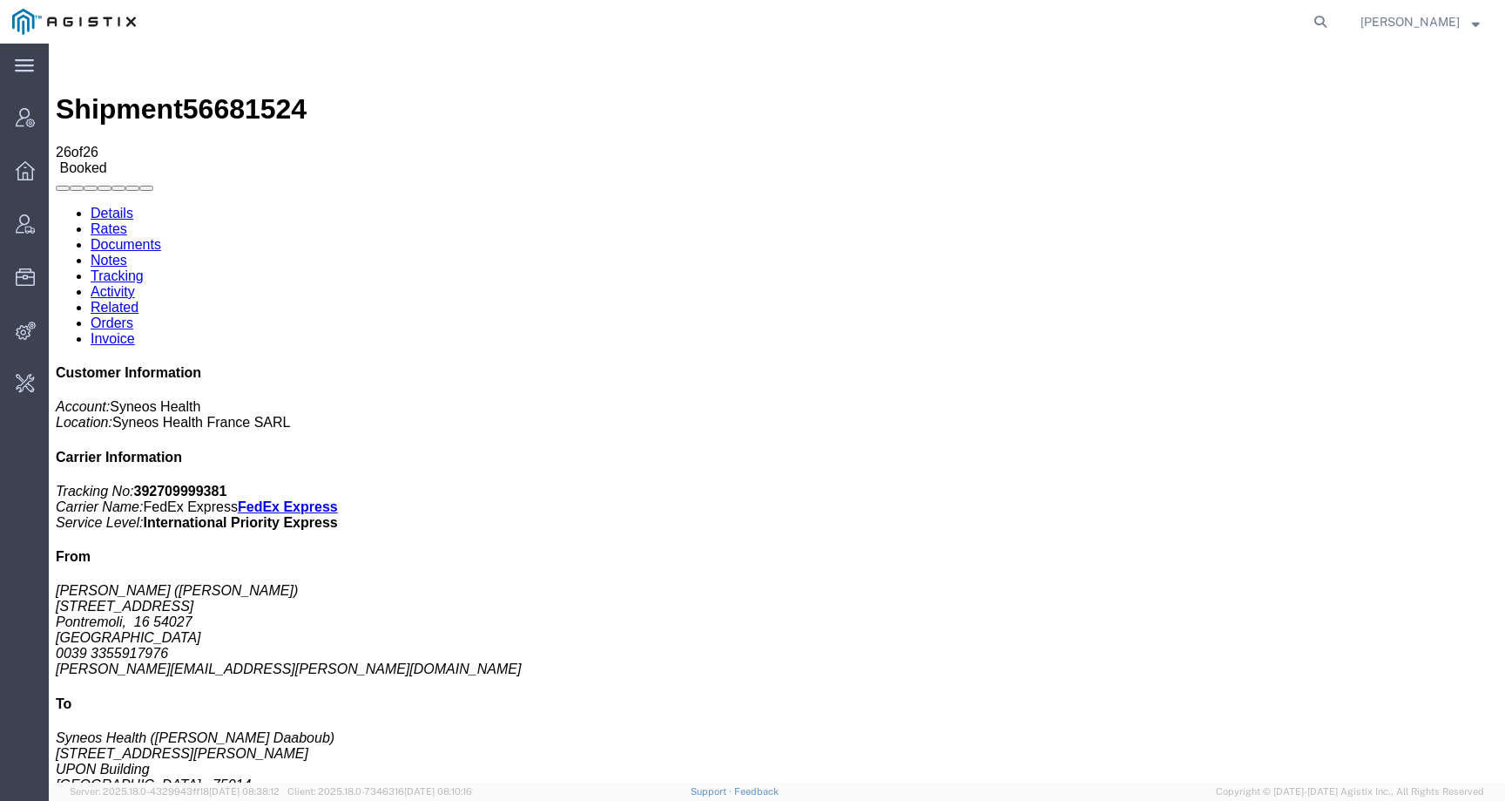
click link "Activity"
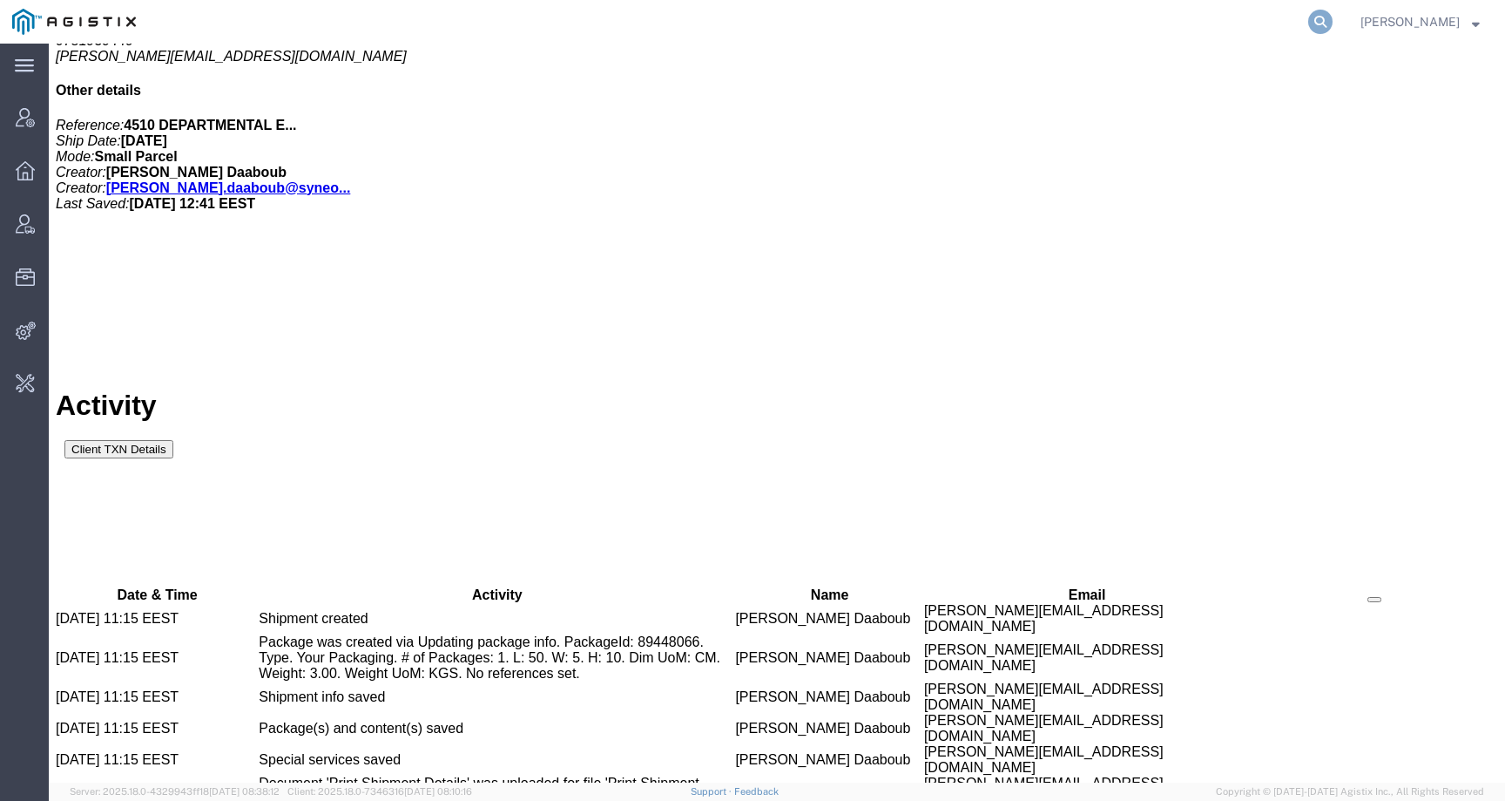
click at [1333, 16] on icon at bounding box center [1321, 22] width 24 height 24
click at [1289, 18] on input "search" at bounding box center [1044, 22] width 530 height 42
paste input "56665777"
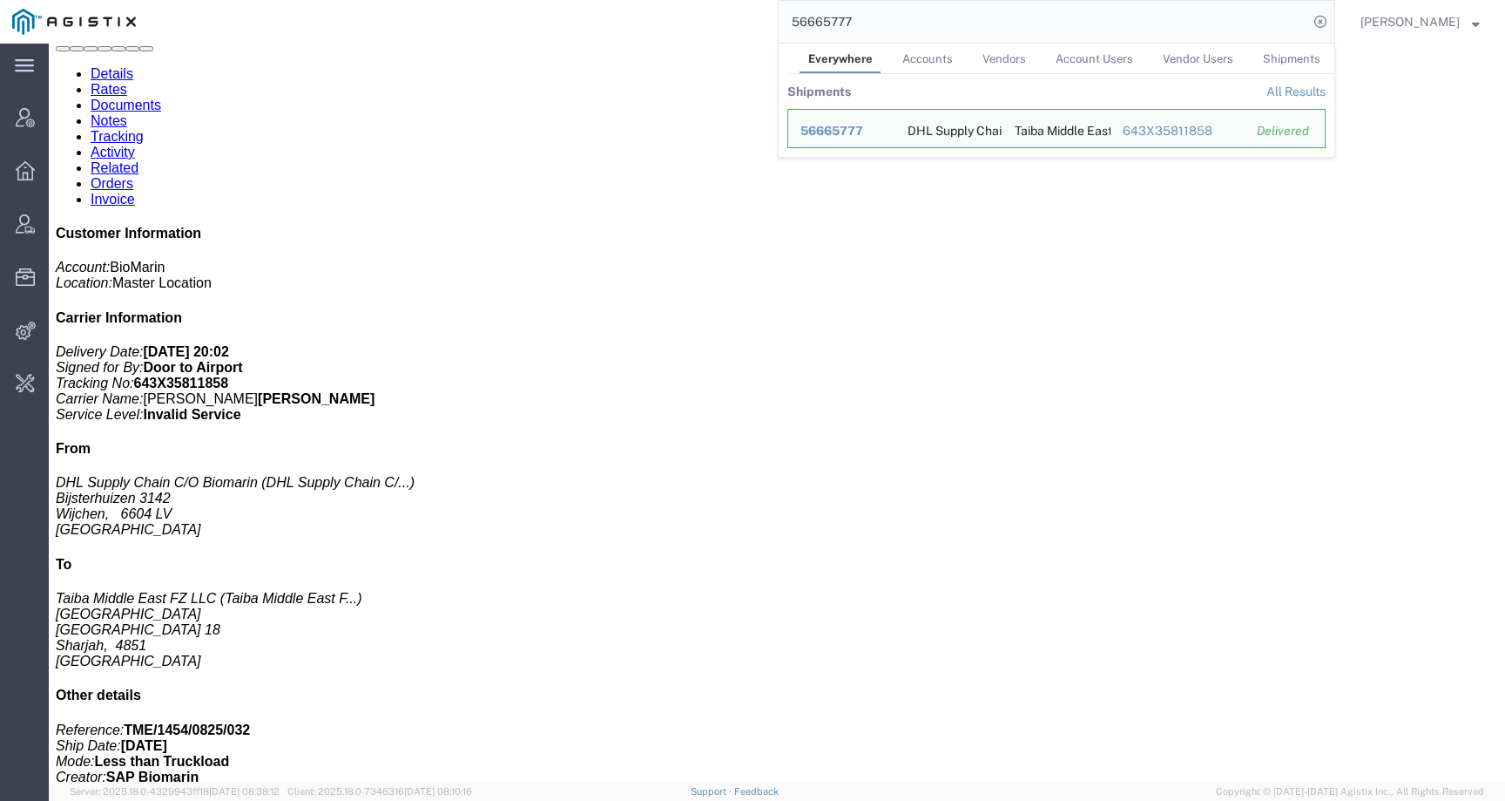
scroll to position [209, 0]
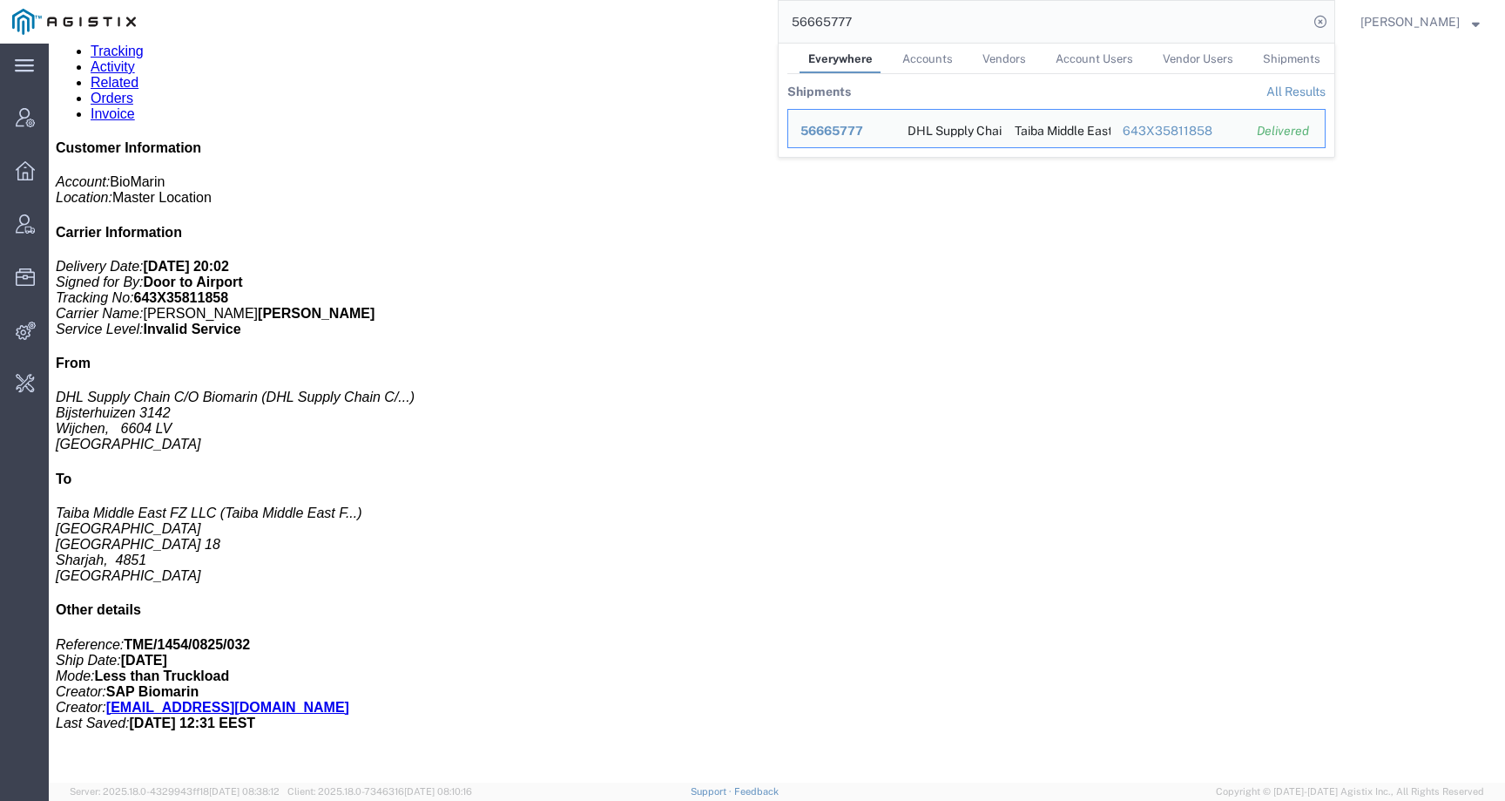
click div "NAG 5MG/ML AT/DE/IE Pieces: 200.00 Each Total value: EUR SKU: 00368135027058"
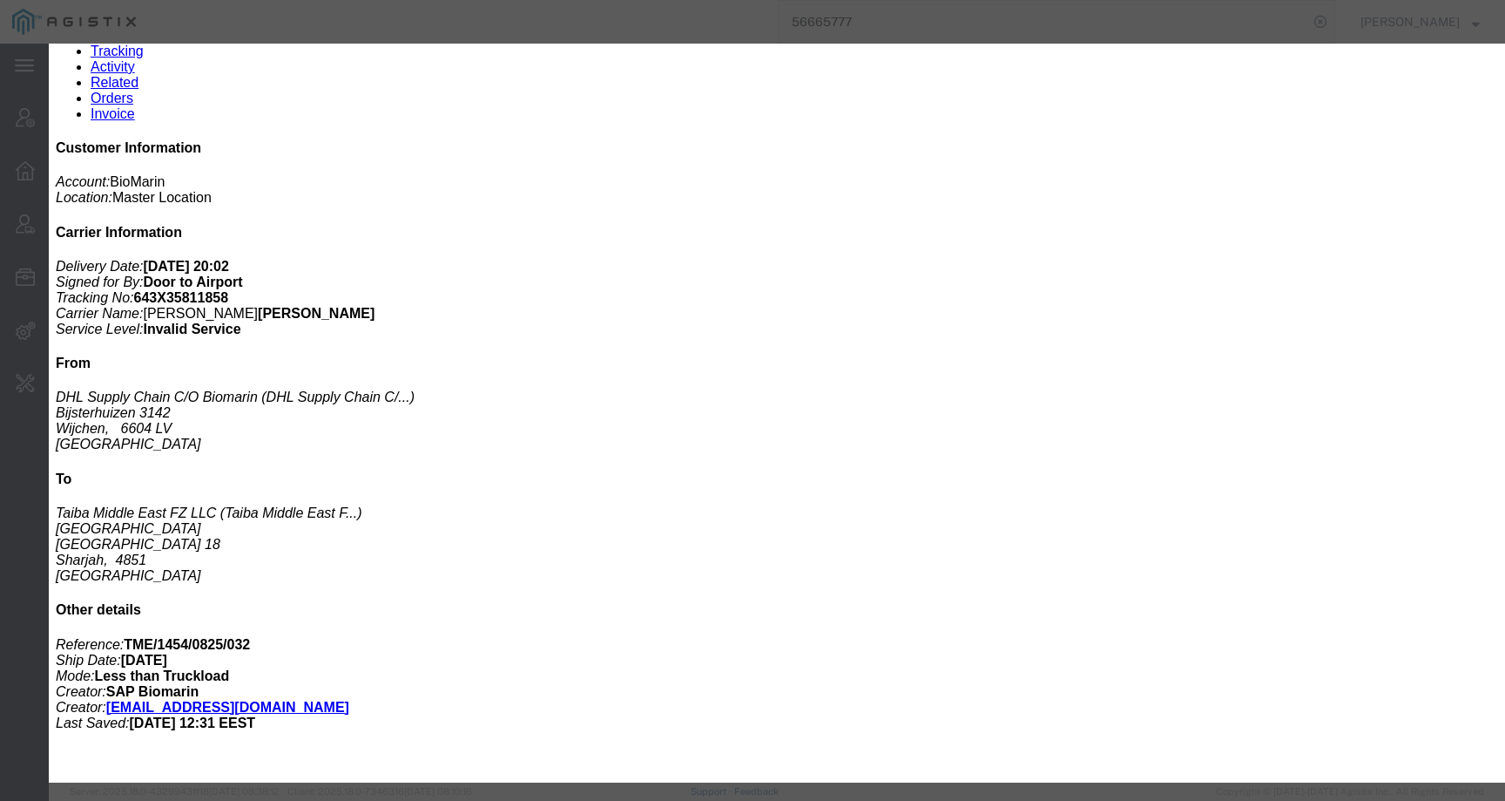
click div
click icon "button"
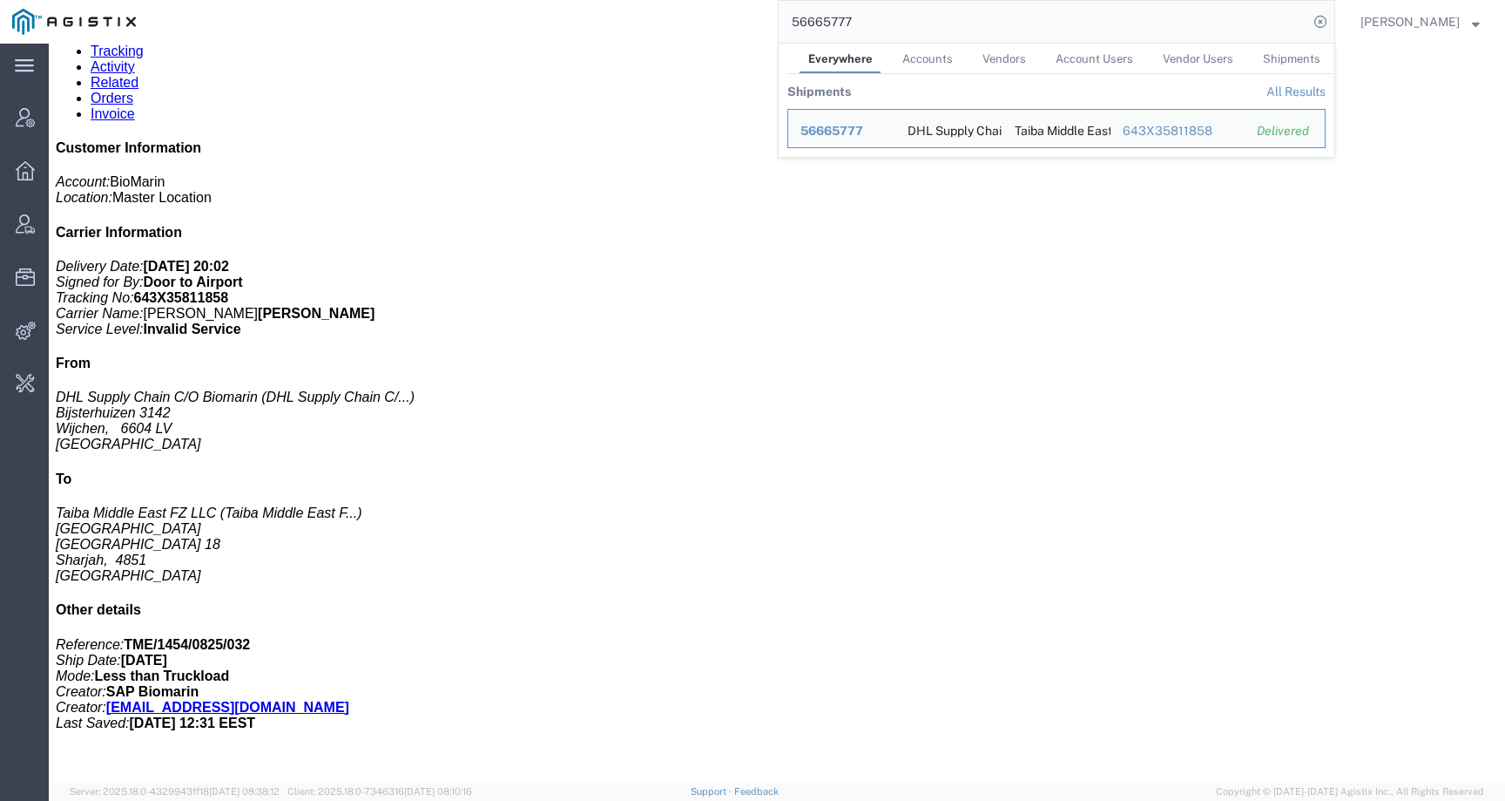
drag, startPoint x: 896, startPoint y: 18, endPoint x: 650, endPoint y: 18, distance: 246.6
click at [650, 18] on div "56665777 Everywhere Accounts Vendors Account Users Vendor Users Shipments Shipm…" at bounding box center [741, 22] width 1187 height 44
paste input "8"
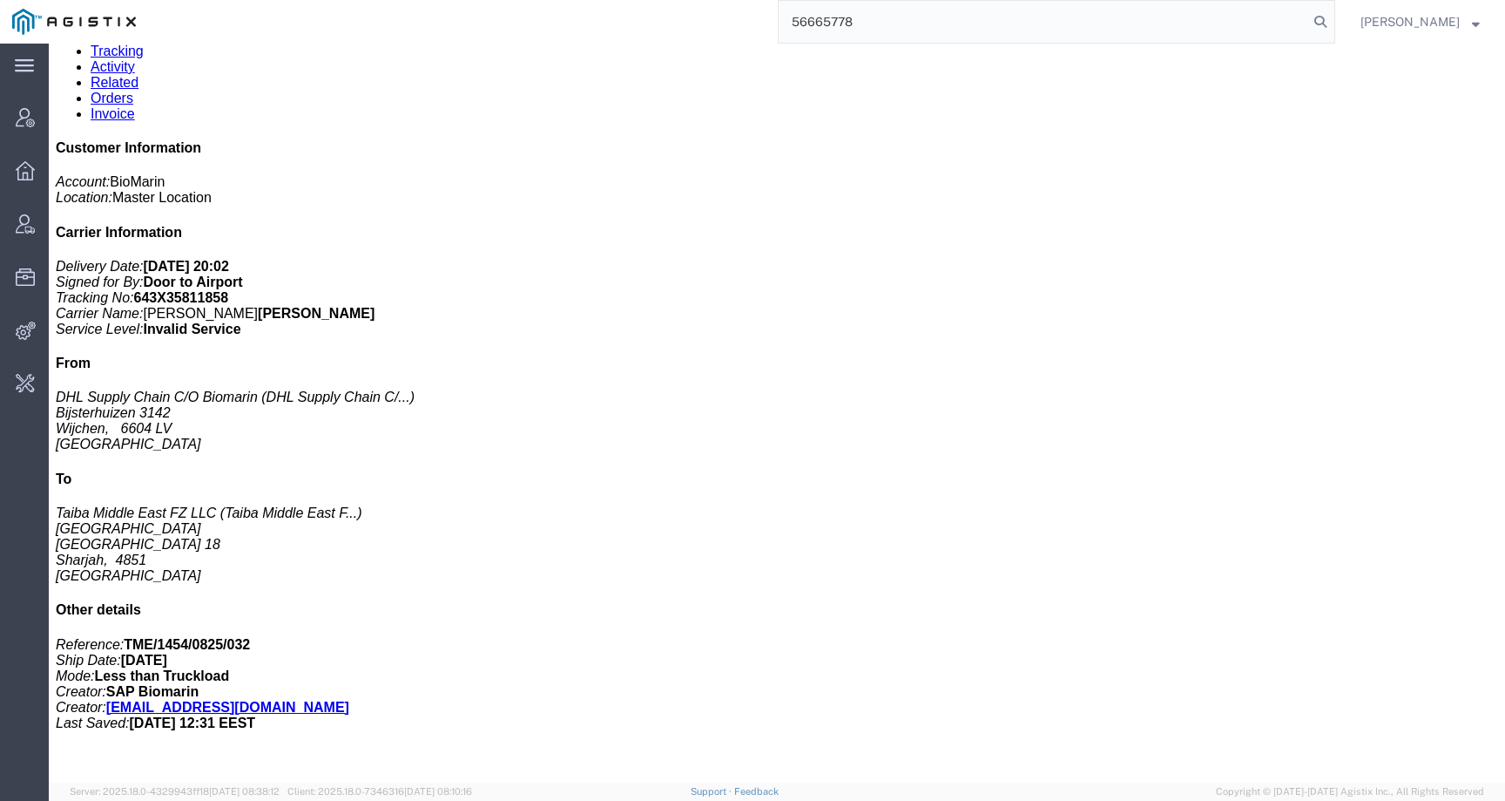
type input "56665778"
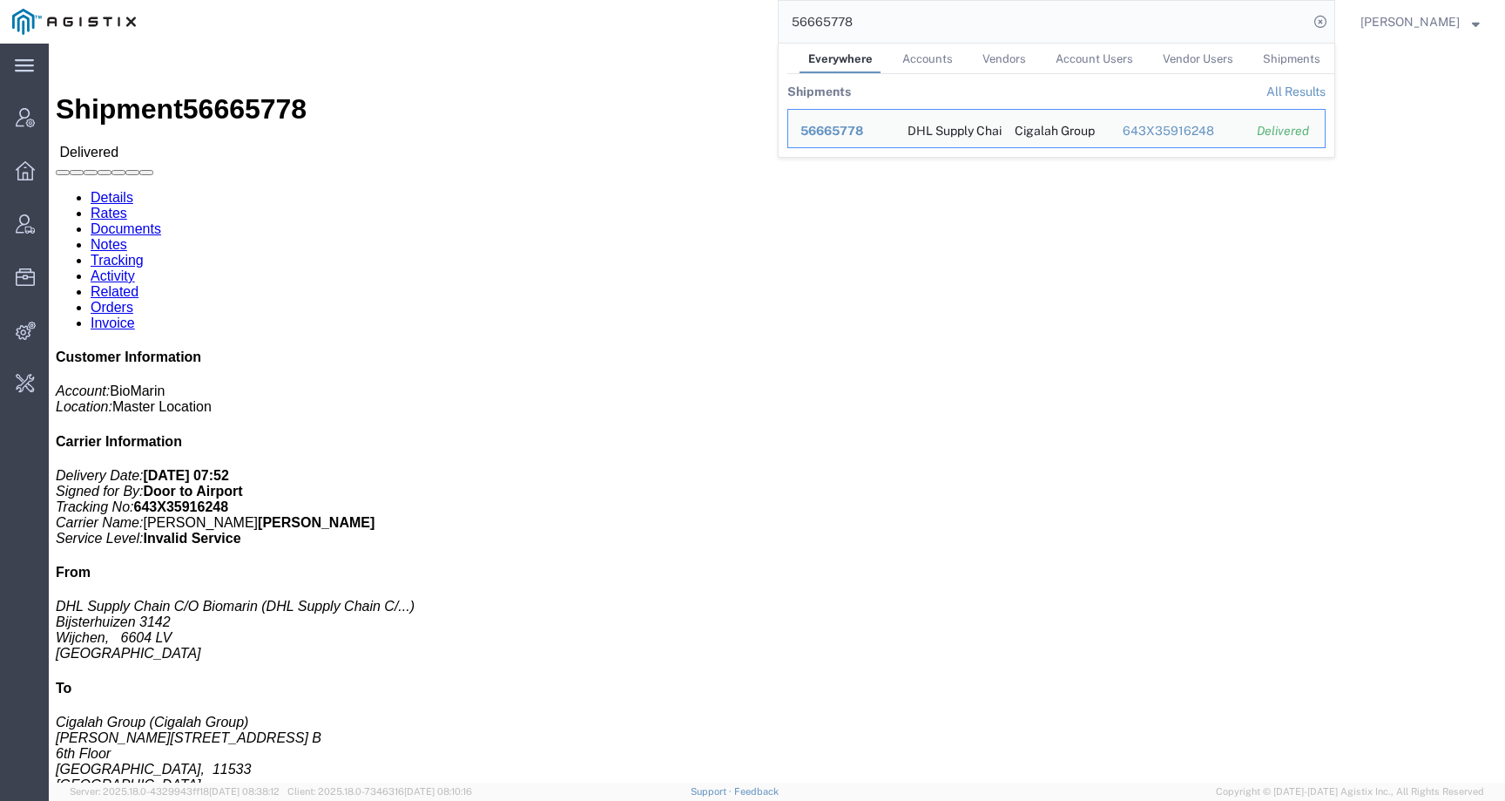
click h3 "VIM 5MG/VL AT DE IE"
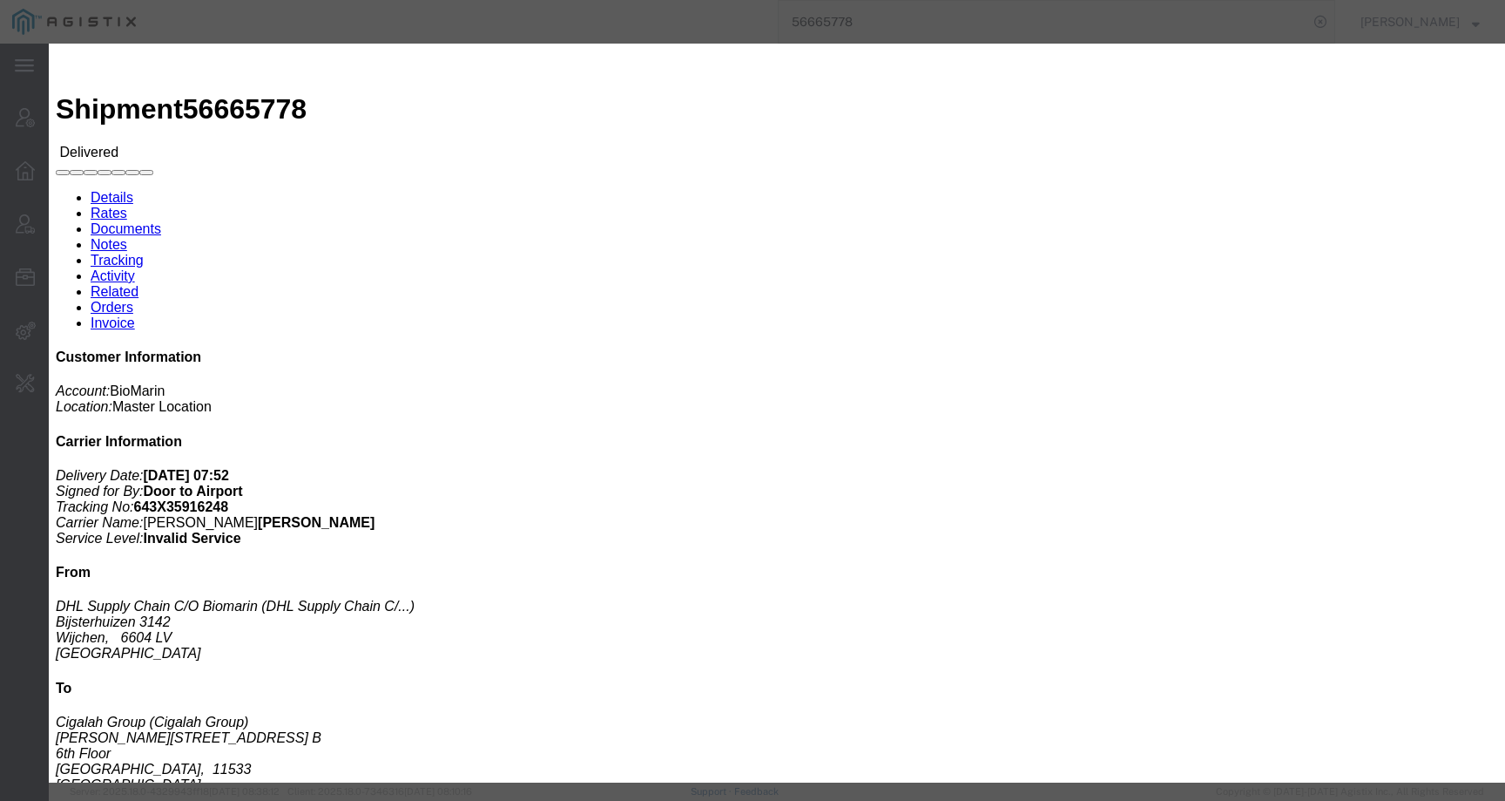
click div
click icon "button"
